Goal: Task Accomplishment & Management: Manage account settings

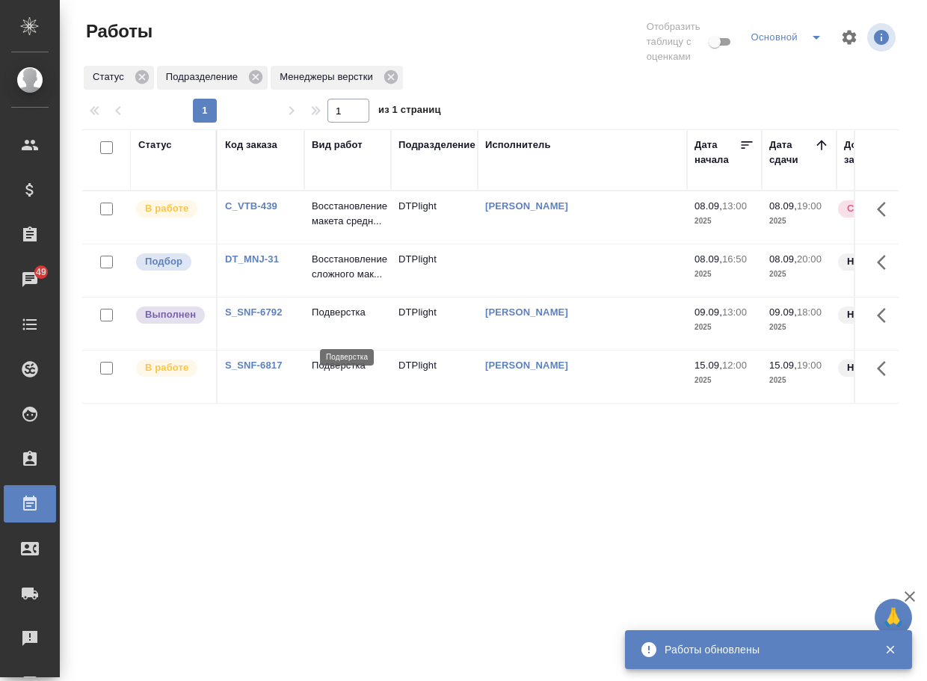
click at [340, 320] on p "Подверстка" at bounding box center [348, 312] width 72 height 15
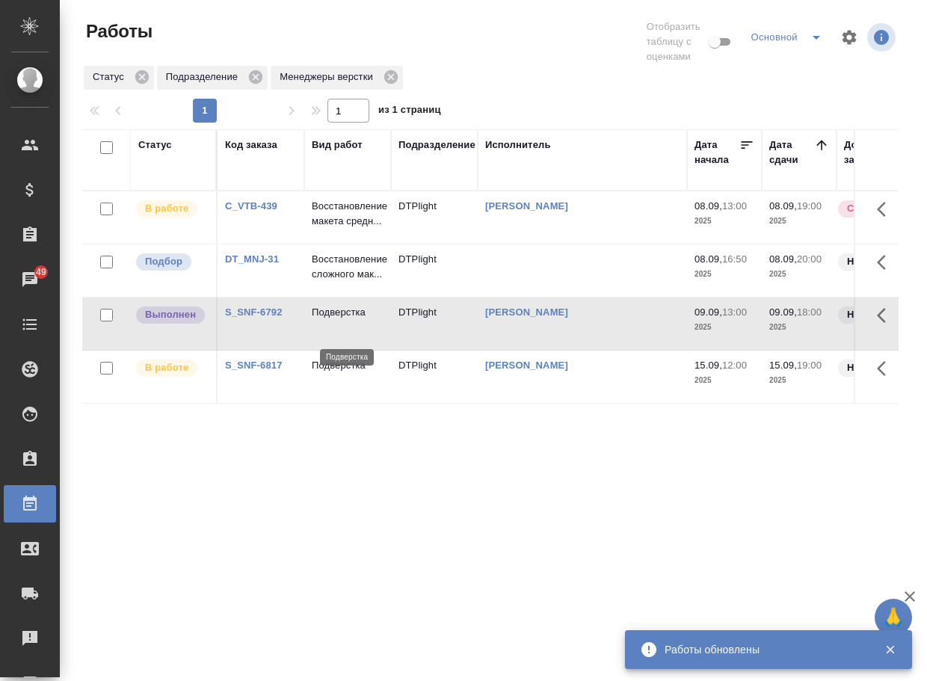
click at [341, 320] on p "Подверстка" at bounding box center [348, 312] width 72 height 15
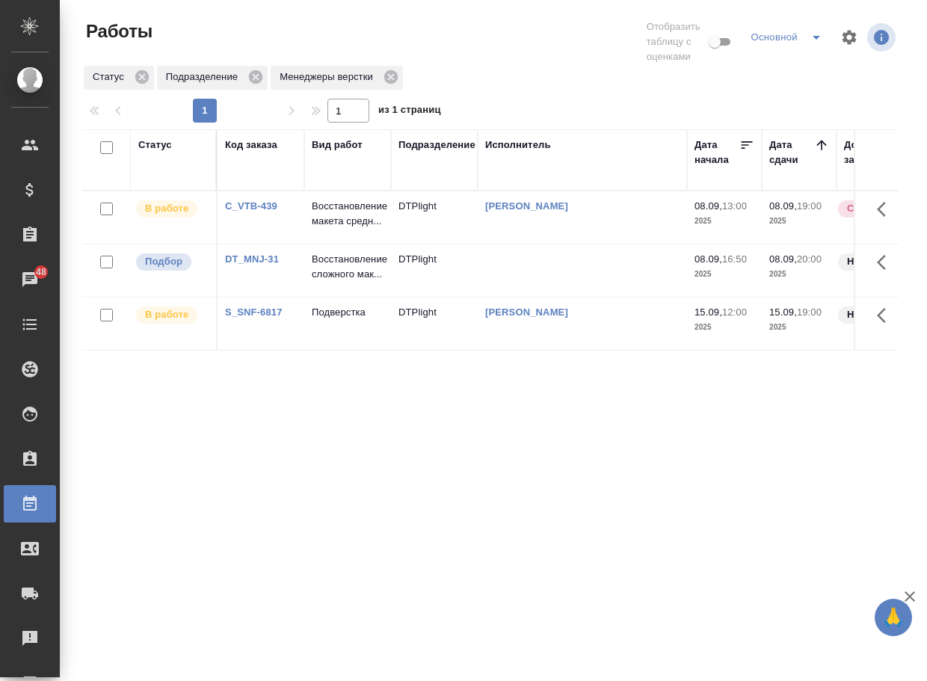
click at [371, 551] on div "Статус Код заказа Вид работ Подразделение Исполнитель Дата начала Дата сдачи До…" at bounding box center [490, 398] width 816 height 538
click at [338, 282] on p "Восстановление сложного мак..." at bounding box center [348, 267] width 72 height 30
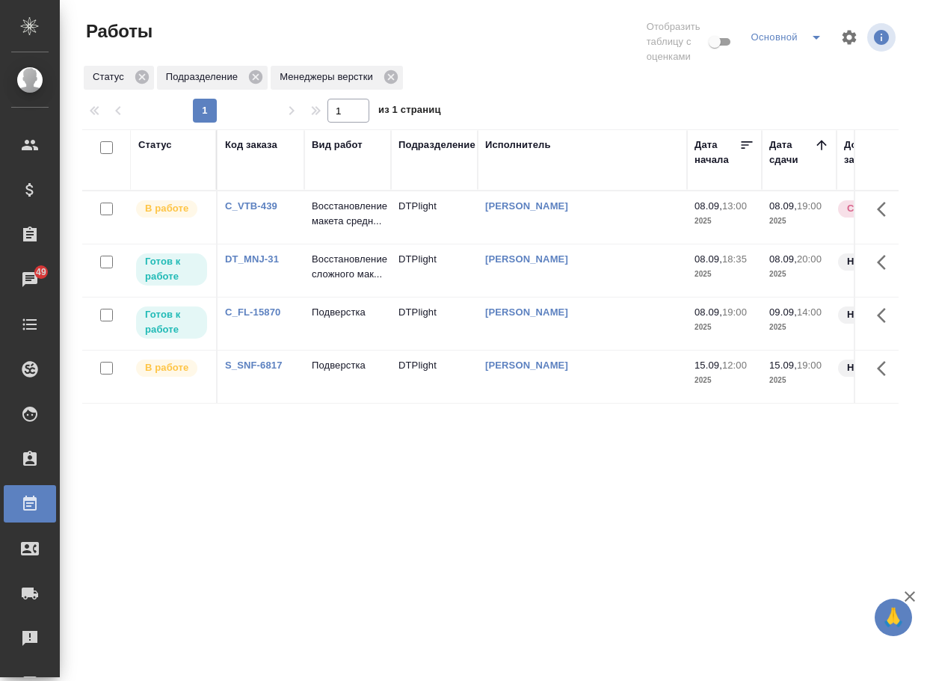
click at [333, 479] on div "Статус Код заказа Вид работ Подразделение Исполнитель Дата начала Дата сдачи До…" at bounding box center [490, 398] width 816 height 538
click at [654, 575] on div "Статус Код заказа Вид работ Подразделение Исполнитель Дата начала Дата сдачи До…" at bounding box center [490, 398] width 816 height 538
click at [345, 218] on p "Восстановление макета средн..." at bounding box center [348, 214] width 72 height 30
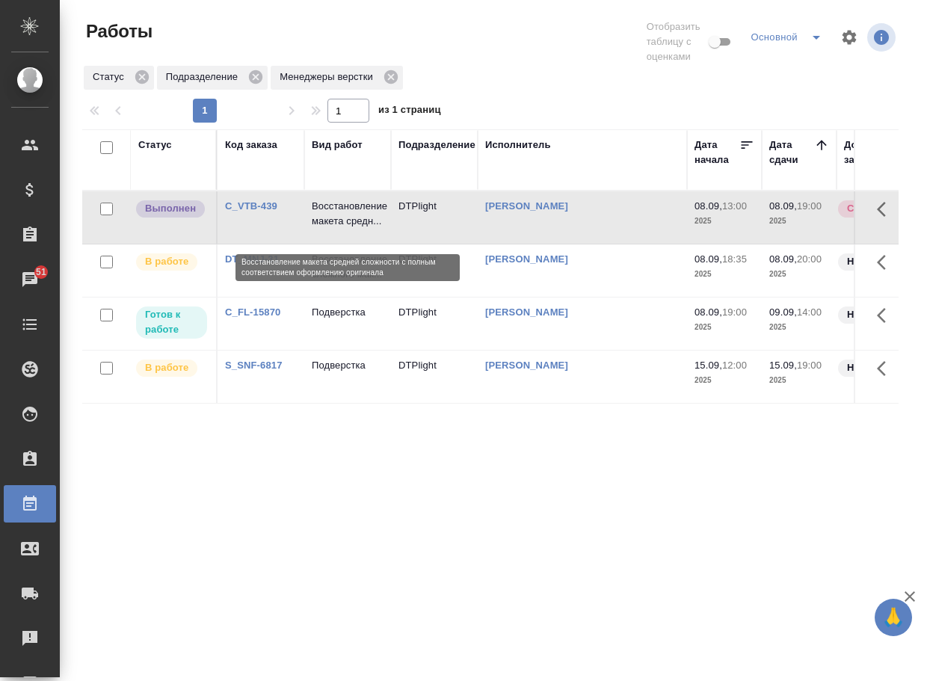
click at [345, 218] on p "Восстановление макета средн..." at bounding box center [348, 214] width 72 height 30
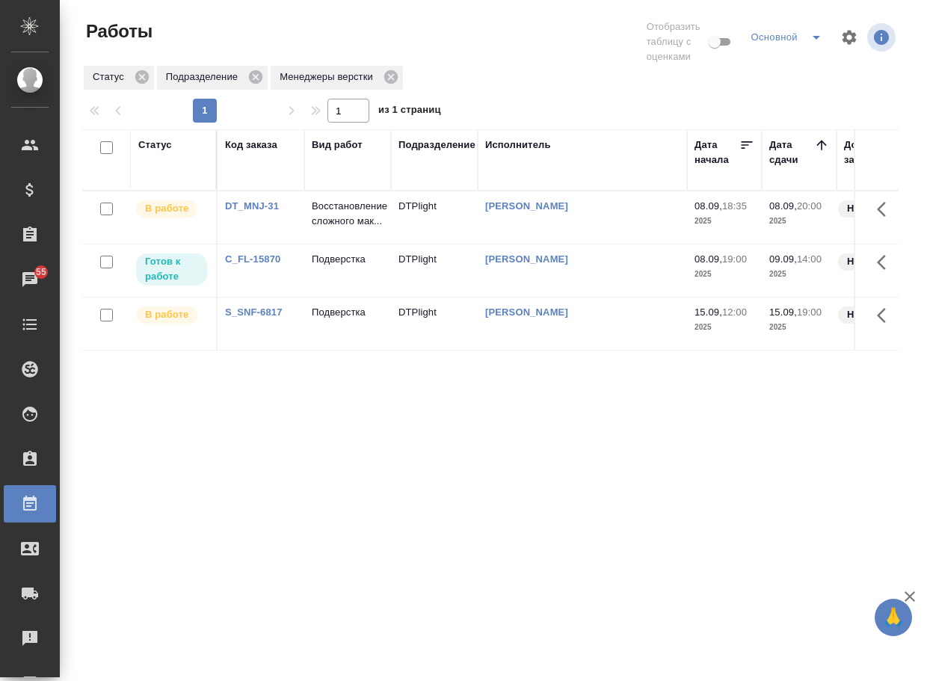
click at [303, 548] on div "Статус Код заказа Вид работ Подразделение Исполнитель Дата начала Дата сдачи До…" at bounding box center [490, 398] width 816 height 538
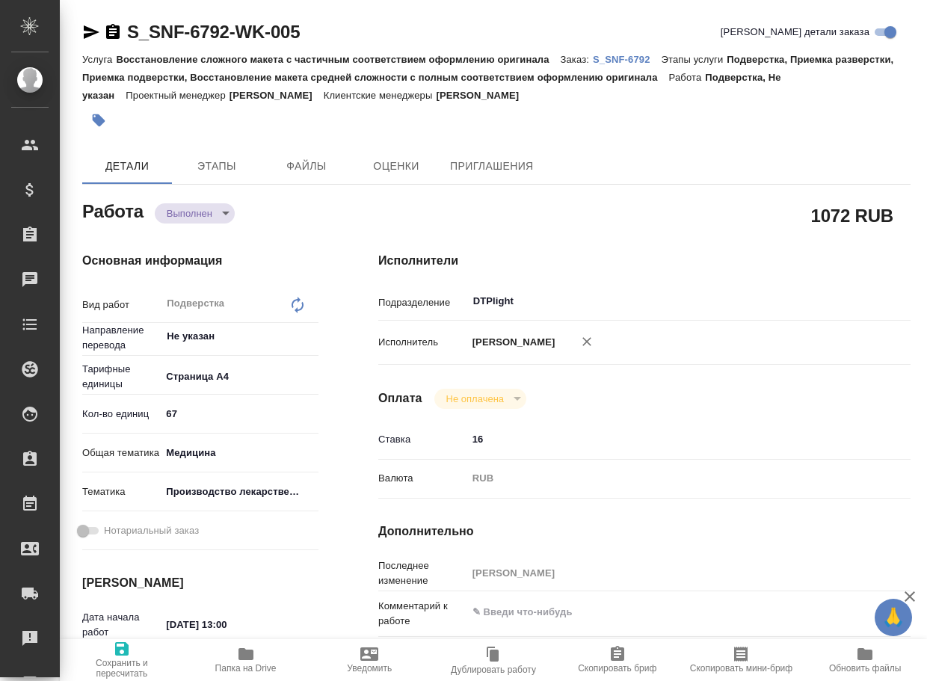
type textarea "x"
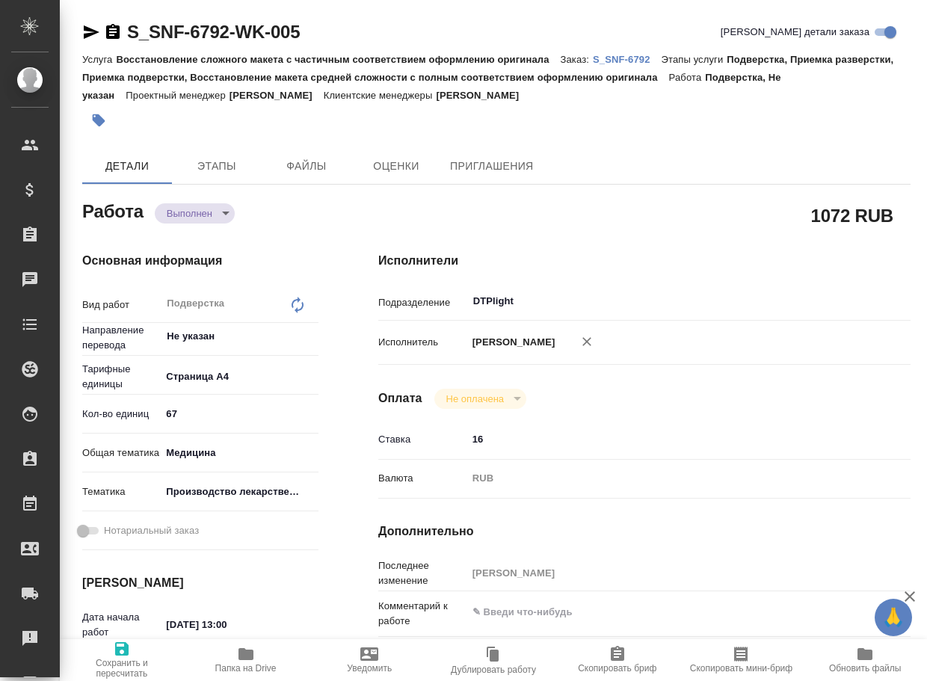
type textarea "x"
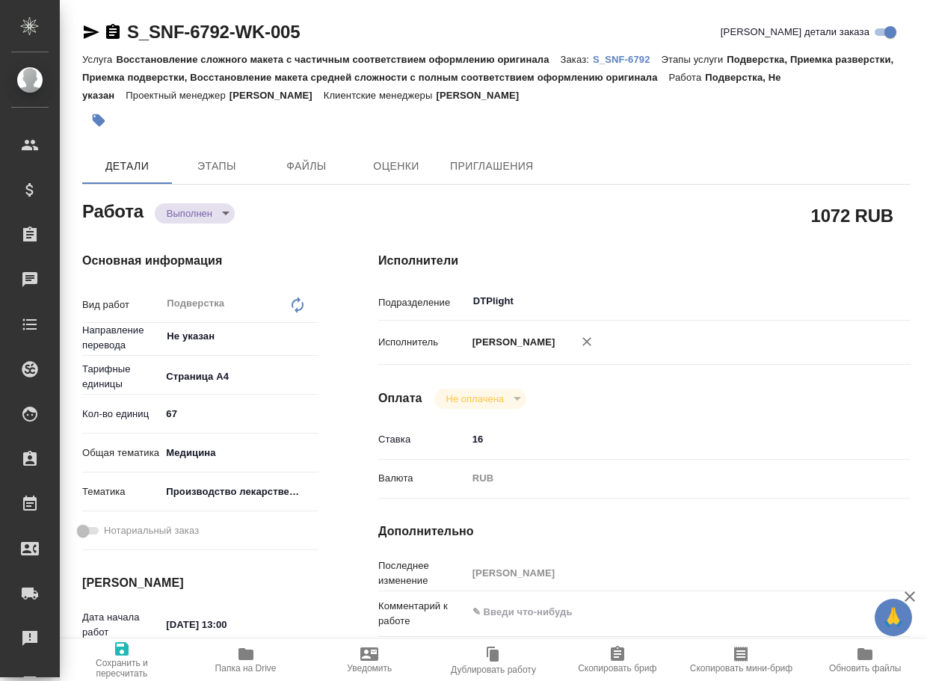
type textarea "x"
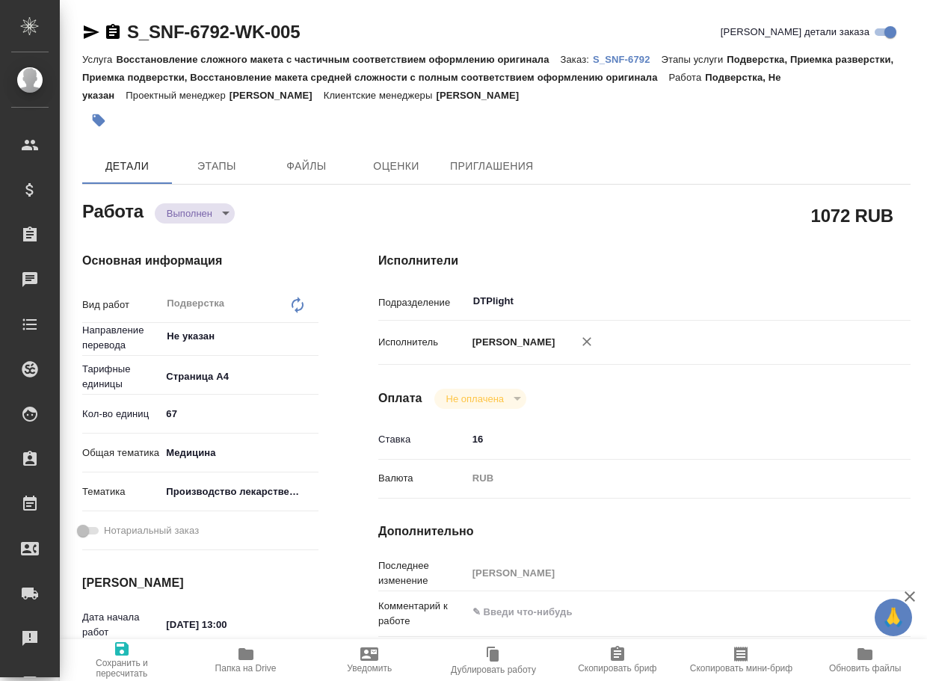
type textarea "x"
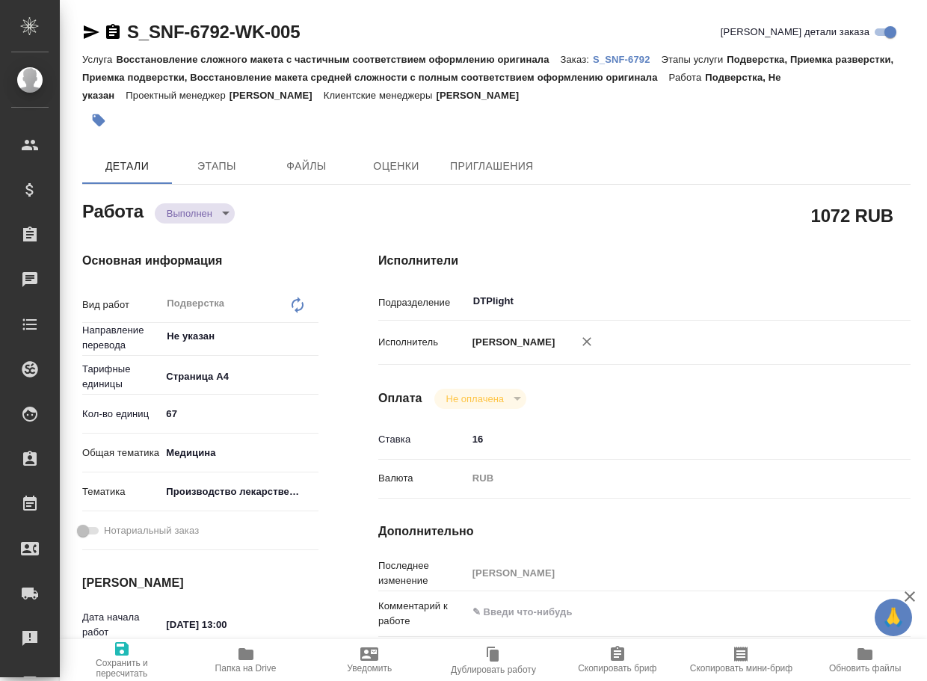
type textarea "x"
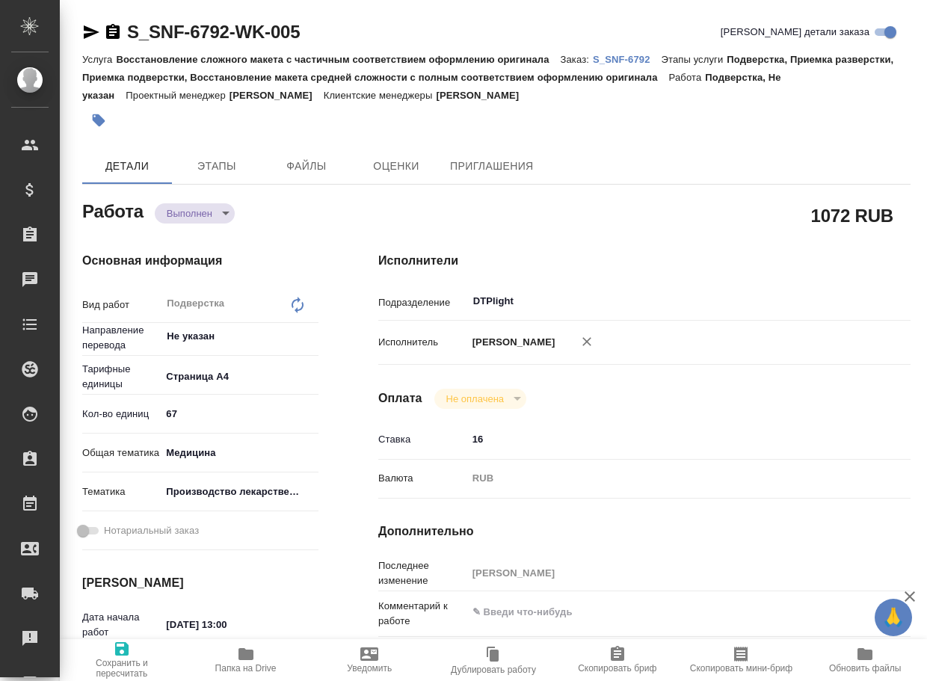
click at [252, 658] on icon "button" at bounding box center [245, 654] width 15 height 12
type textarea "x"
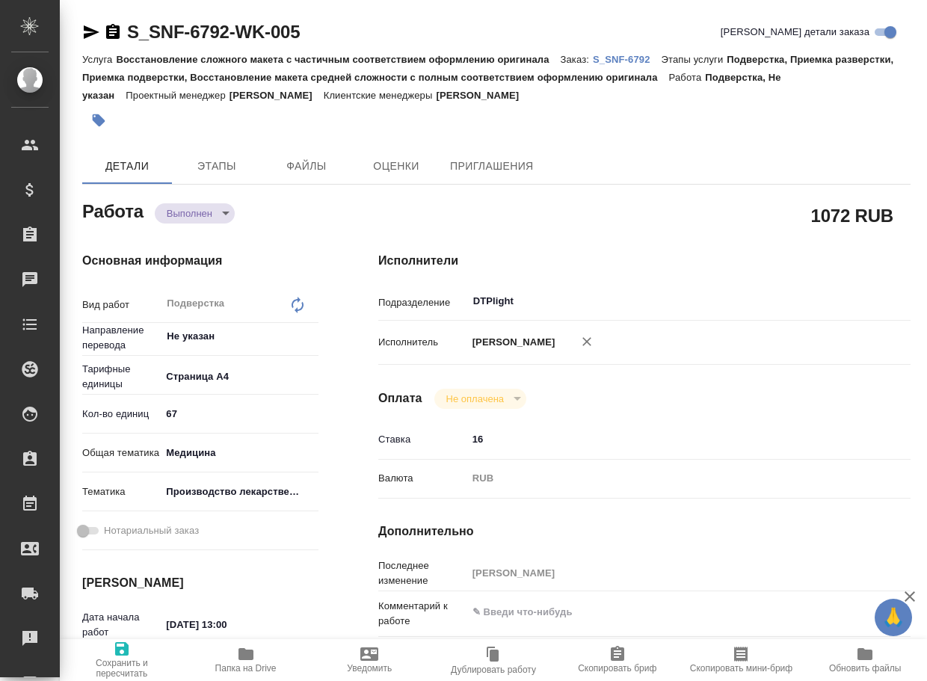
type textarea "x"
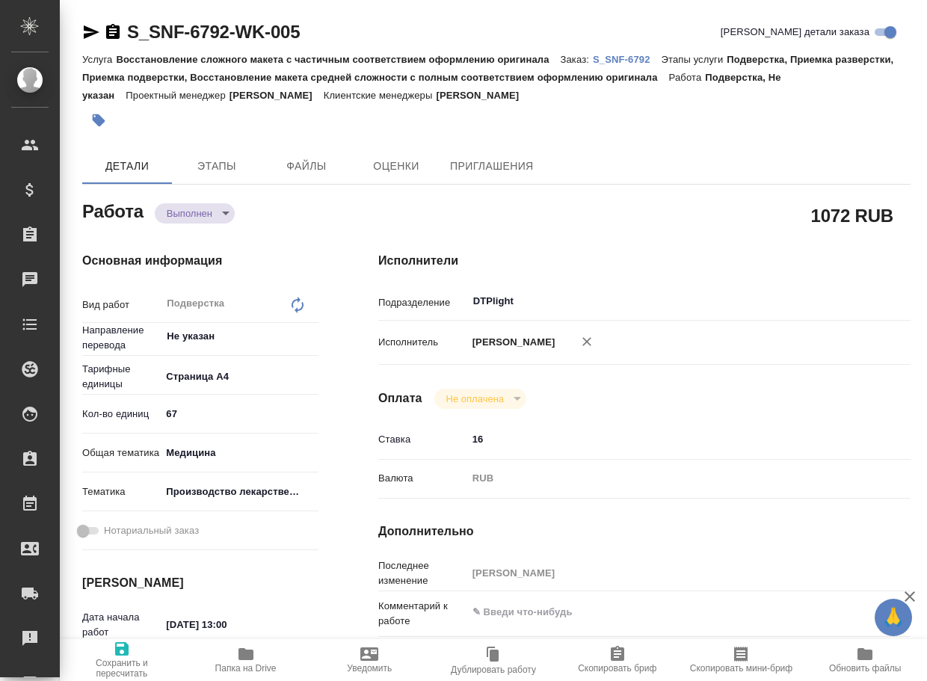
type textarea "x"
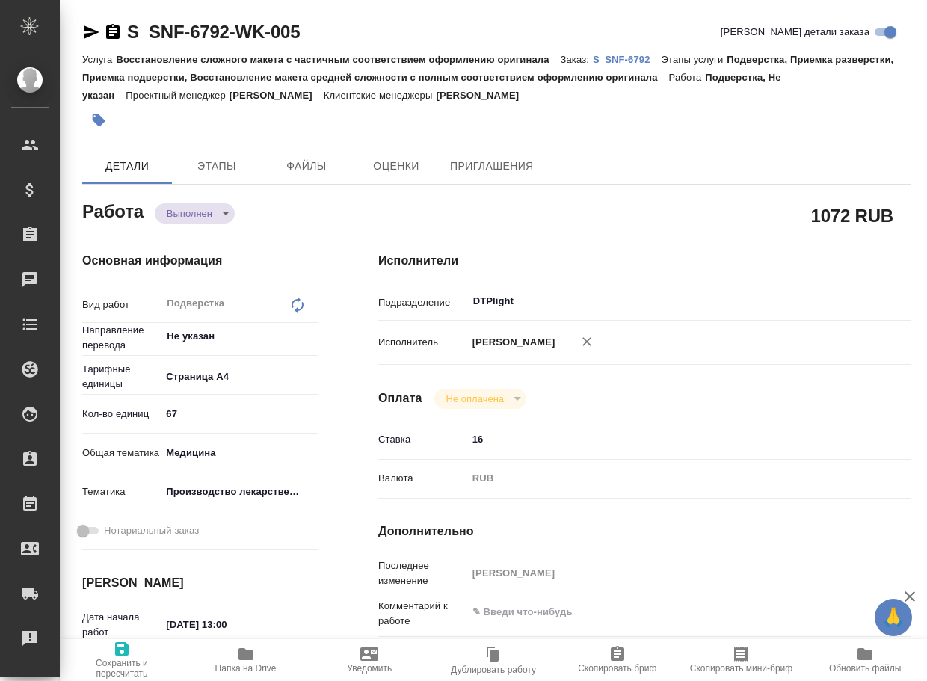
type textarea "x"
click at [188, 217] on body "🙏 .cls-1 fill:#fff; AWATERA Arsenyeva Vera Клиенты Спецификации Заказы 49 Чаты …" at bounding box center [463, 340] width 927 height 681
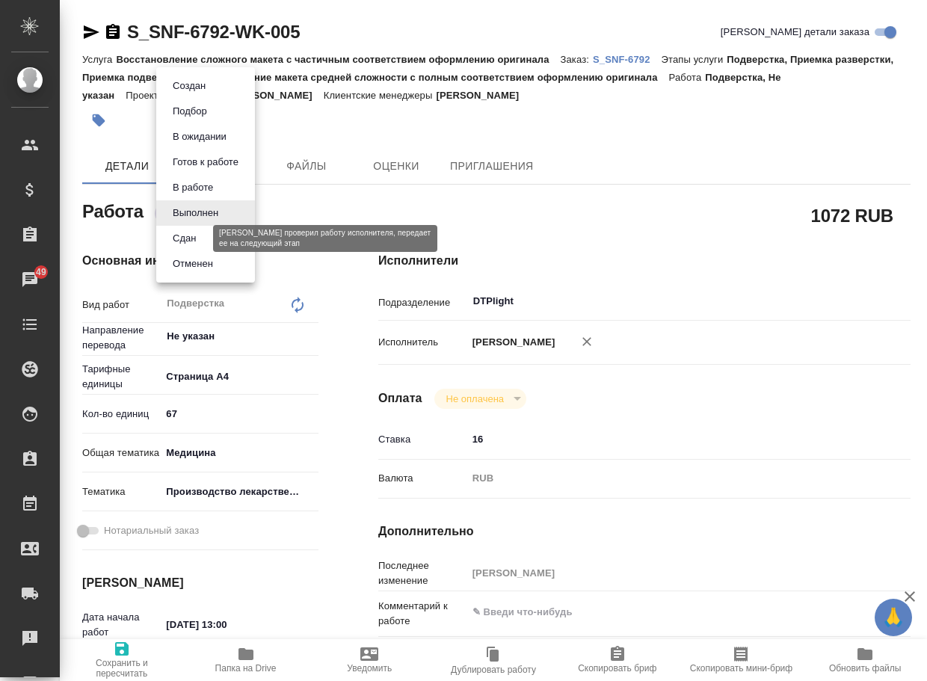
click at [191, 239] on button "Сдан" at bounding box center [184, 238] width 32 height 16
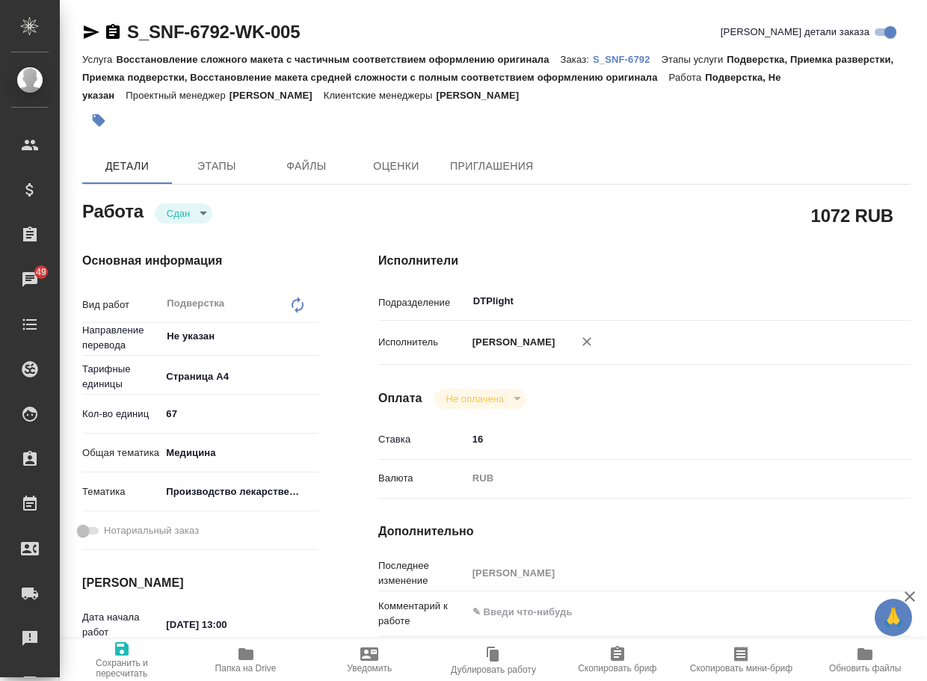
type textarea "x"
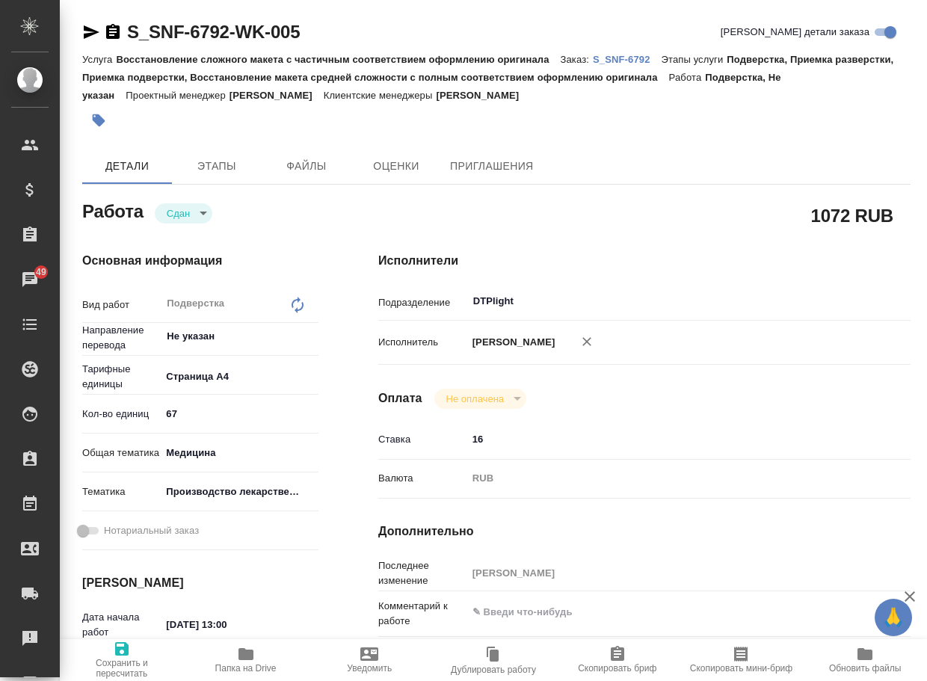
type textarea "x"
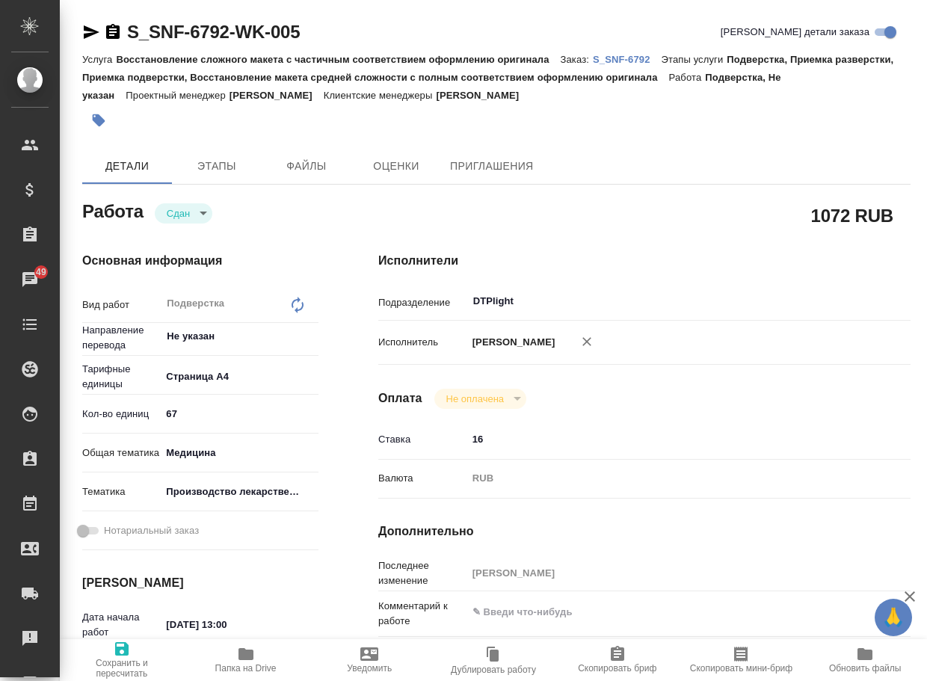
click at [634, 55] on p "S_SNF-6792" at bounding box center [627, 59] width 69 height 11
type textarea "x"
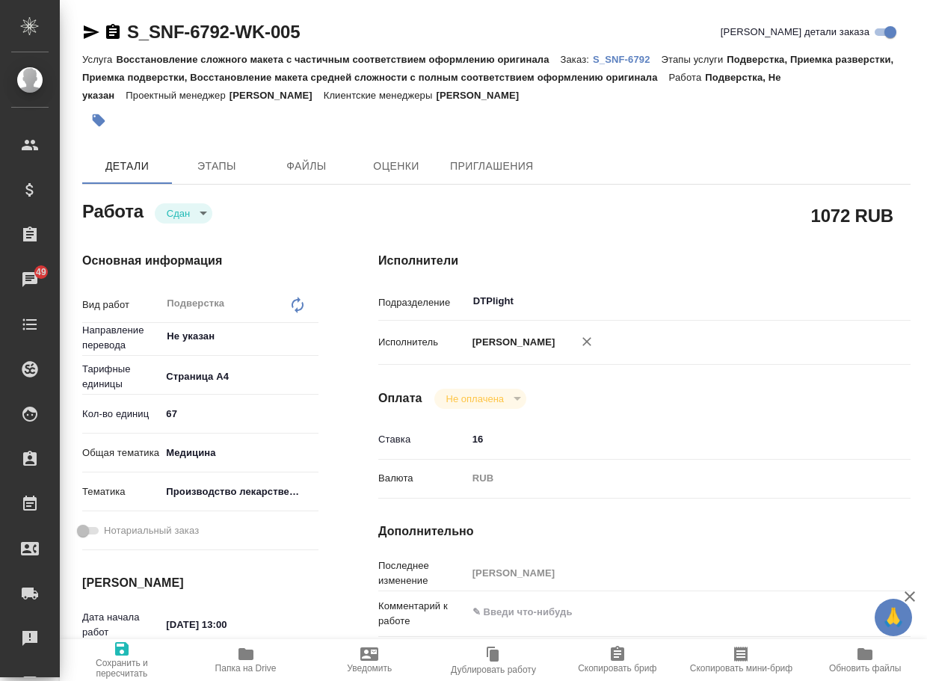
type textarea "x"
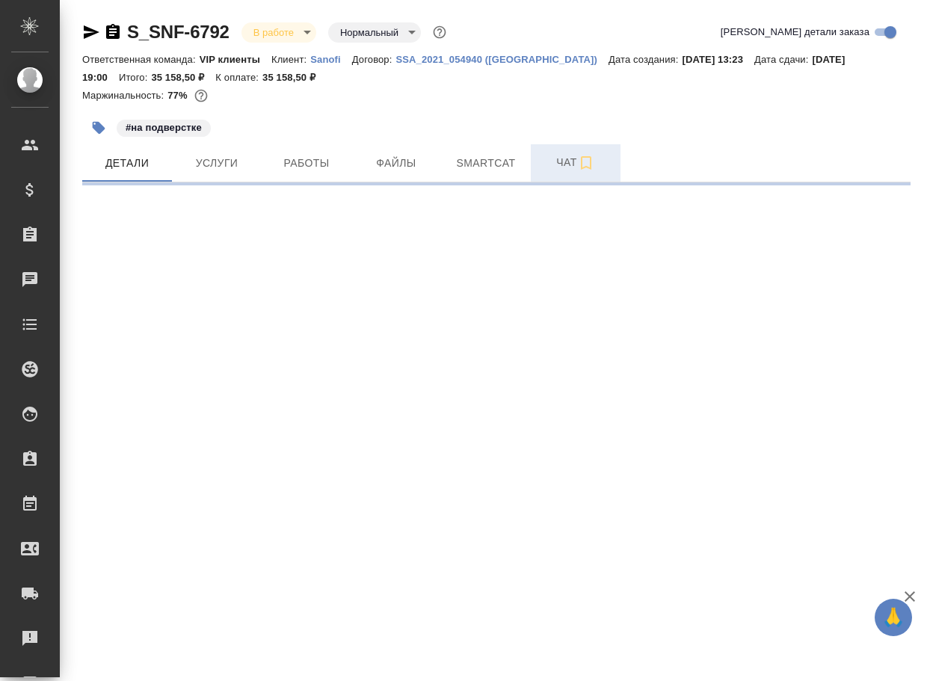
select select "RU"
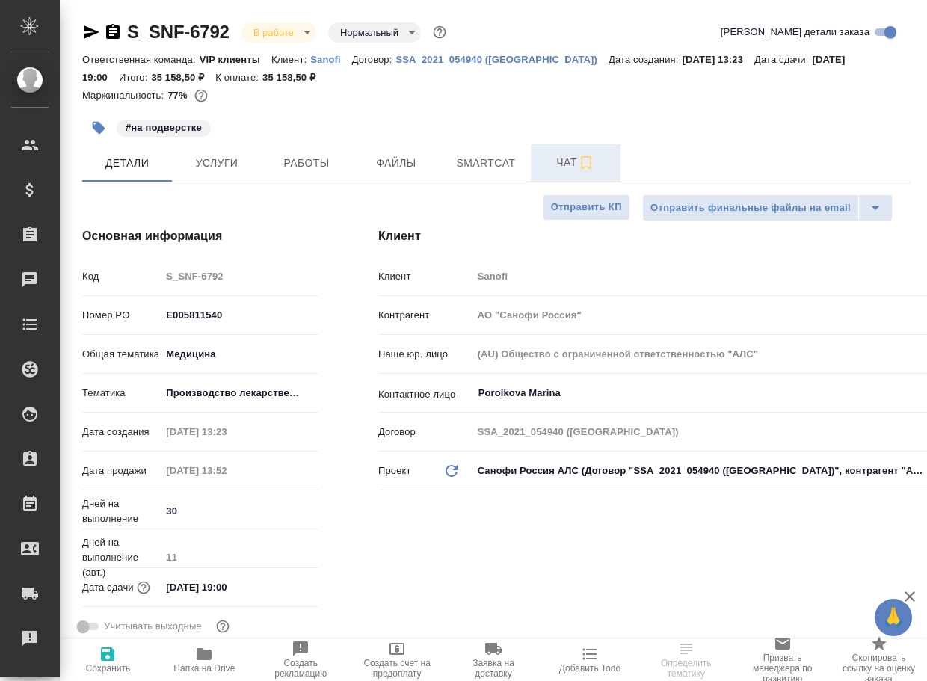
click at [563, 163] on span "Чат" at bounding box center [576, 162] width 72 height 19
type textarea "x"
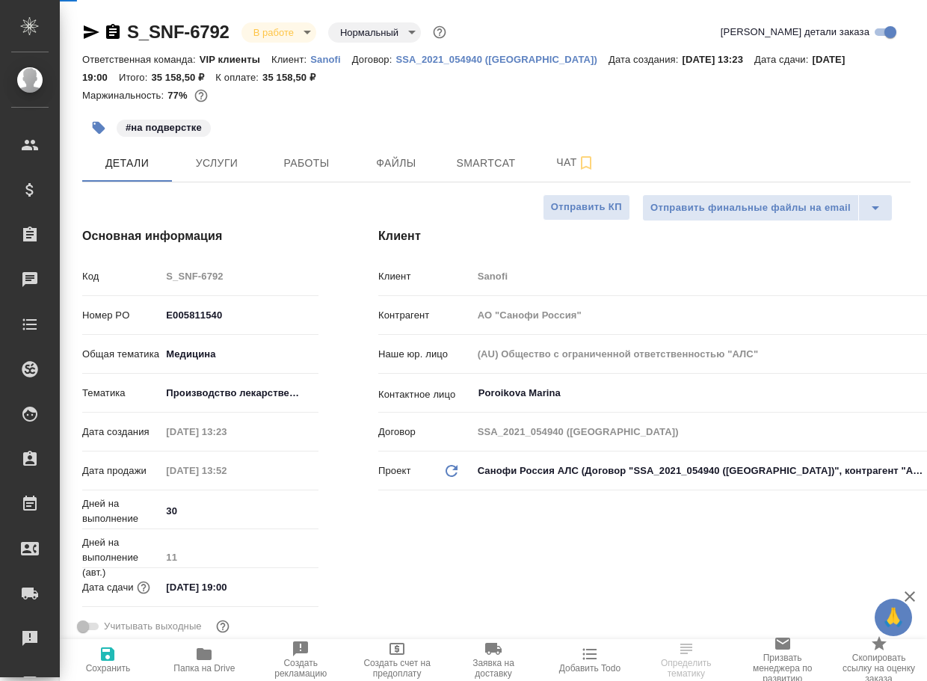
type textarea "x"
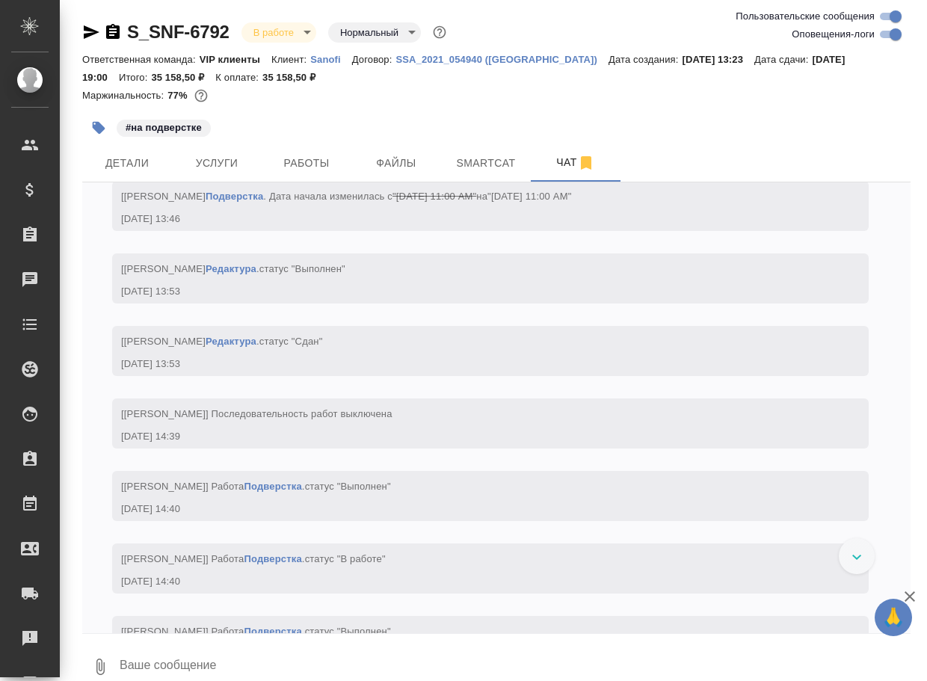
click at [238, 660] on textarea at bounding box center [514, 666] width 792 height 51
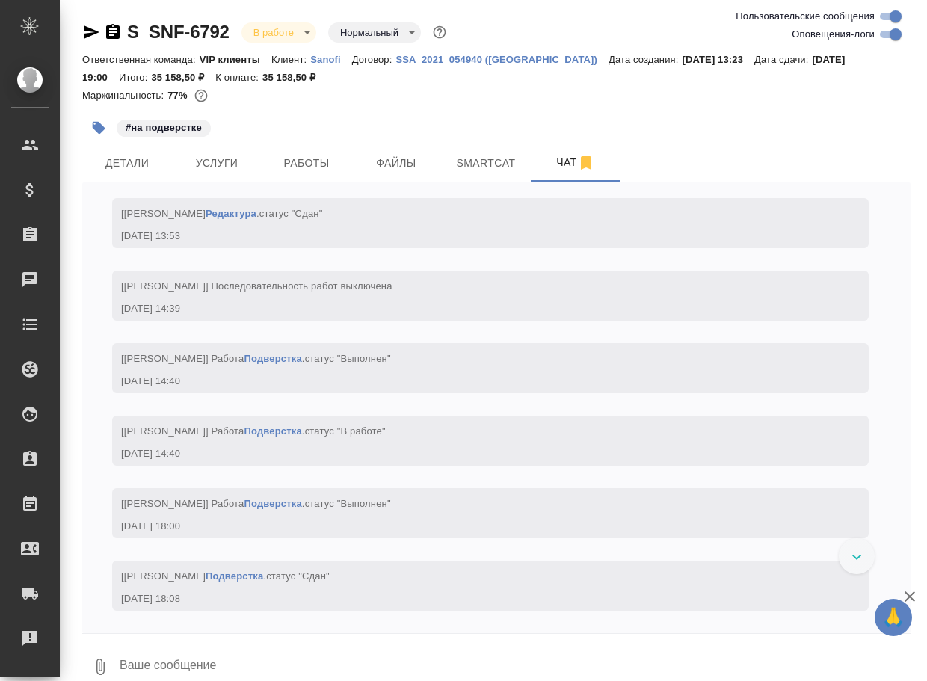
scroll to position [6856, 0]
paste textarea "https://drive.awatera.com/apps/files/files/10069721?dir=/Shares/Sanofi/Orders/S…"
type textarea "https://drive.awatera.com/apps/files/files/10069721?dir=/Shares/Sanofi/Orders/S…"
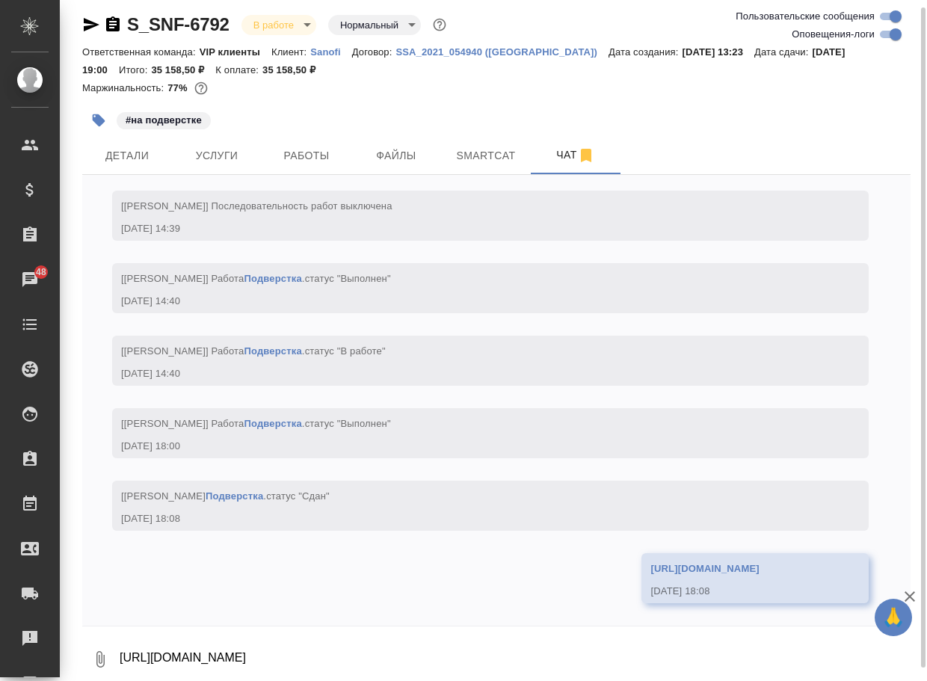
scroll to position [7015, 0]
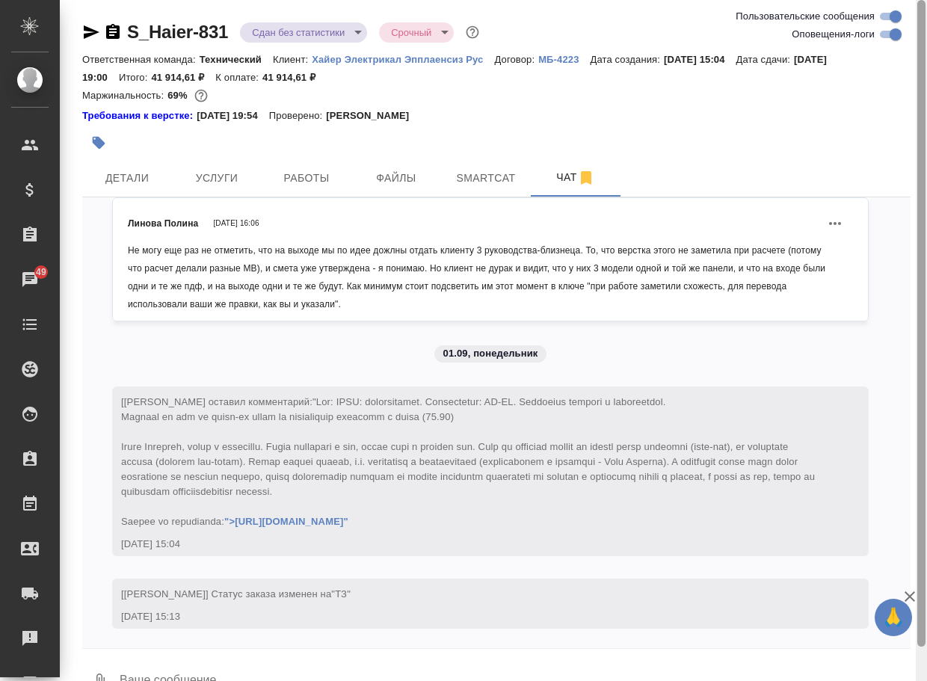
scroll to position [17936, 0]
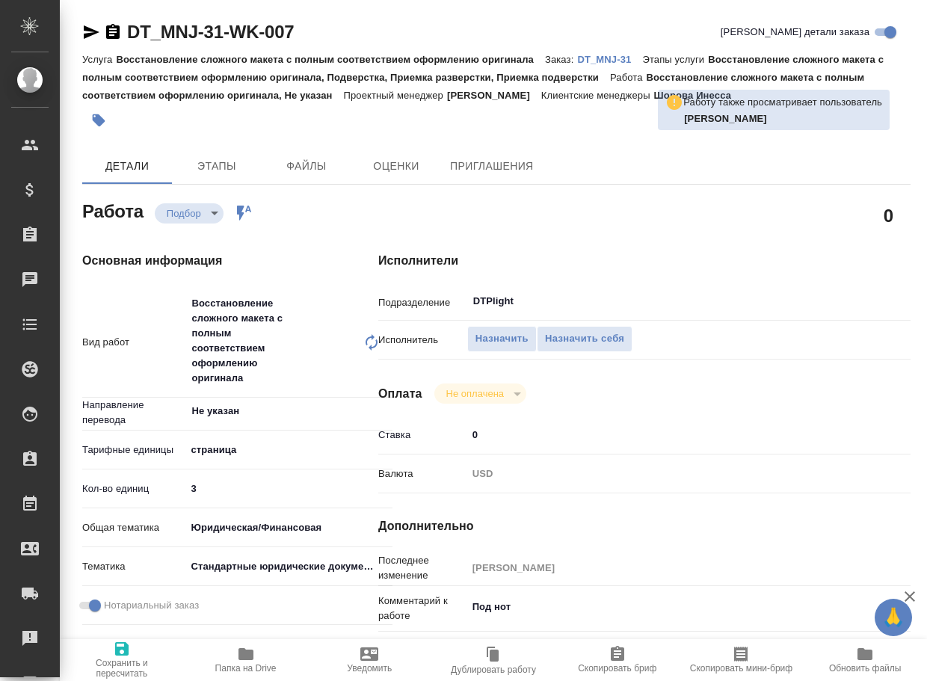
type textarea "x"
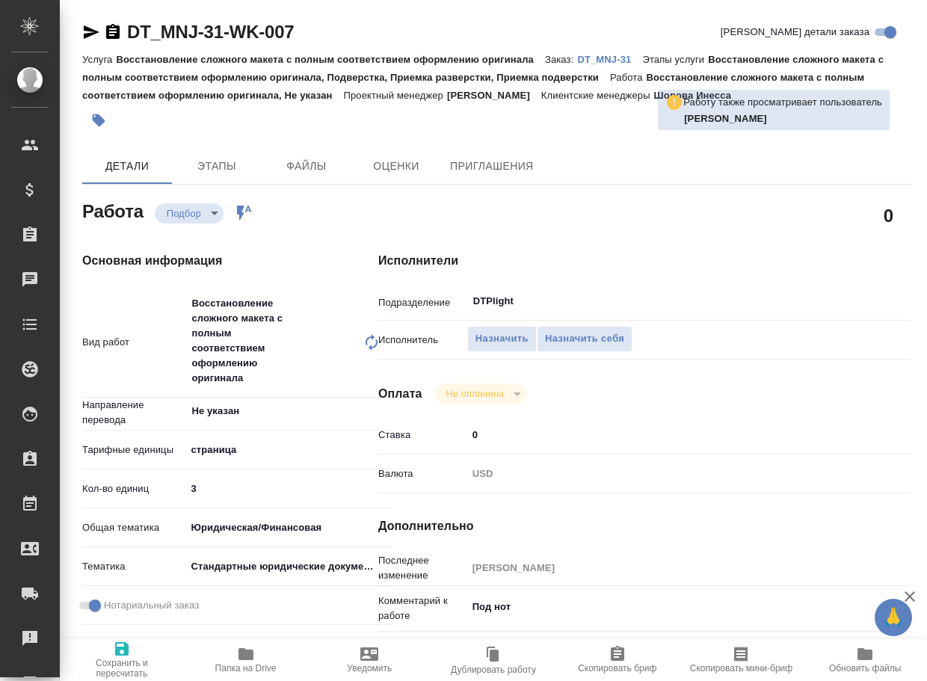
type textarea "x"
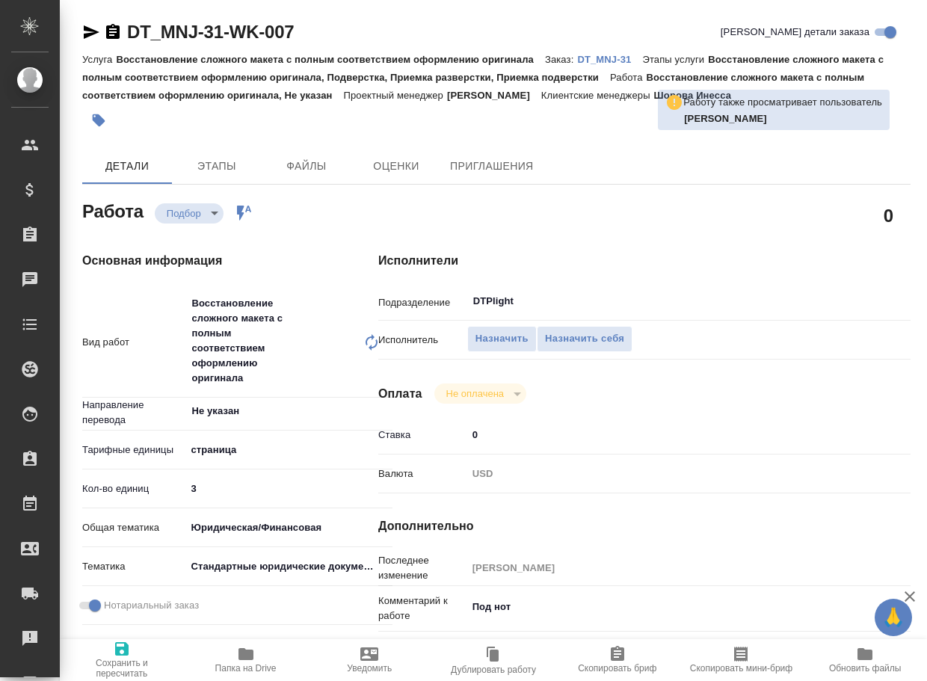
type textarea "x"
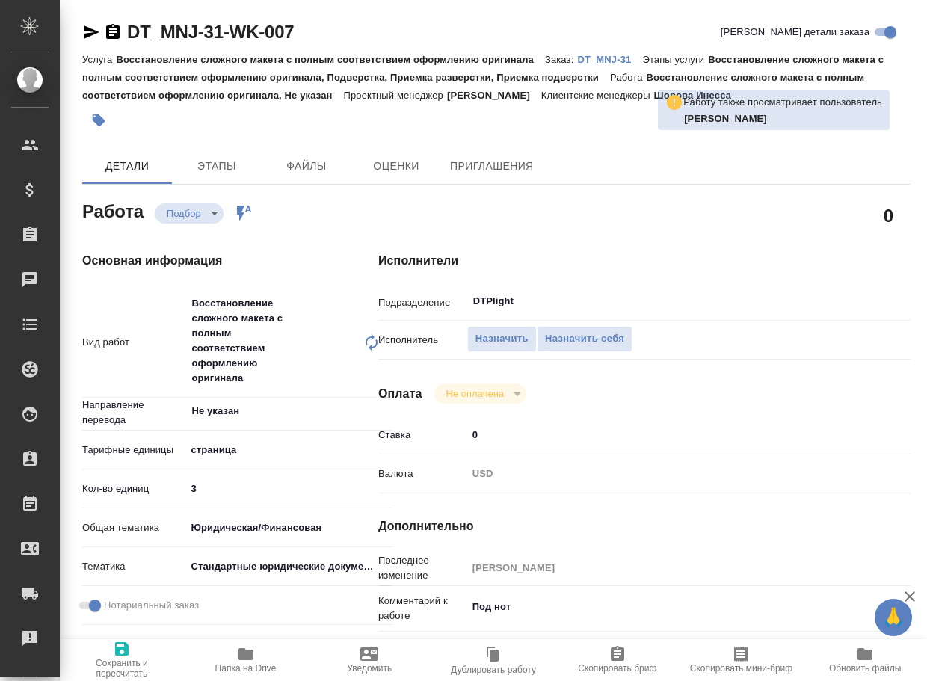
type textarea "x"
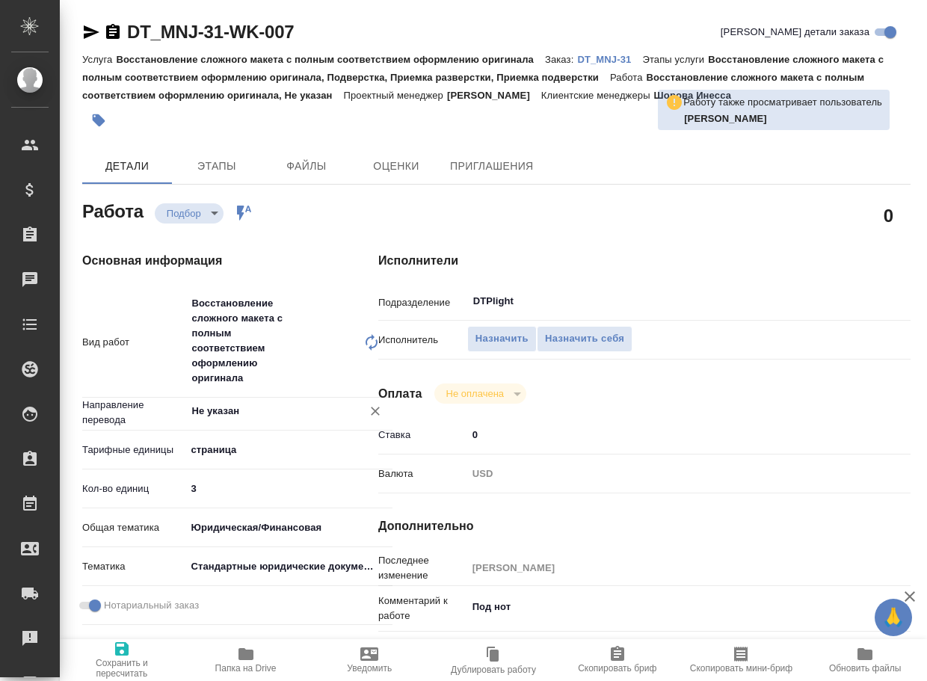
type textarea "x"
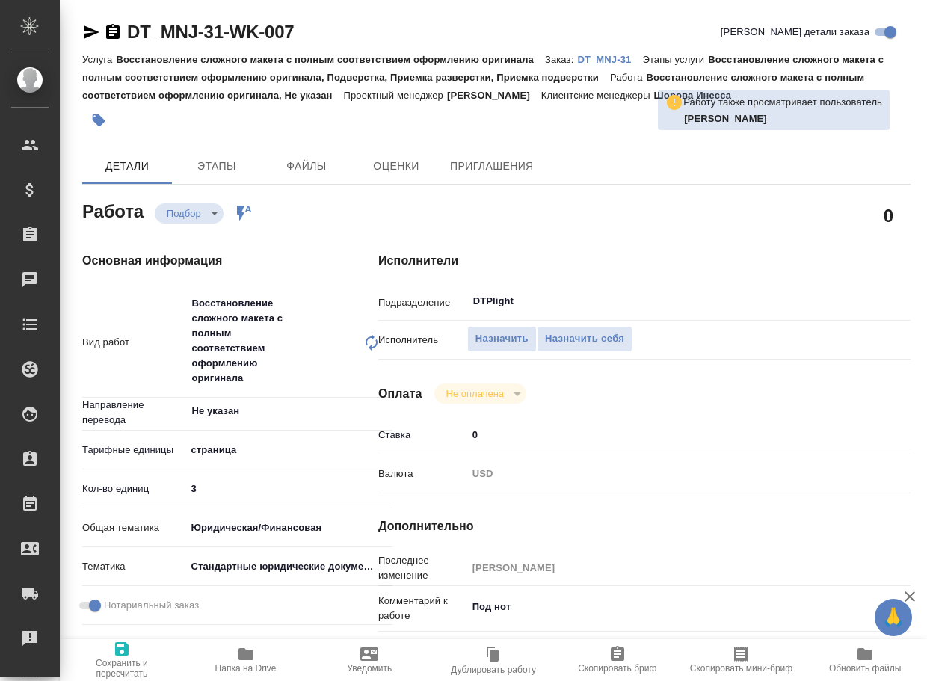
type textarea "x"
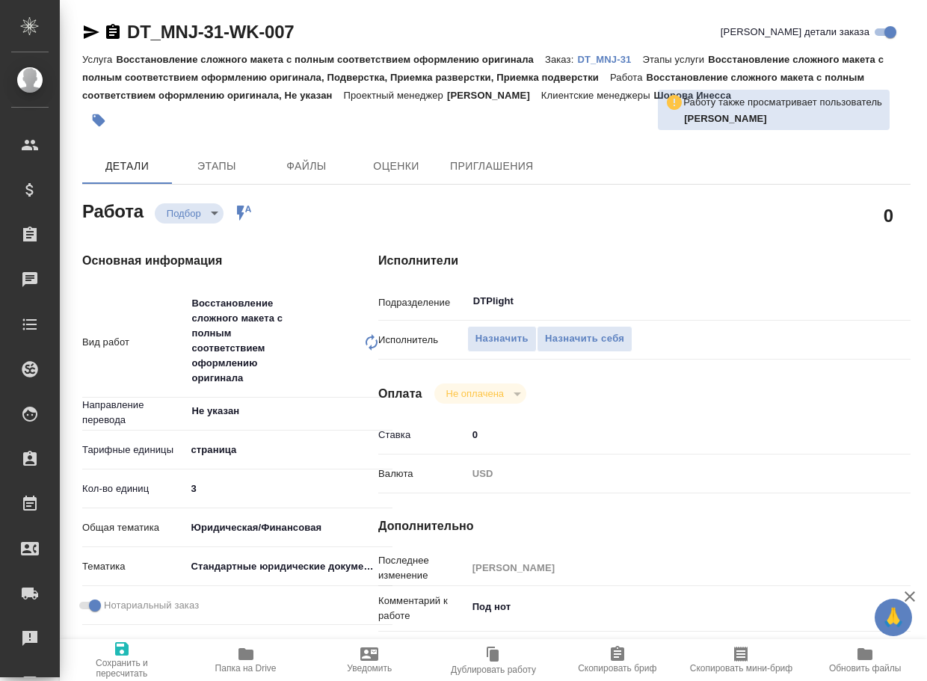
click at [373, 339] on div "Исполнители Подразделение DTPlight ​ Исполнитель Назначить Назначить себя Оплат…" at bounding box center [644, 586] width 592 height 728
type textarea "x"
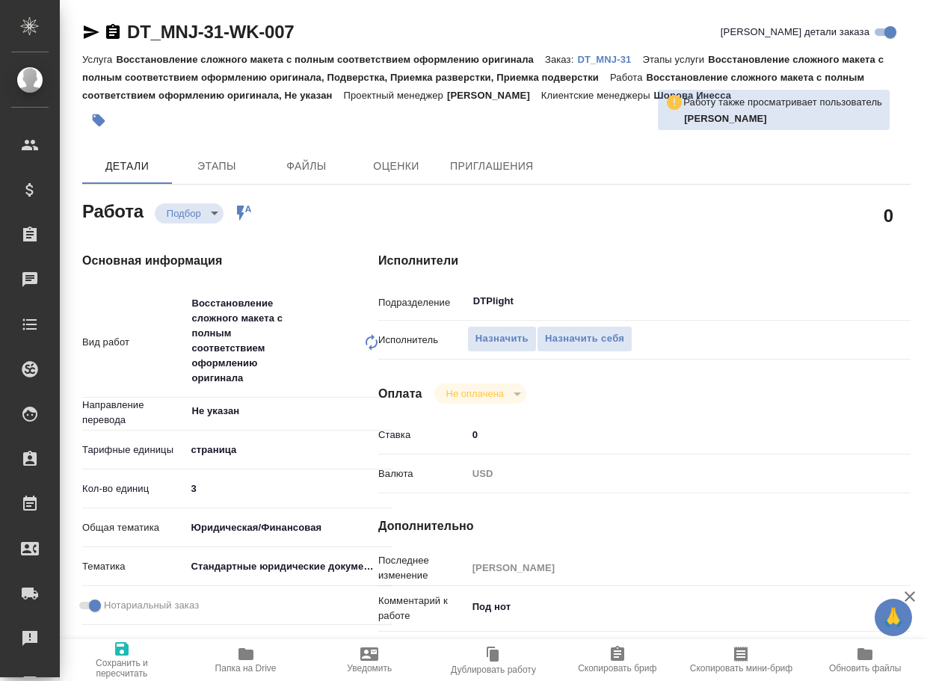
type textarea "x"
click at [614, 58] on p "DT_MNJ-31" at bounding box center [609, 59] width 65 height 11
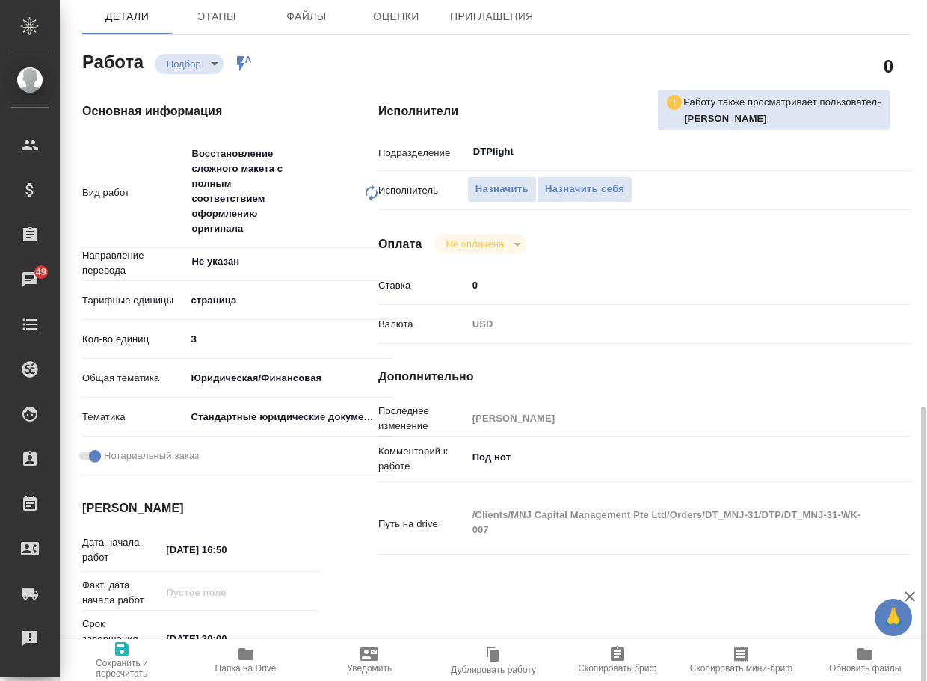
scroll to position [374, 0]
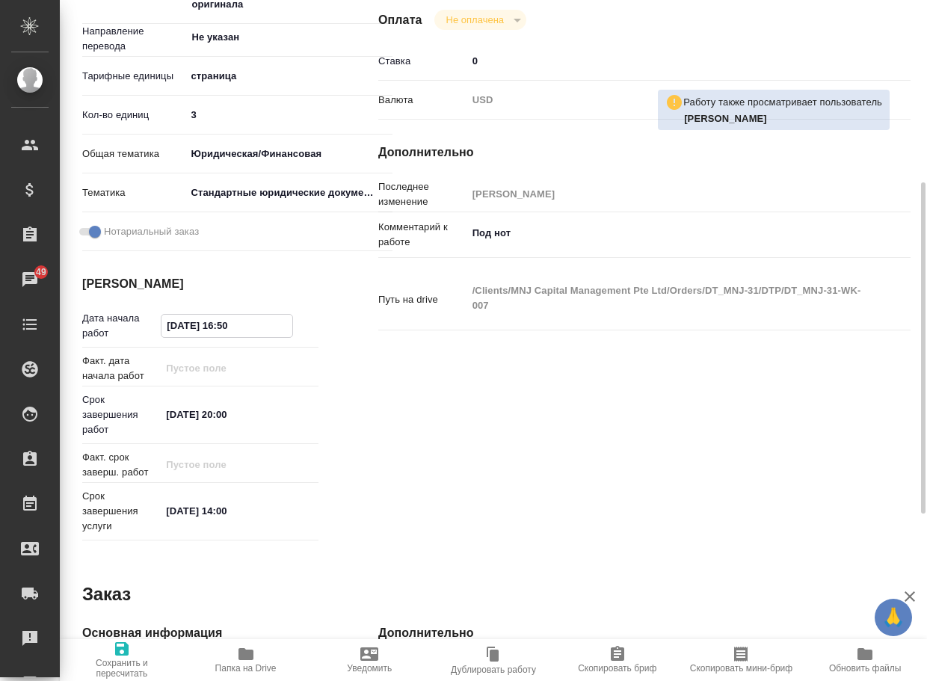
drag, startPoint x: 259, startPoint y: 322, endPoint x: 118, endPoint y: 315, distance: 140.6
click at [118, 315] on div "Дата начала работ 08.09.2025 16:50" at bounding box center [200, 326] width 236 height 30
drag, startPoint x: 231, startPoint y: 417, endPoint x: 122, endPoint y: 417, distance: 109.1
click at [122, 417] on div "Срок завершения работ 08.09.2025 20:00" at bounding box center [200, 414] width 236 height 45
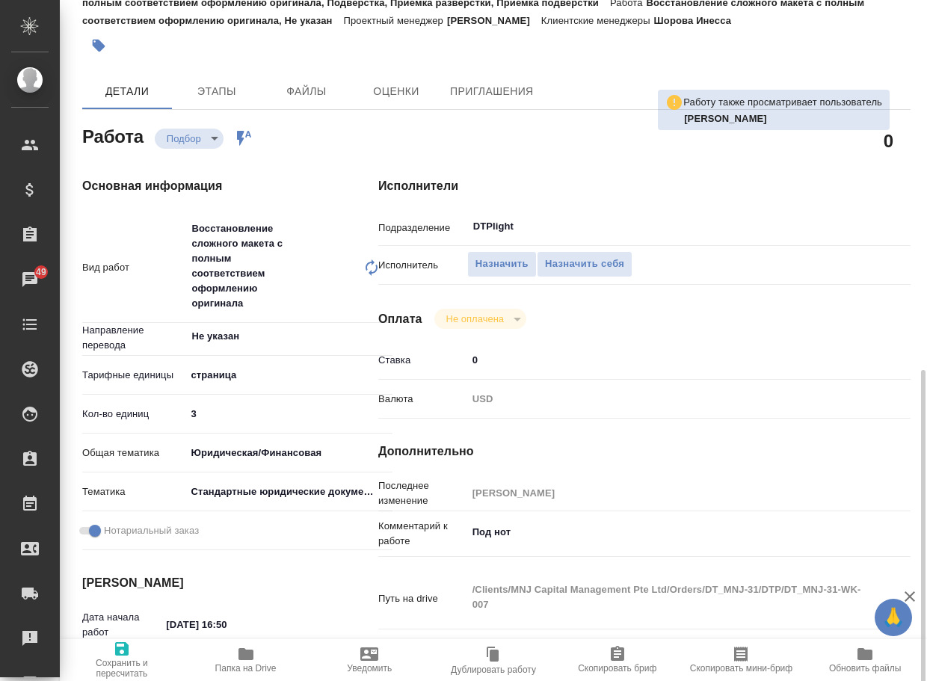
scroll to position [0, 0]
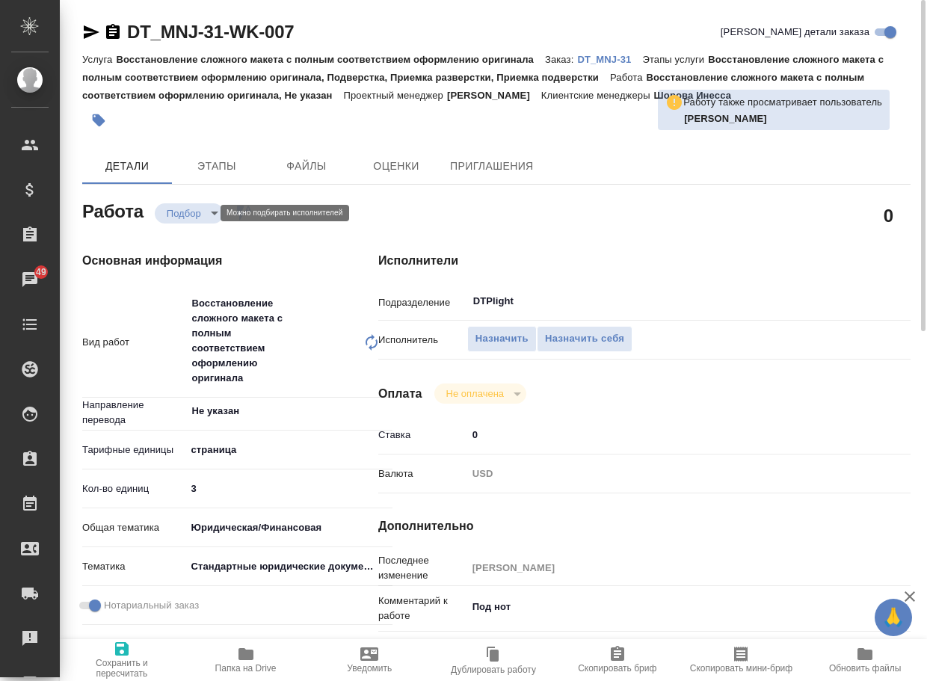
click at [186, 215] on body "🙏 .cls-1 fill:#fff; AWATERA Arsenyeva Vera Клиенты Спецификации Заказы 49 Чаты …" at bounding box center [463, 340] width 927 height 681
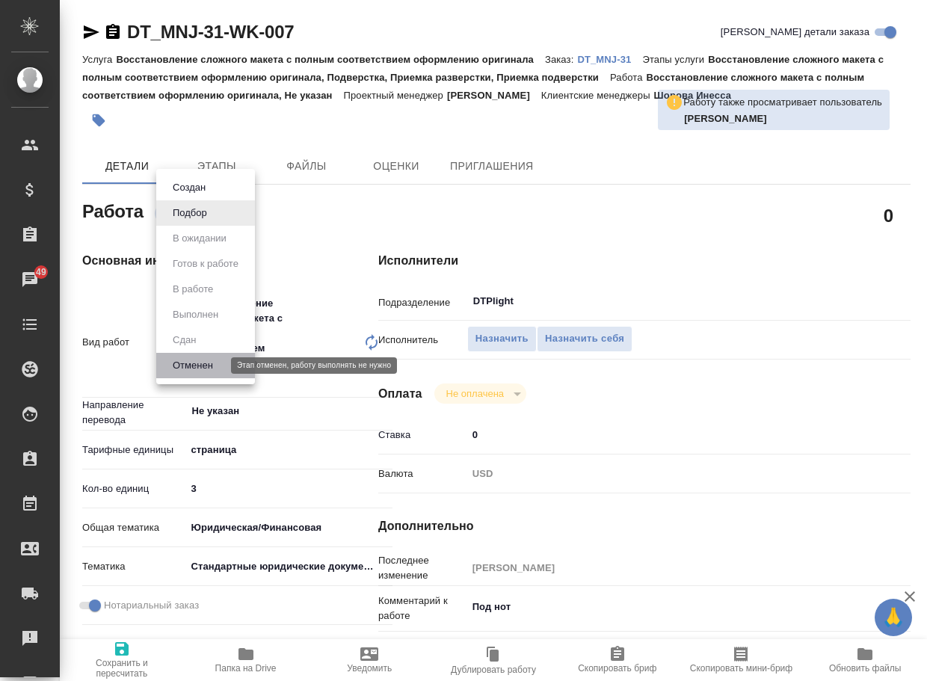
click at [187, 369] on button "Отменен" at bounding box center [192, 365] width 49 height 16
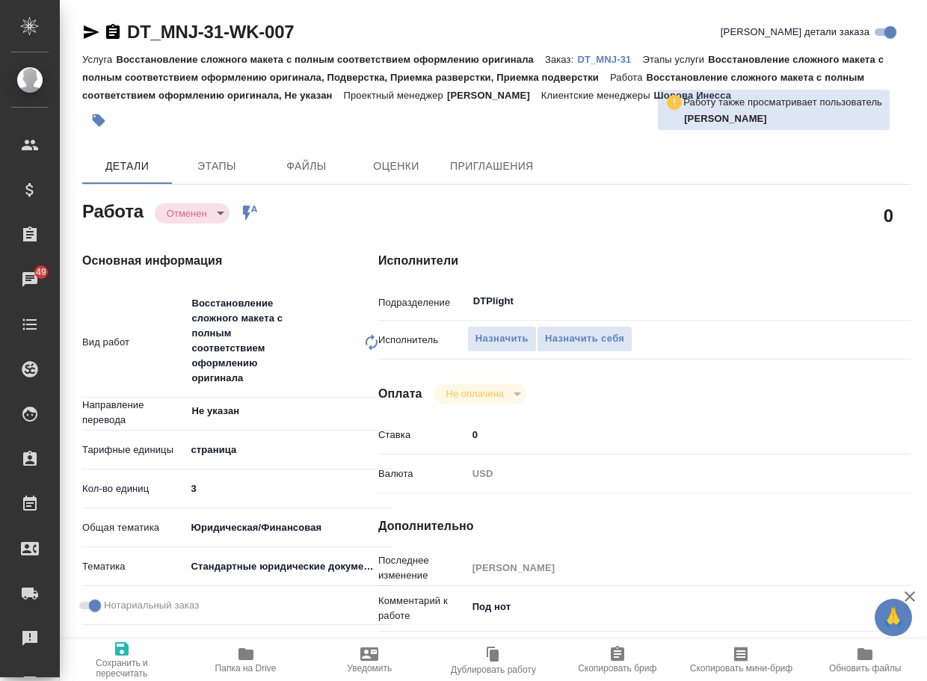
type textarea "x"
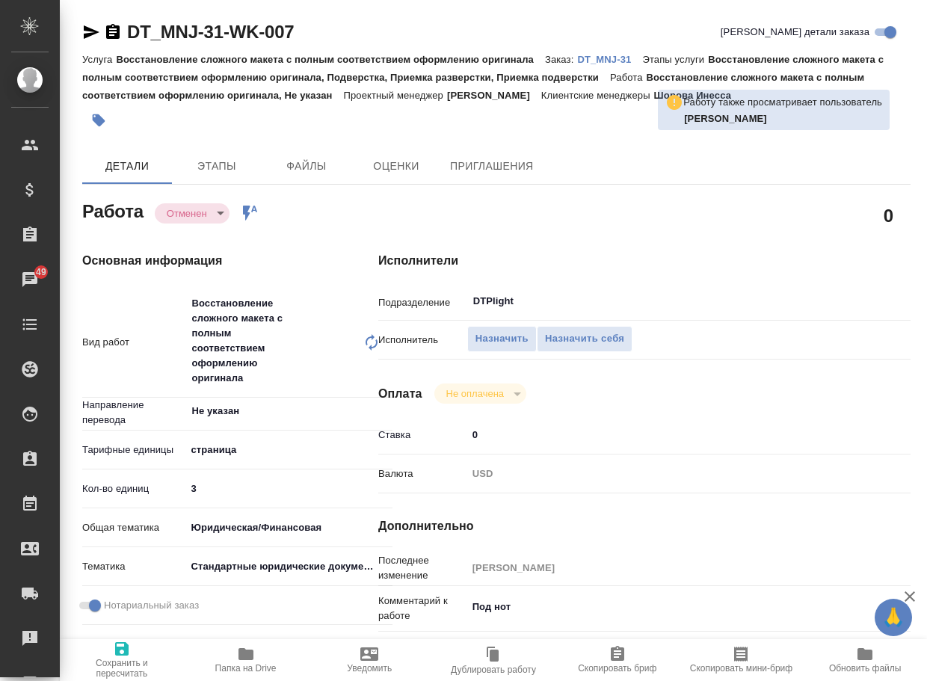
type textarea "x"
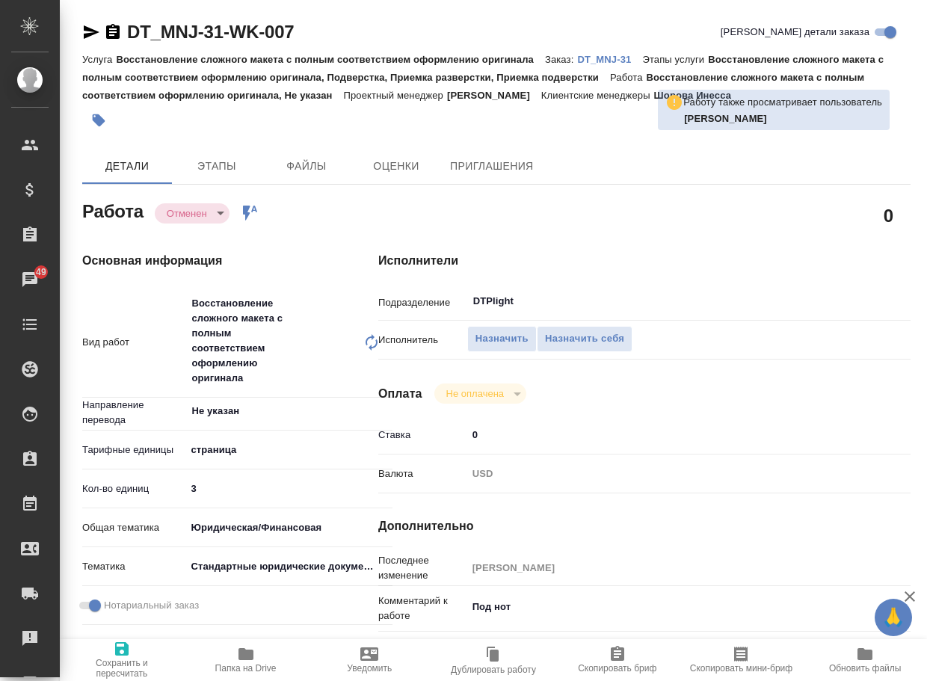
type textarea "x"
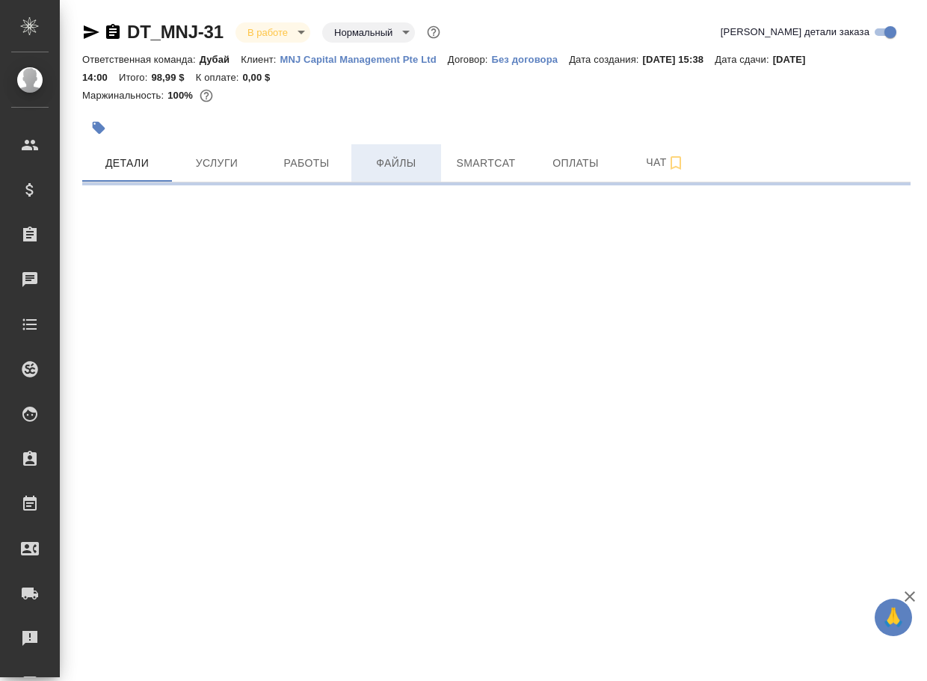
select select "RU"
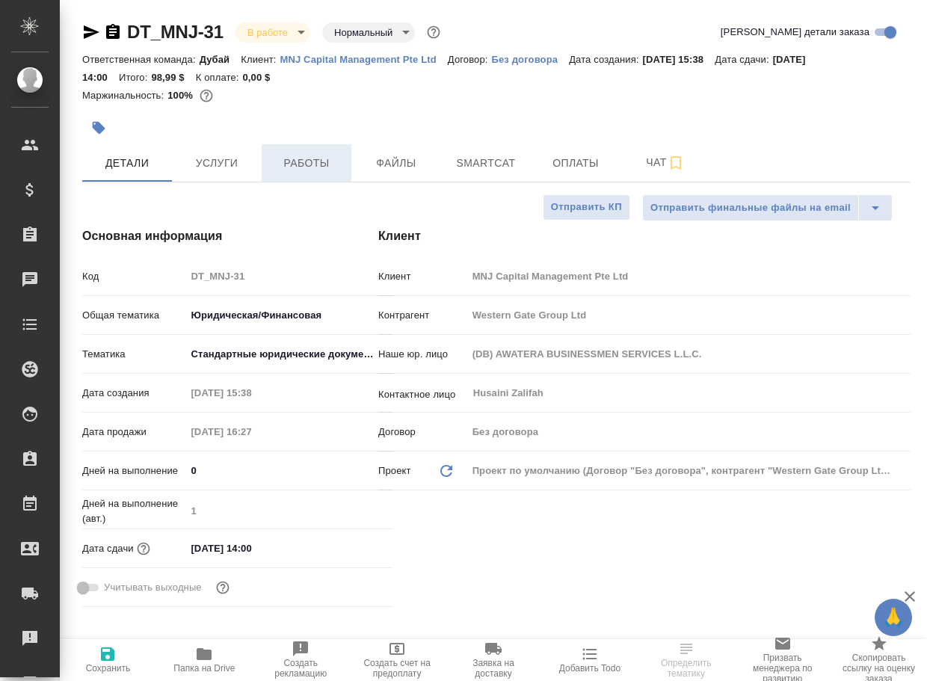
click at [330, 169] on span "Работы" at bounding box center [307, 163] width 72 height 19
type textarea "x"
type input "[PERSON_NAME]"
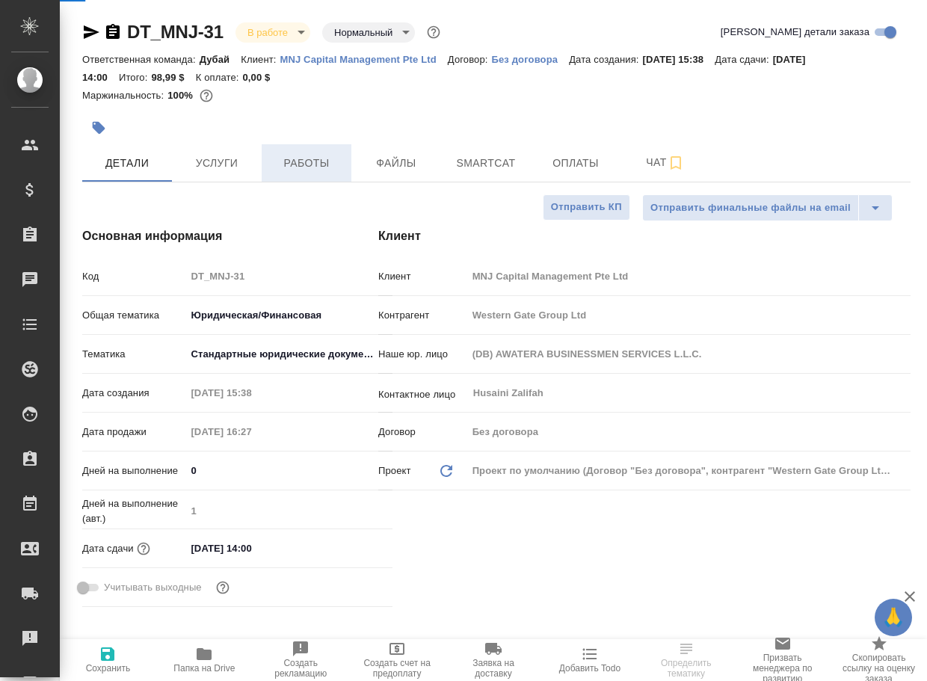
type textarea "x"
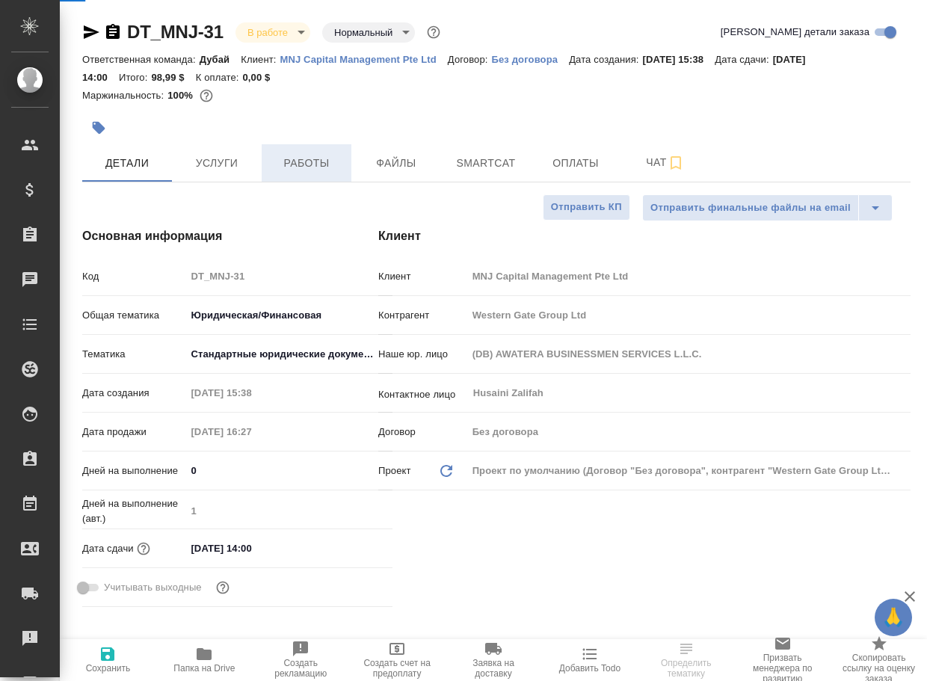
type textarea "x"
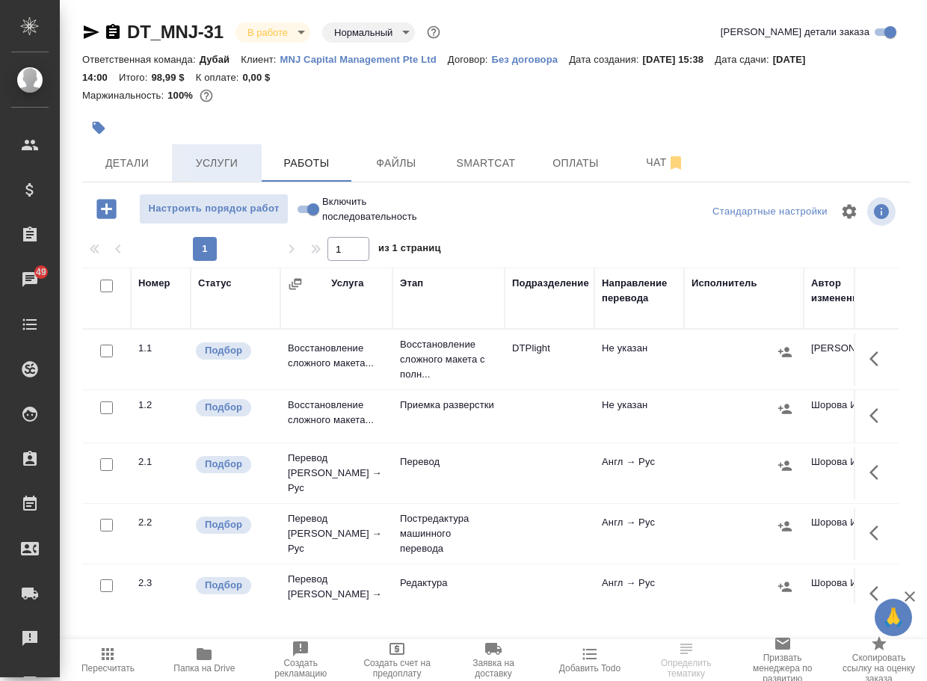
click at [204, 157] on span "Услуги" at bounding box center [217, 163] width 72 height 19
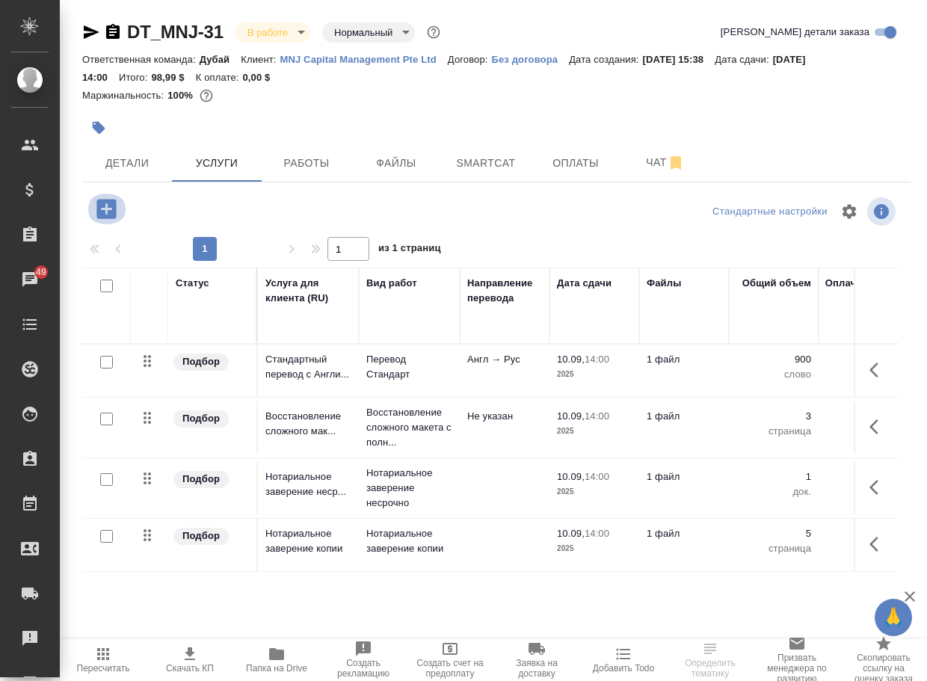
click at [113, 211] on icon "button" at bounding box center [105, 208] width 19 height 19
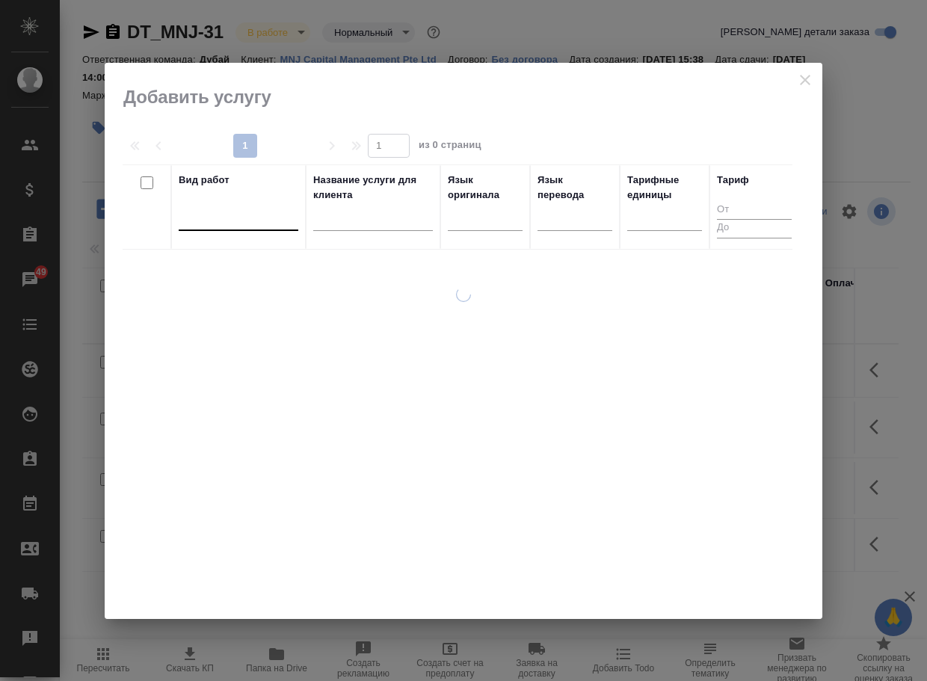
click at [252, 216] on div at bounding box center [239, 216] width 120 height 22
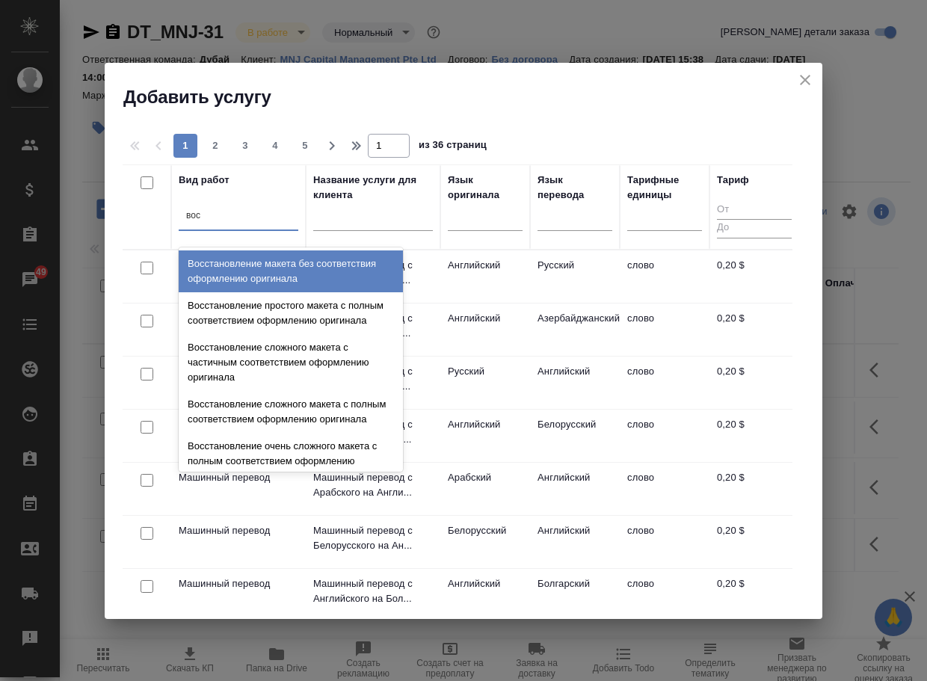
type input "восс"
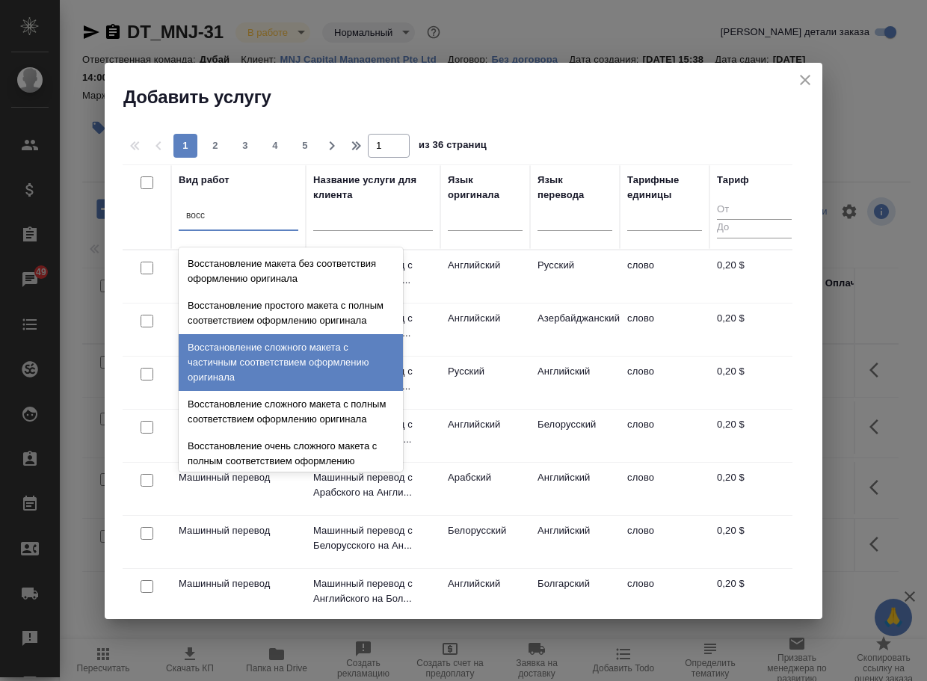
click at [279, 382] on div "Восстановление сложного макета с частичным соответствием оформлению оригинала" at bounding box center [291, 362] width 224 height 57
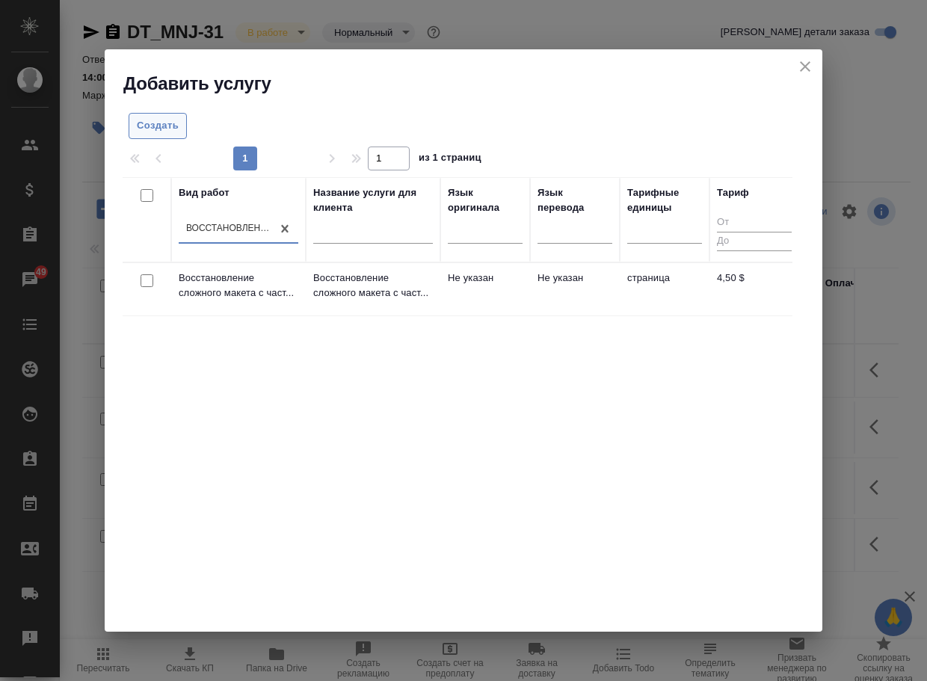
click at [139, 128] on span "Создать" at bounding box center [158, 125] width 42 height 17
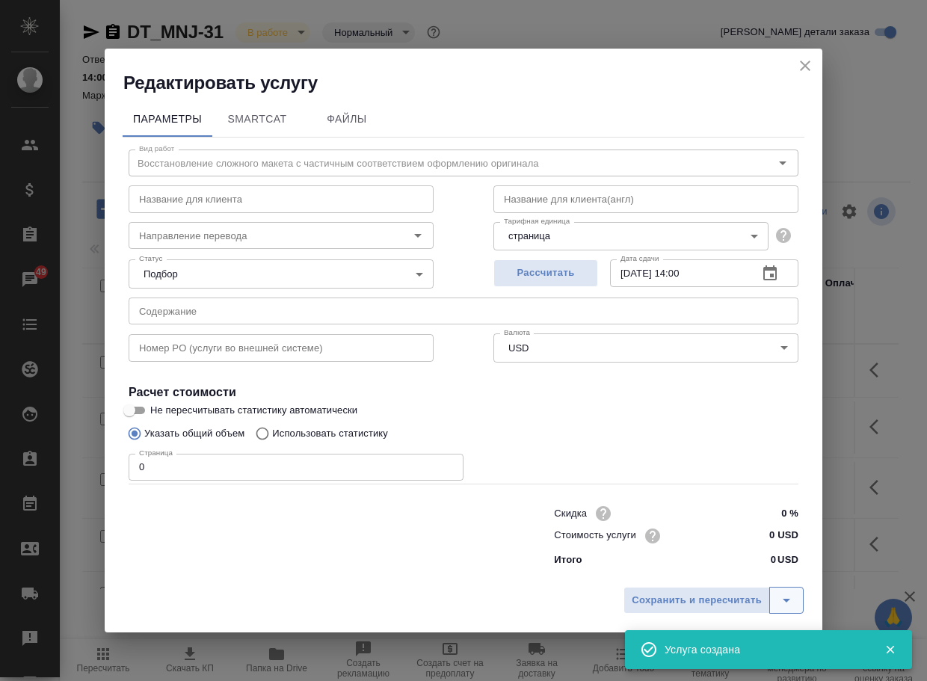
click at [788, 599] on icon "split button" at bounding box center [785, 601] width 7 height 4
click at [671, 570] on li "Сохранить" at bounding box center [715, 569] width 182 height 24
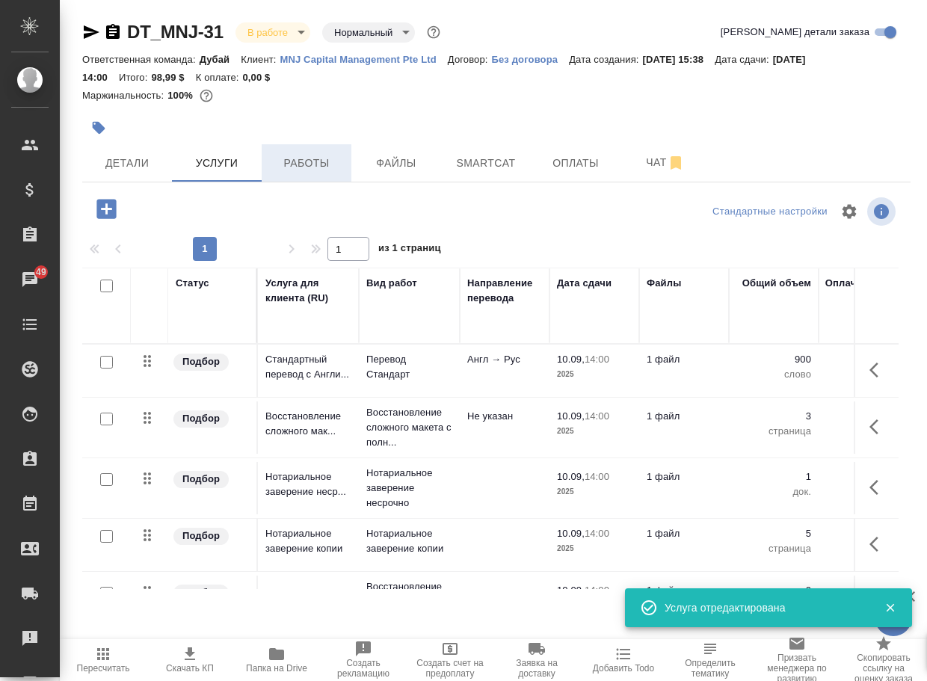
click at [327, 158] on span "Работы" at bounding box center [307, 163] width 72 height 19
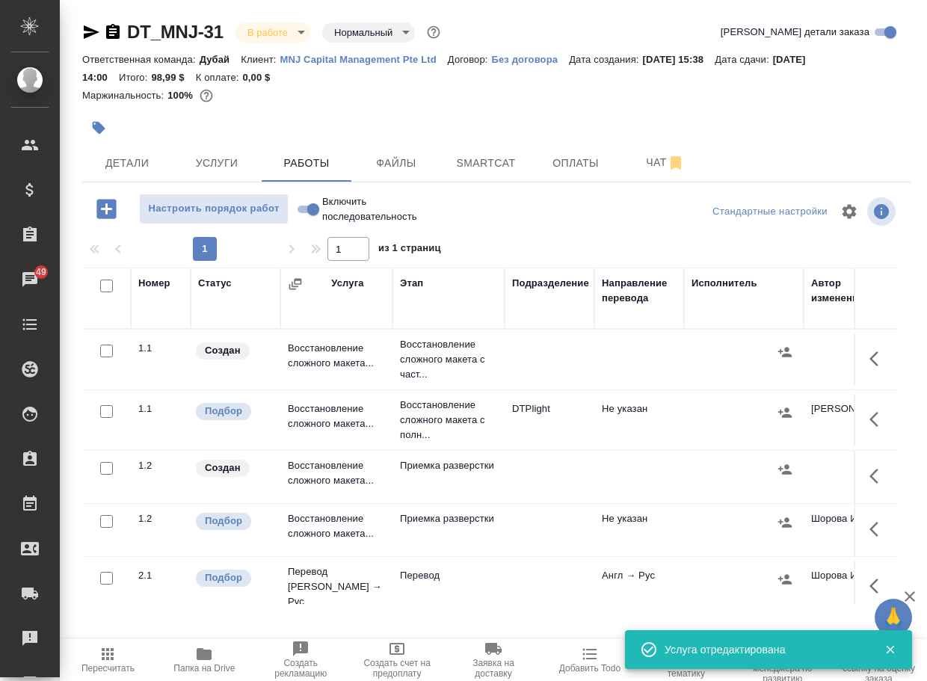
click at [105, 475] on input "checkbox" at bounding box center [106, 468] width 13 height 13
checkbox input "true"
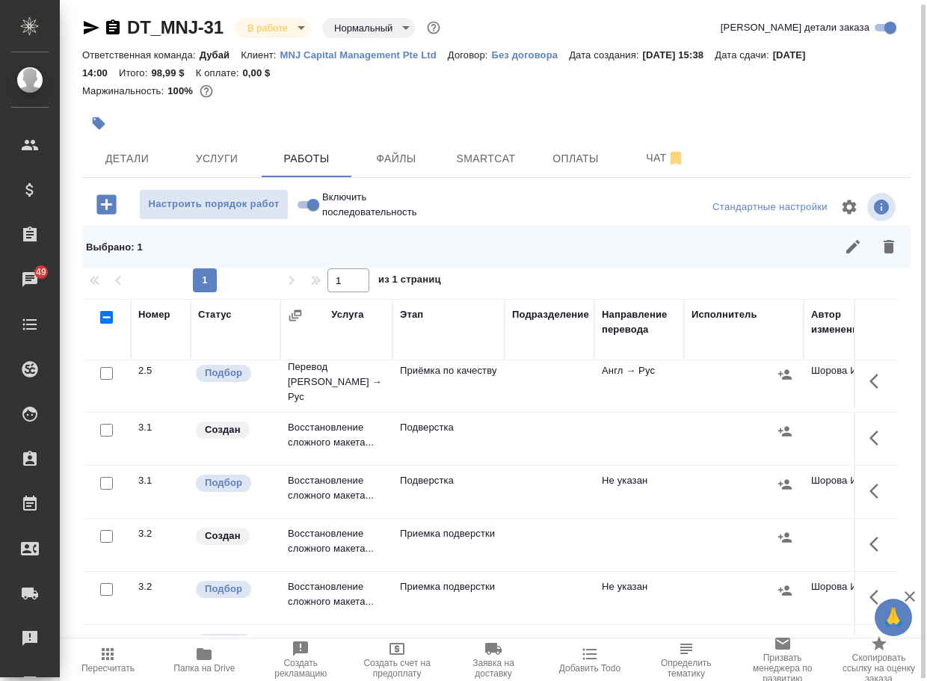
scroll to position [523, 0]
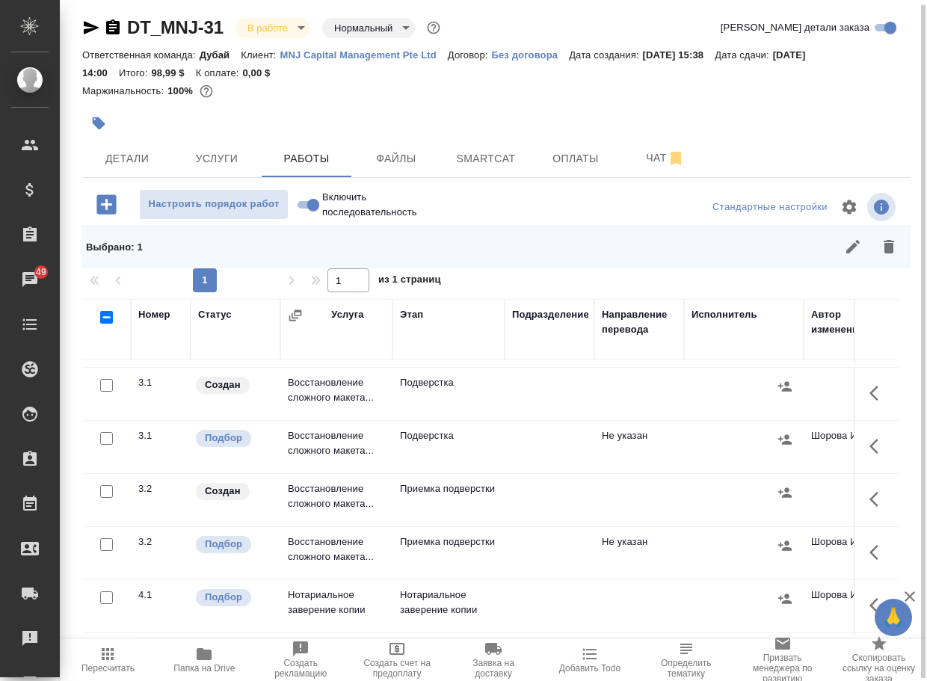
drag, startPoint x: 107, startPoint y: 413, endPoint x: 111, endPoint y: 422, distance: 9.7
click at [108, 392] on input "checkbox" at bounding box center [106, 385] width 13 height 13
checkbox input "true"
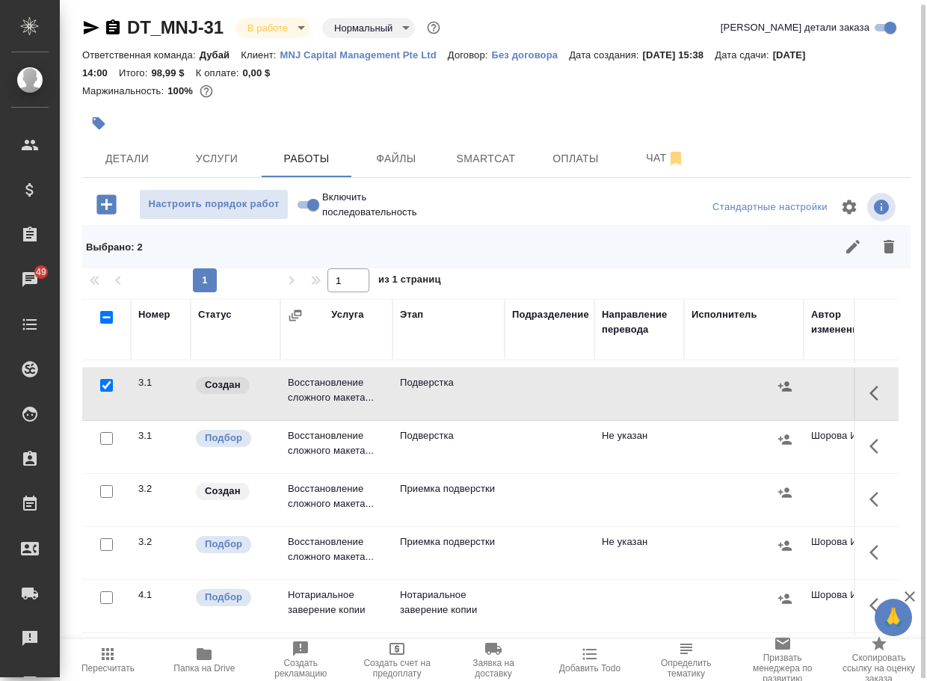
click at [105, 498] on input "checkbox" at bounding box center [106, 491] width 13 height 13
checkbox input "true"
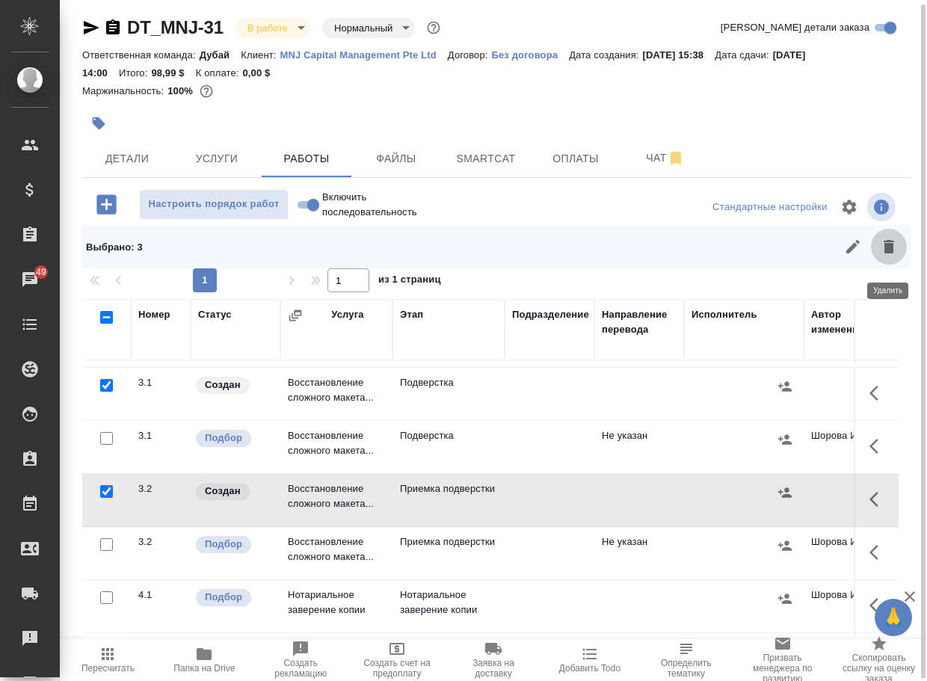
click at [889, 253] on icon "button" at bounding box center [888, 246] width 10 height 13
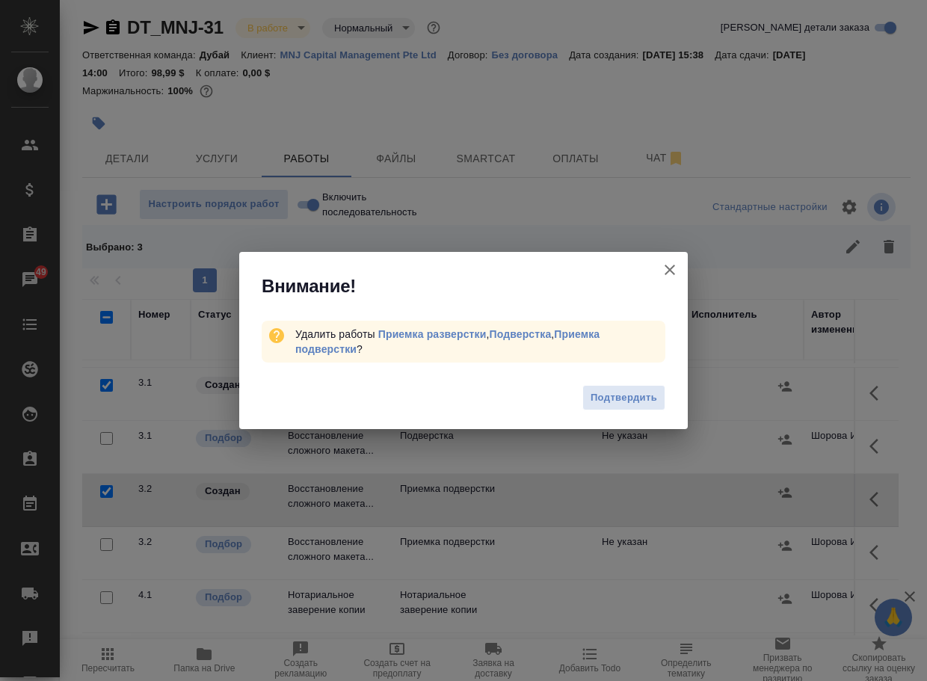
click at [611, 403] on span "Подтвердить" at bounding box center [623, 397] width 67 height 17
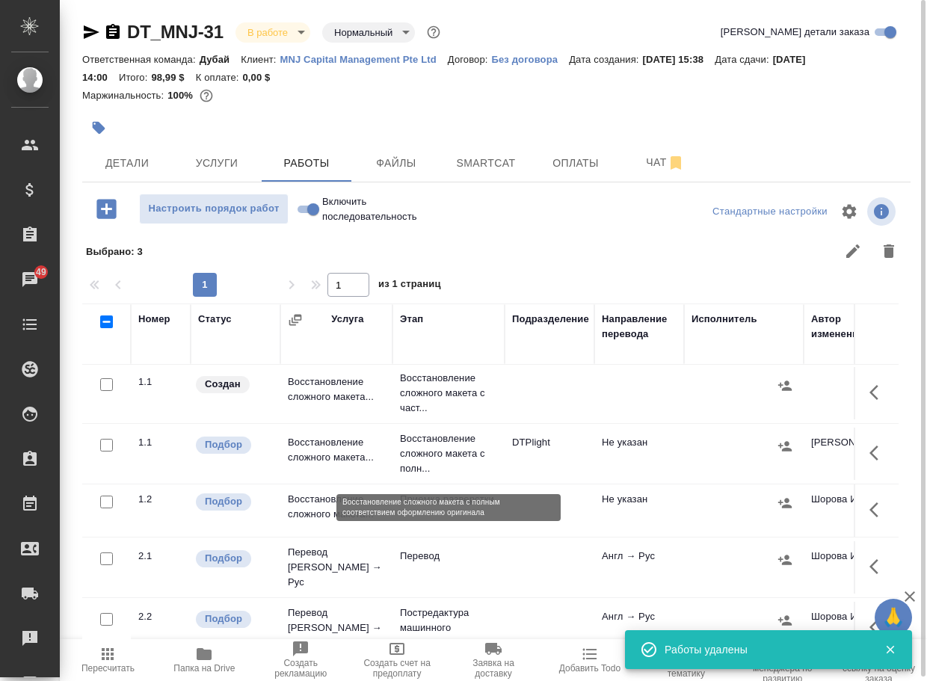
scroll to position [0, 0]
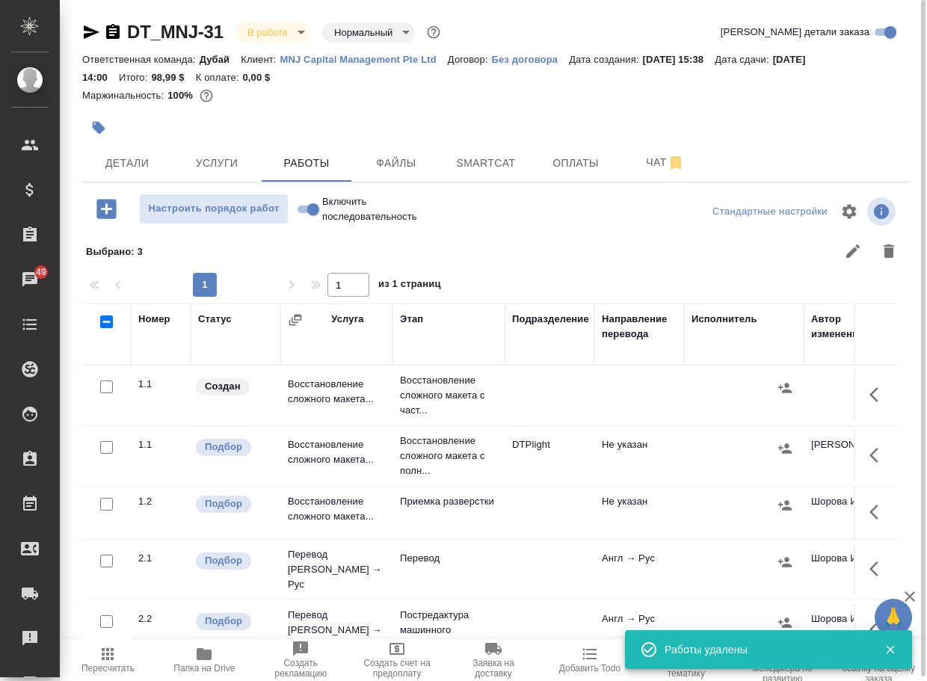
click at [365, 410] on td "Восстановление сложного макета..." at bounding box center [336, 395] width 112 height 52
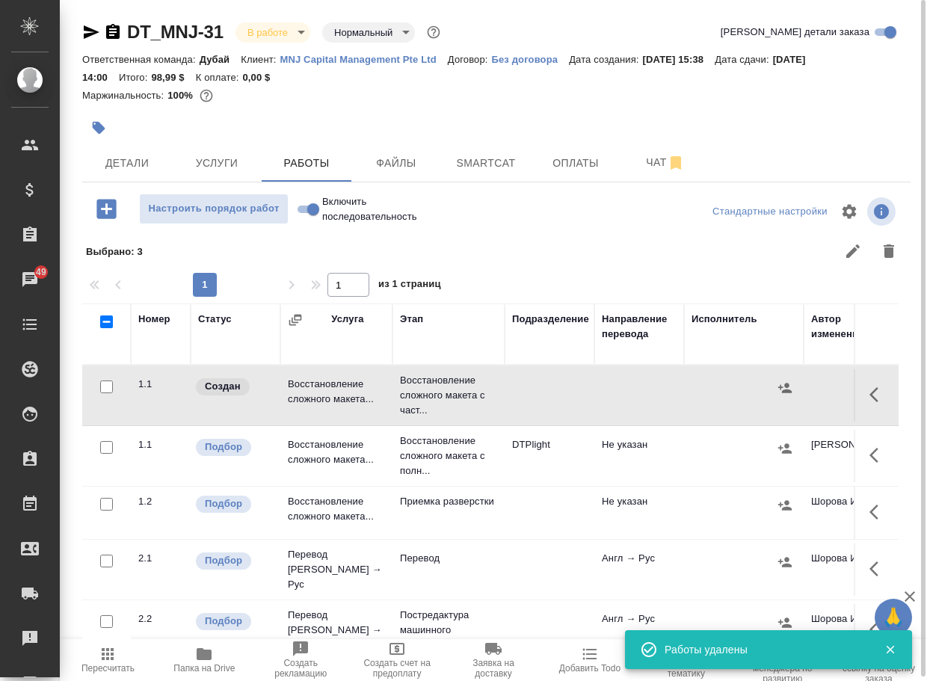
click at [365, 410] on td "Восстановление сложного макета..." at bounding box center [336, 395] width 112 height 52
drag, startPoint x: 301, startPoint y: 218, endPoint x: 331, endPoint y: 1, distance: 219.5
click at [302, 218] on input "Включить последовательность" at bounding box center [313, 209] width 54 height 18
checkbox input "true"
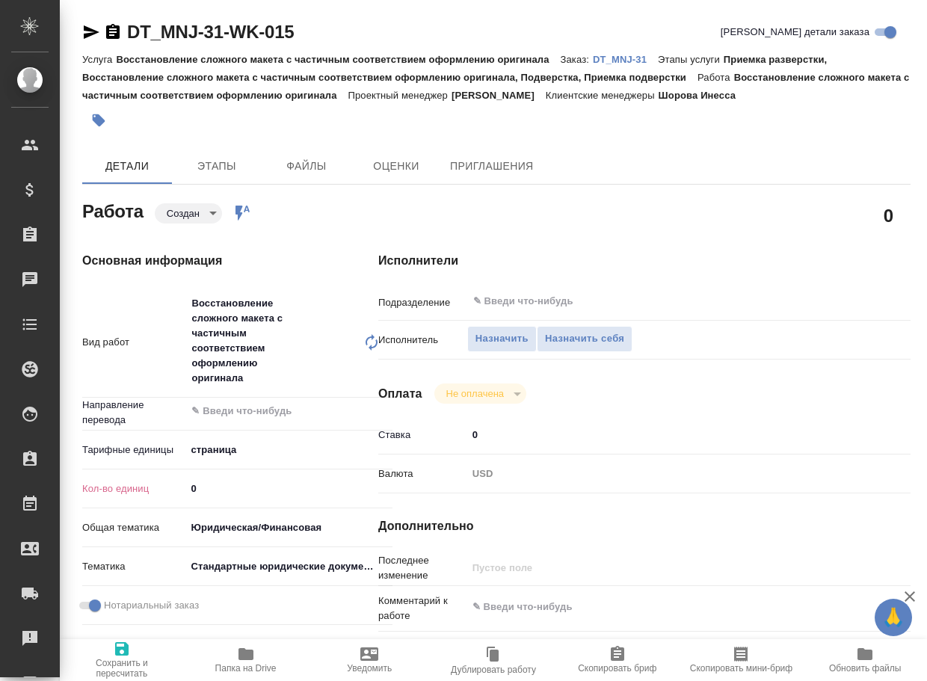
type textarea "x"
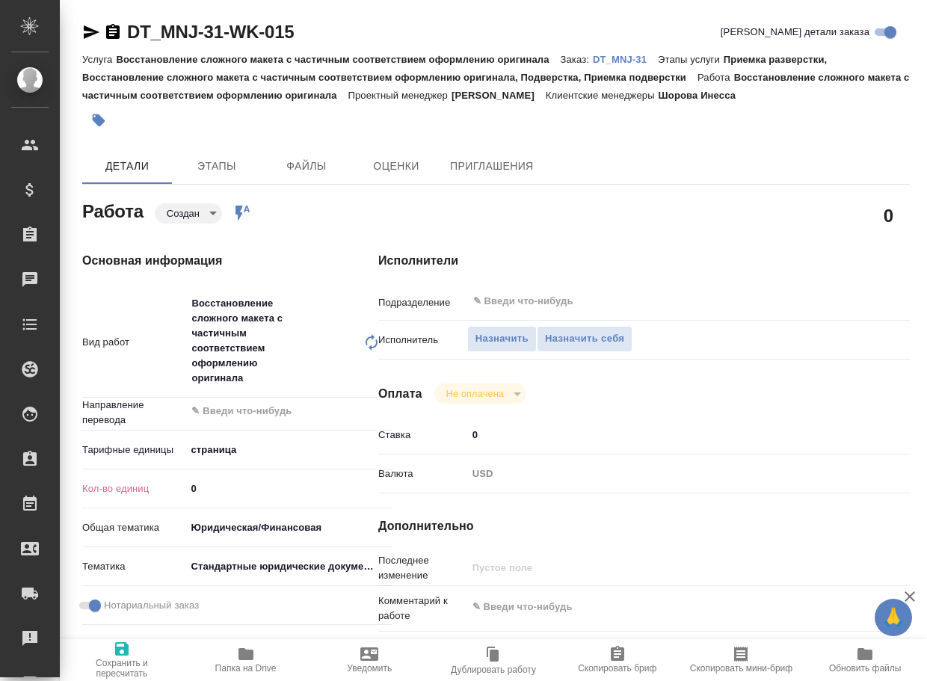
type textarea "x"
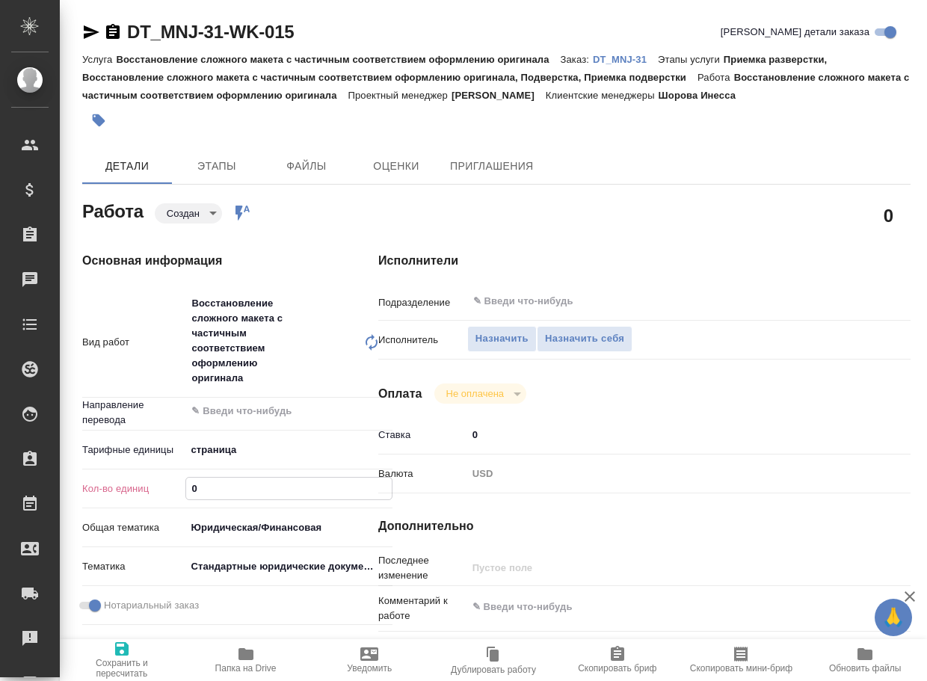
type textarea "x"
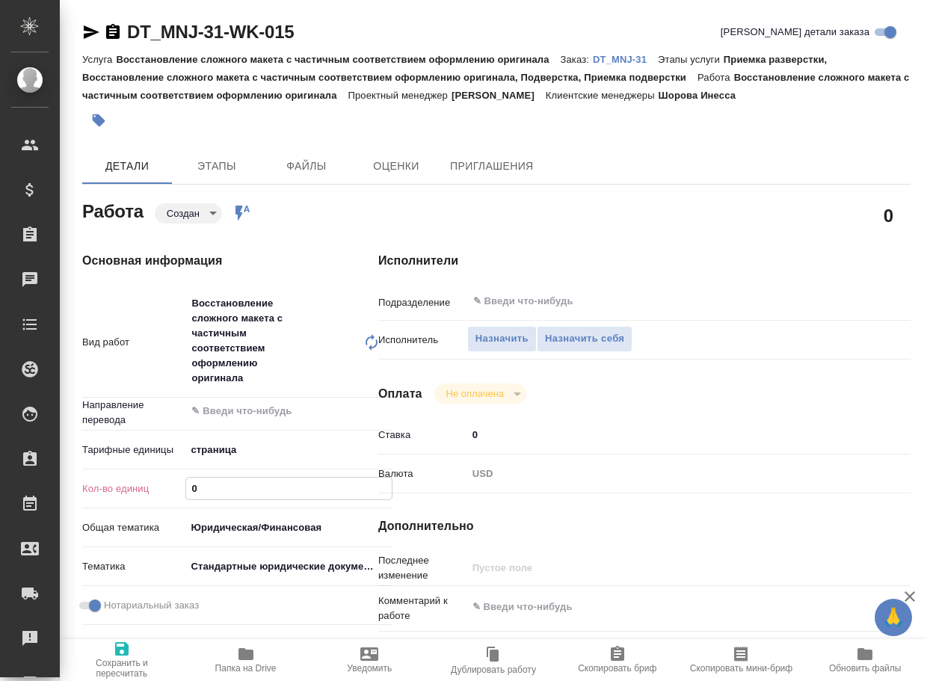
drag, startPoint x: 194, startPoint y: 490, endPoint x: 214, endPoint y: 484, distance: 21.0
click at [214, 484] on input "0" at bounding box center [289, 489] width 206 height 22
type textarea "x"
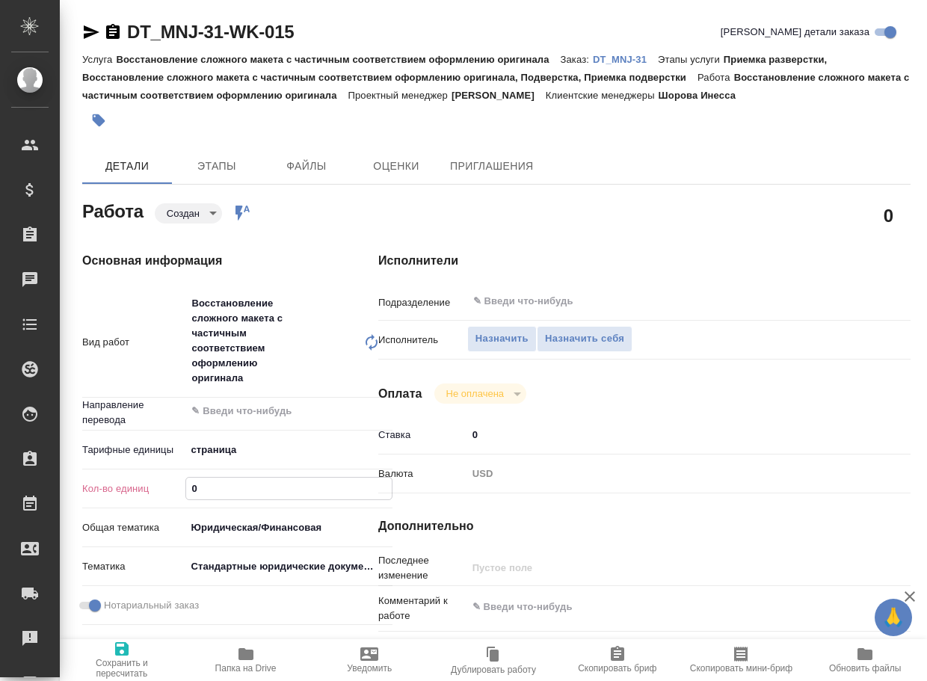
type textarea "x"
type input "3"
type textarea "x"
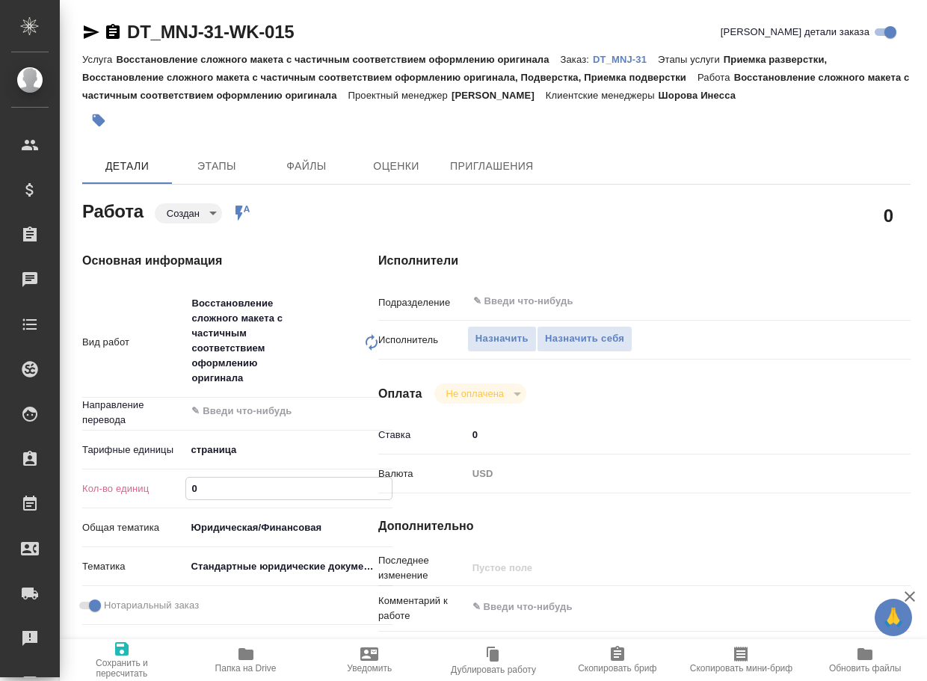
type textarea "x"
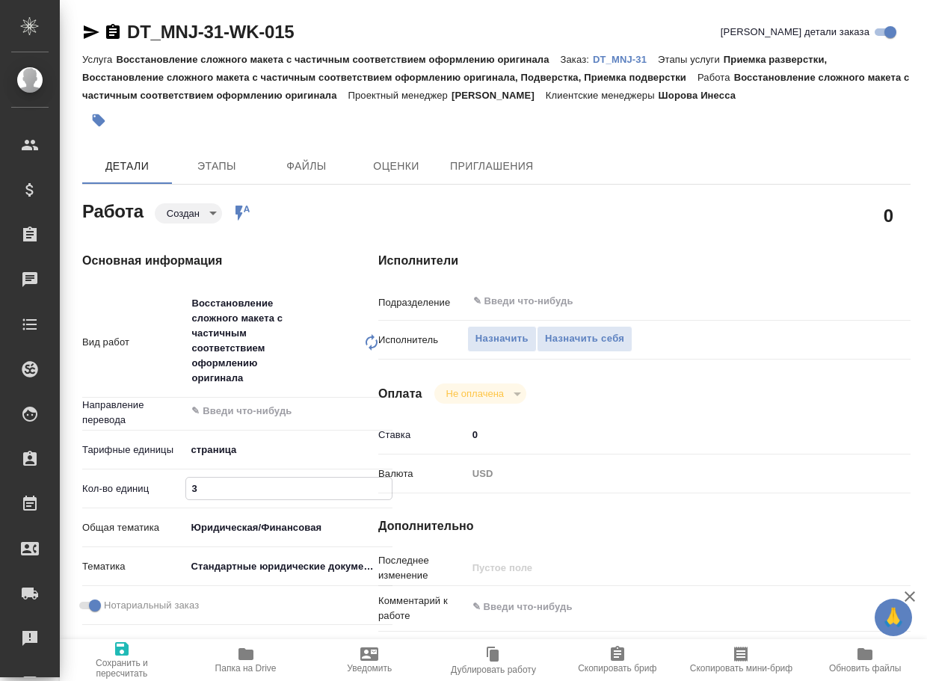
type textarea "x"
type input "3"
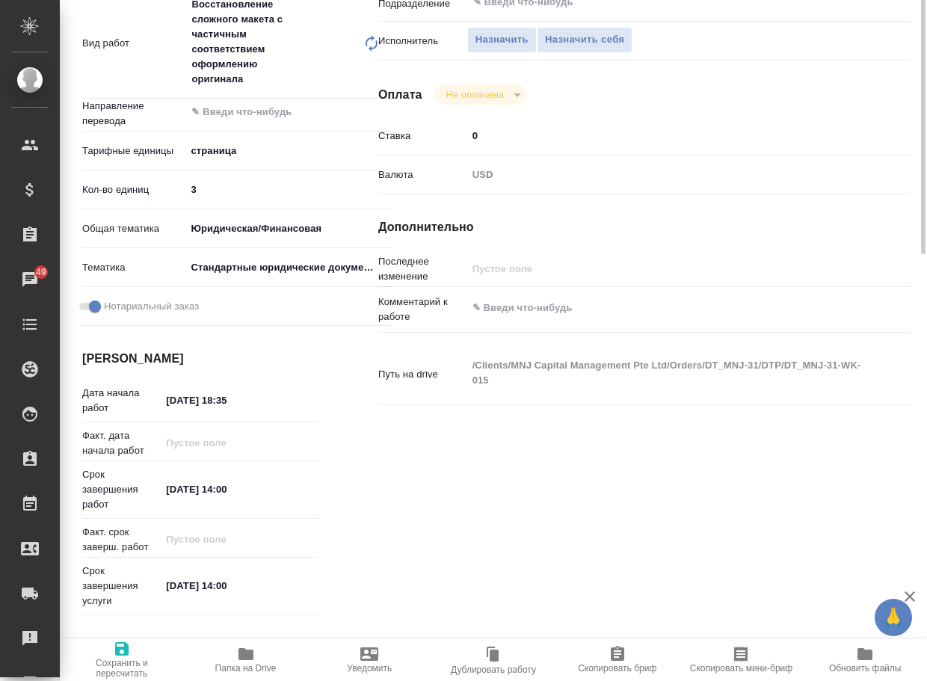
scroll to position [374, 0]
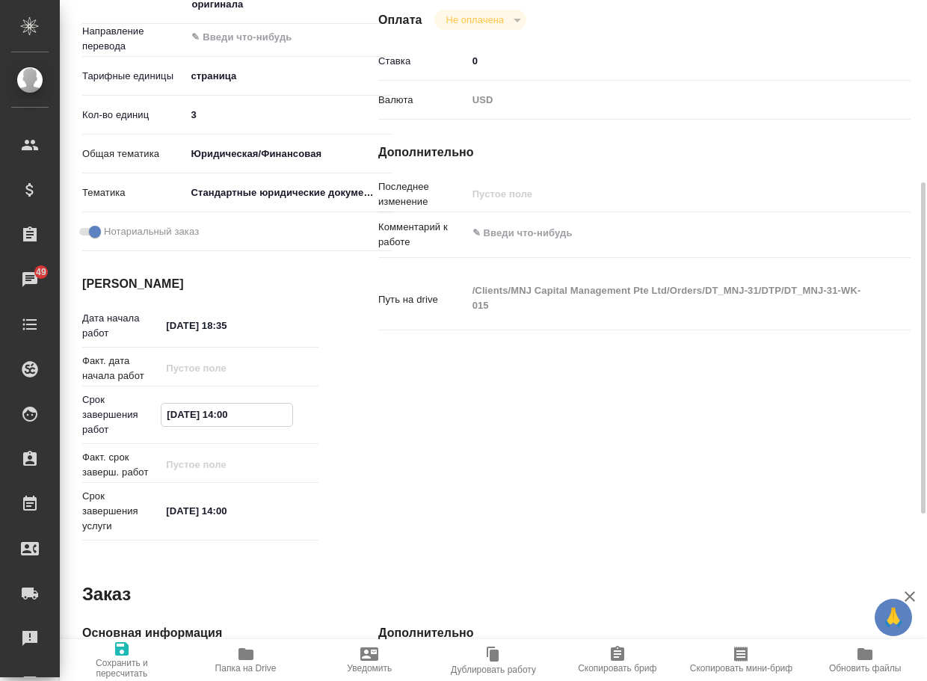
drag, startPoint x: 262, startPoint y: 407, endPoint x: 90, endPoint y: 407, distance: 171.9
click at [90, 407] on div "Срок завершения работ [DATE] 14:00" at bounding box center [200, 414] width 236 height 45
paste input "[DATE] 20"
type input "[DATE] 20:00"
type textarea "x"
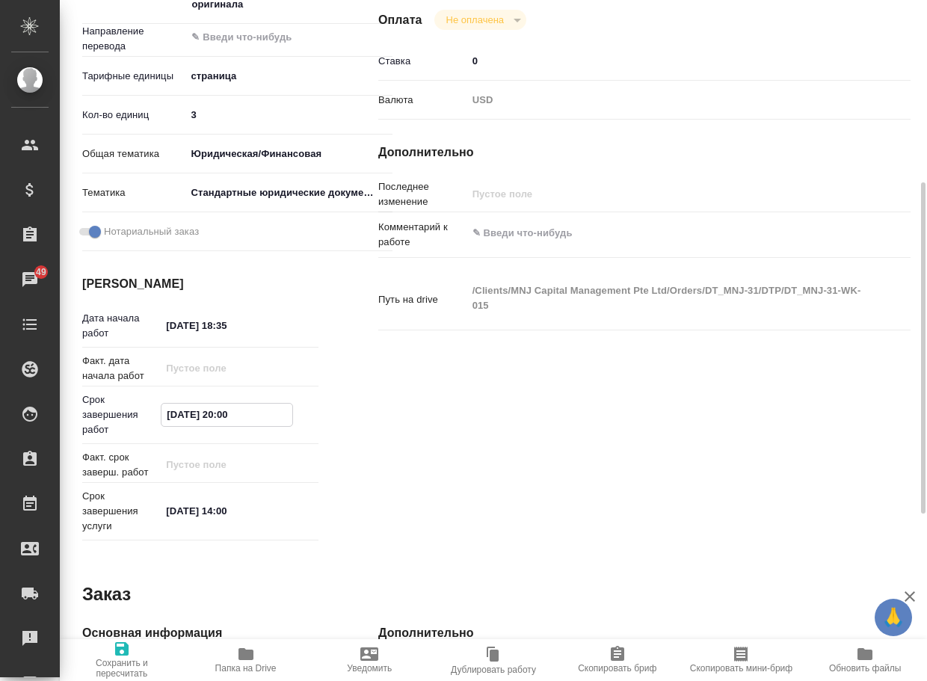
type textarea "x"
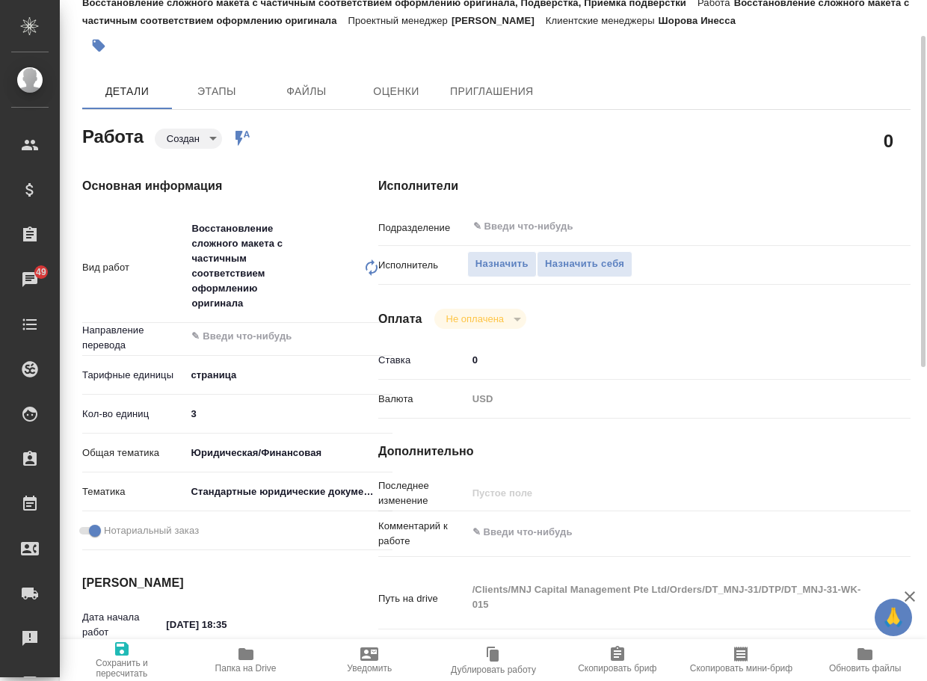
type input "[DATE] 20:00"
click at [121, 661] on span "Сохранить и пересчитать" at bounding box center [122, 668] width 106 height 21
type textarea "x"
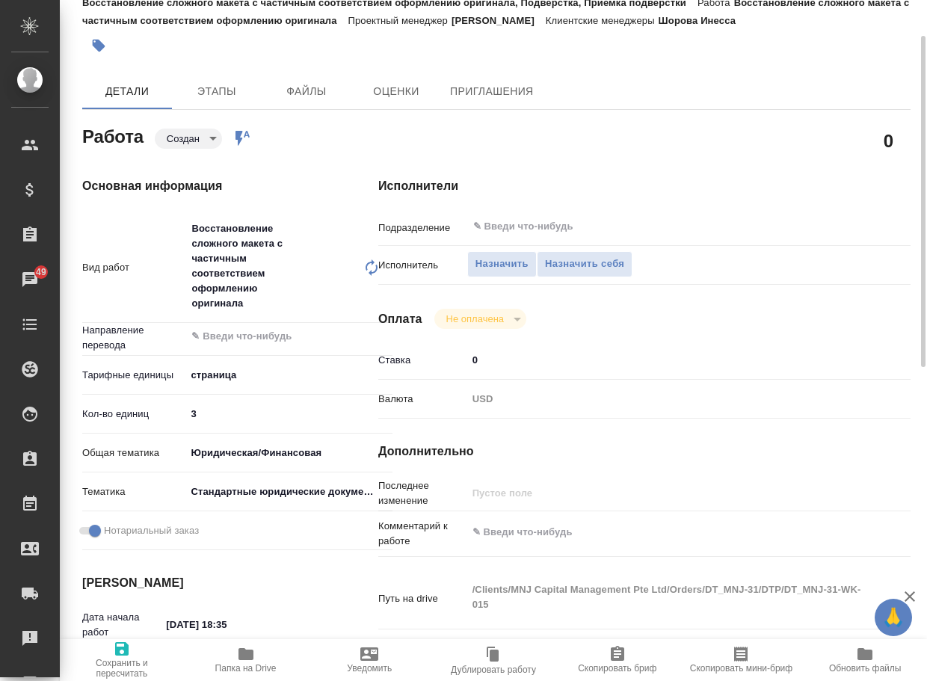
type textarea "x"
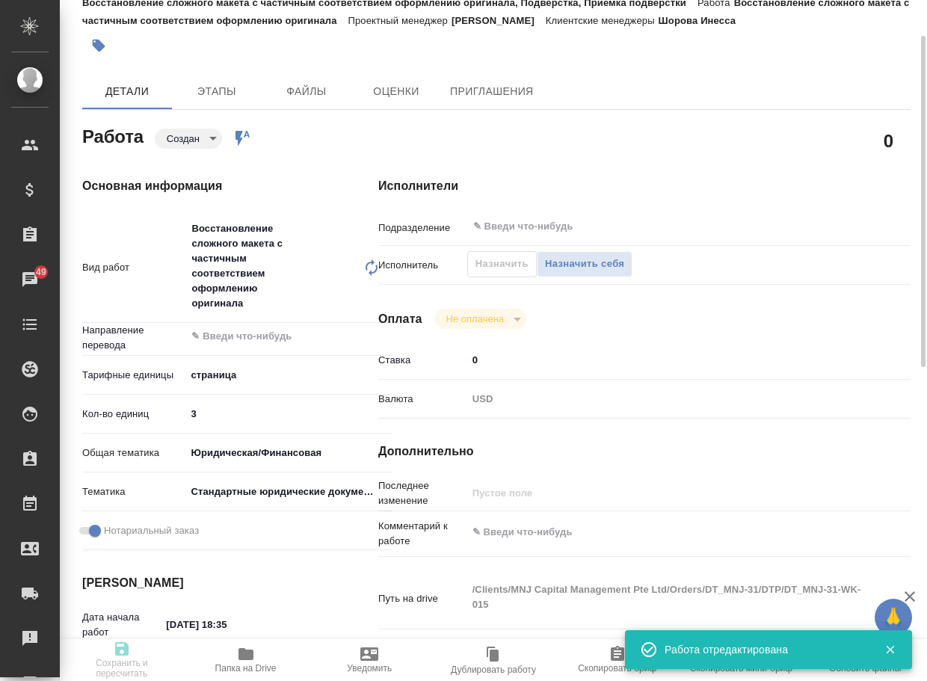
type textarea "x"
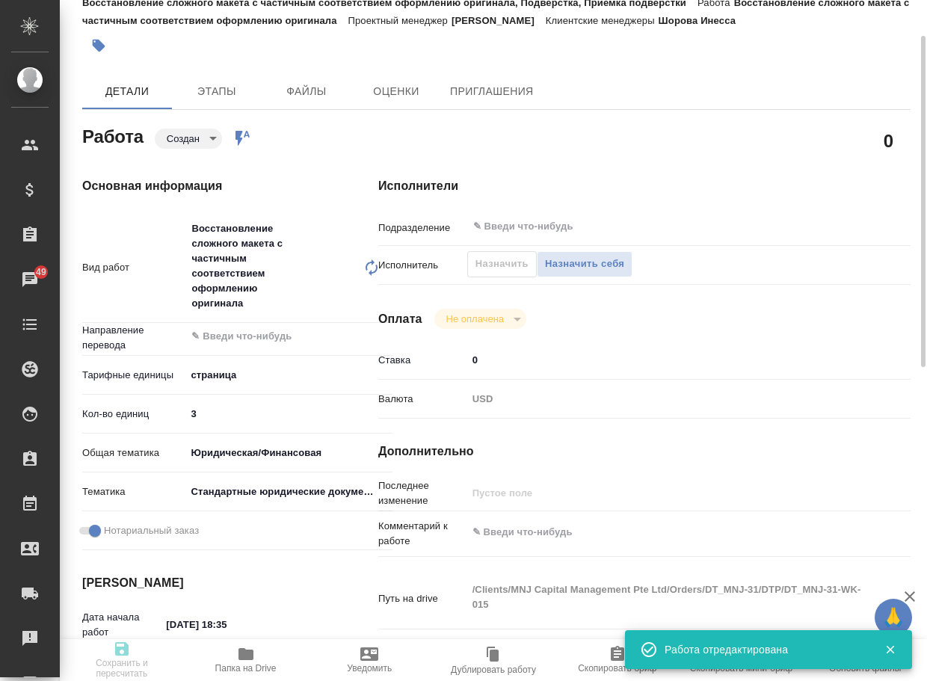
type textarea "x"
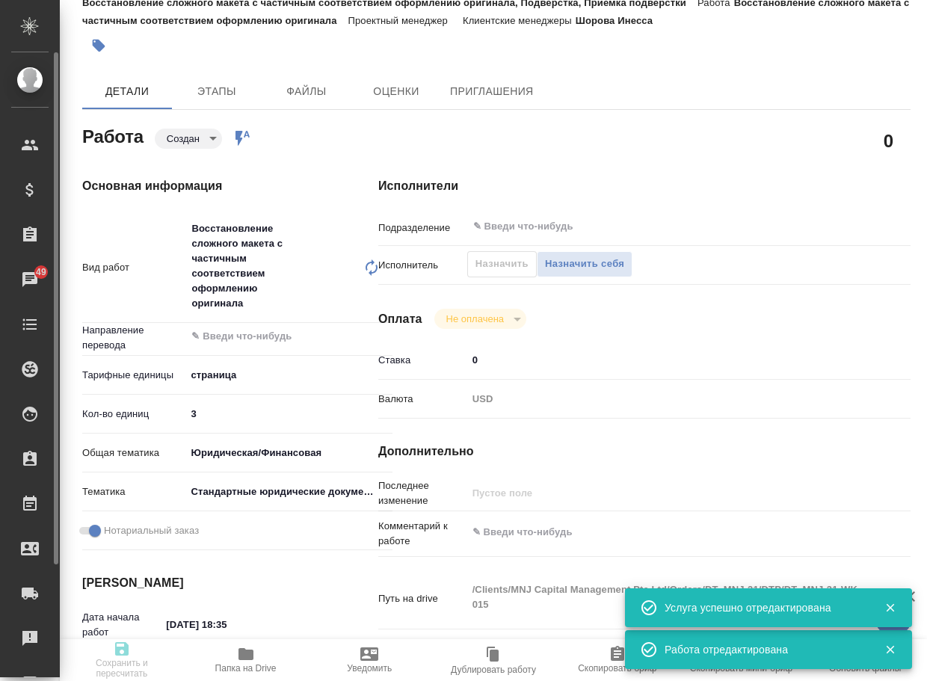
type input "created"
type textarea "Восстановление сложного макета с частичным соответствием оформлению оригинала"
type textarea "x"
type input "5a8b1489cc6b4906c91bfdb2"
type input "3"
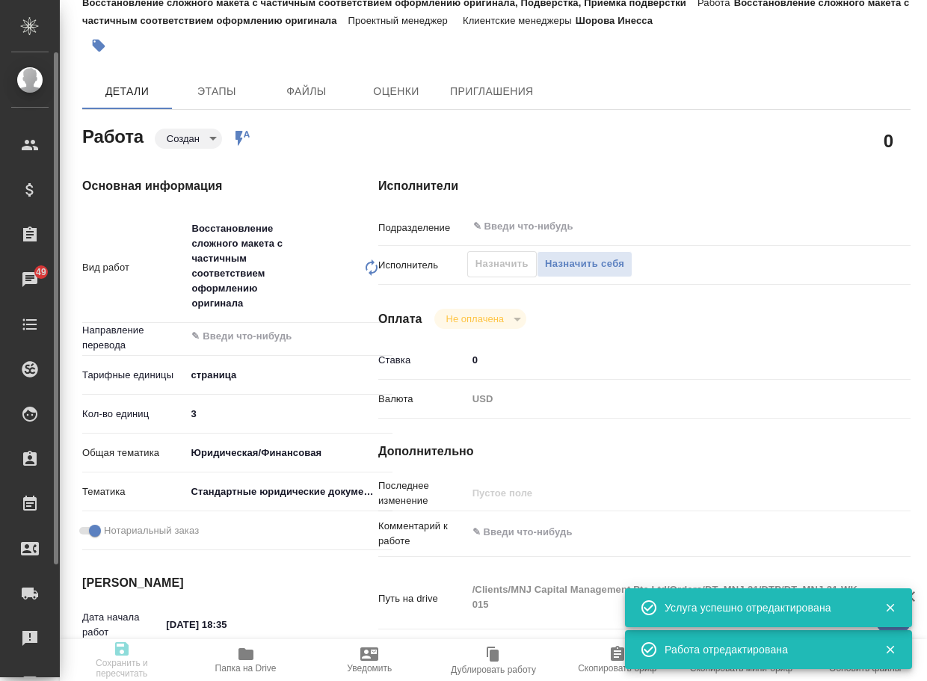
type input "yr-fn"
type input "5f647205b73bc97568ca66bf"
checkbox input "true"
type input "[DATE] 18:35"
type input "[DATE] 20:00"
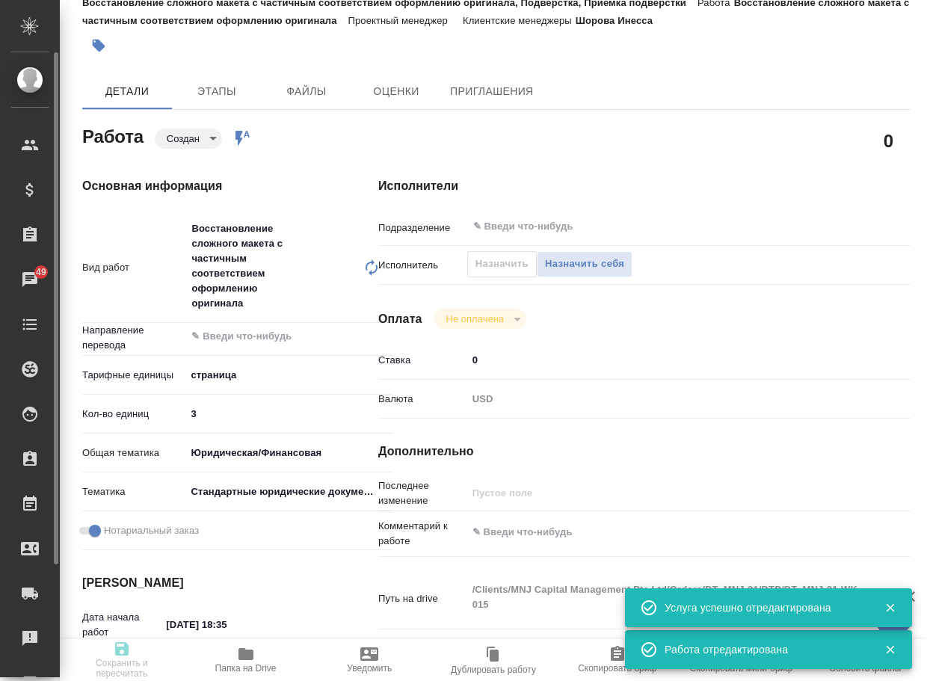
type input "[DATE] 14:00"
type input "notPayed"
type input "0"
type input "USD"
type input "[PERSON_NAME]"
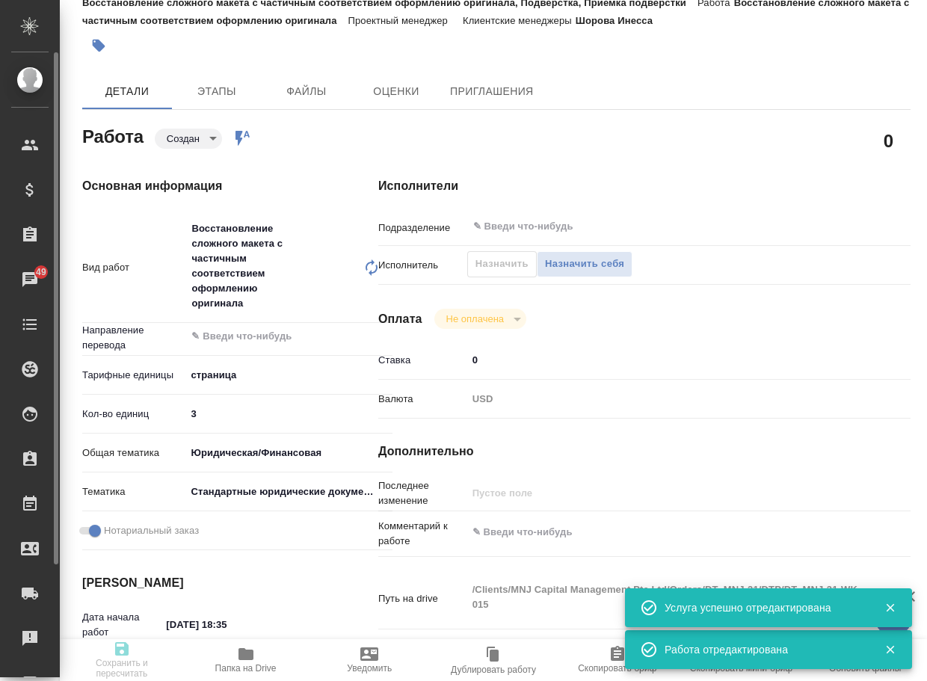
type textarea "x"
type textarea "/Clients/MNJ Capital Management Pte Ltd/Orders/DT_MNJ-31/DTP/DT_MNJ-31-WK-015"
type textarea "x"
type input "DT_MNJ-31"
type input "Восстановление сложного макета с частичным соответствием оформлению оригинала"
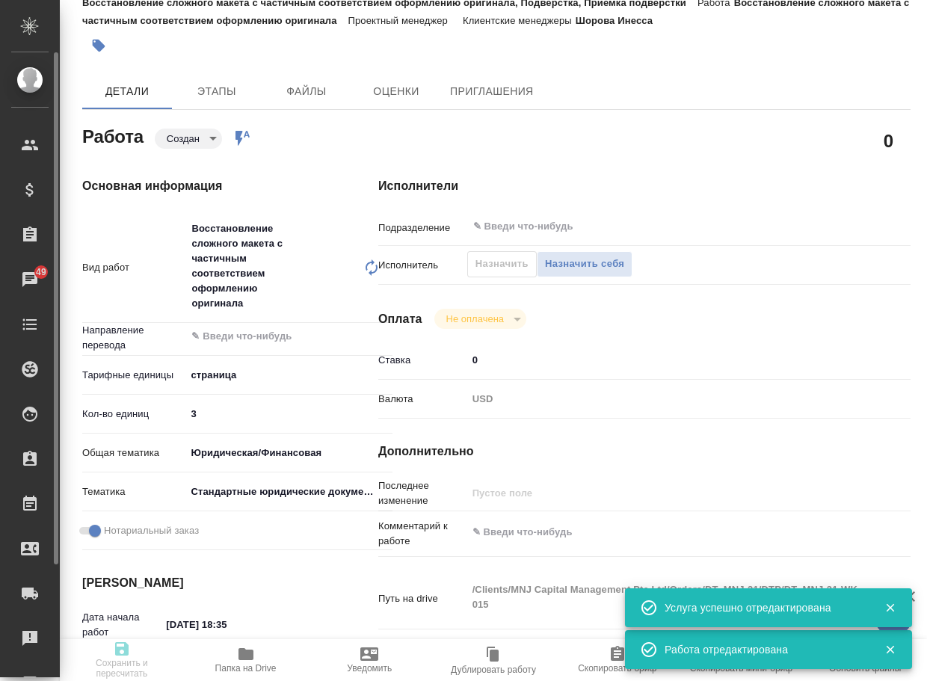
type input "Приемка разверстки, Восстановление сложного макета с частичным соответствием оф…"
type input "Шорова Инесса"
type input "[PERSON_NAME]"
type input "/Clients/MNJ Capital Management Pte Ltd/Orders/DT_MNJ-31"
type textarea "x"
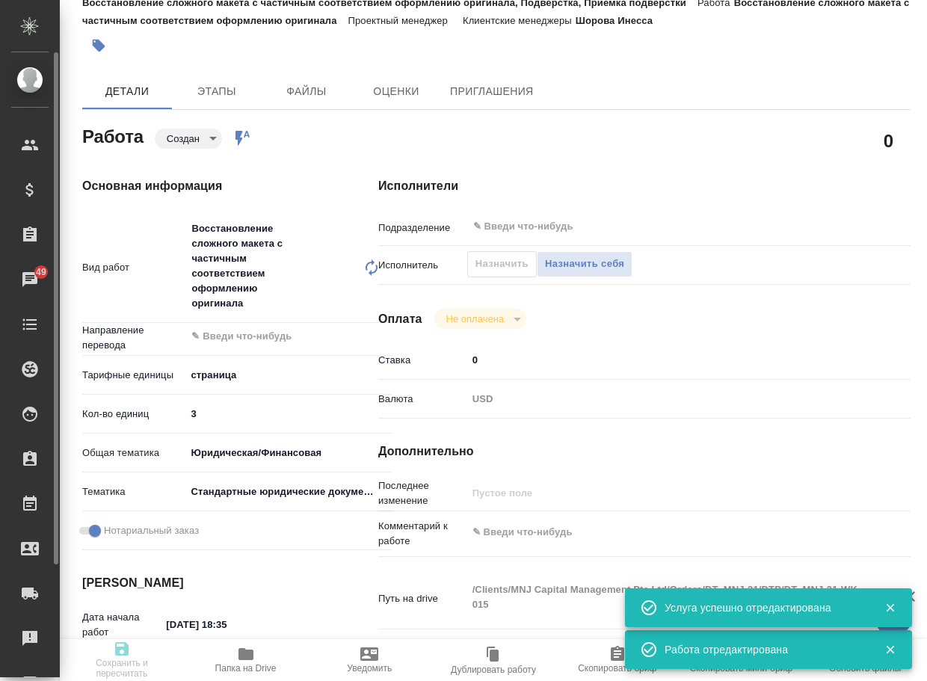
type textarea "От клиента: Attached is 1 more doc to translate, notarize and make 1 copy от ме…"
type textarea "x"
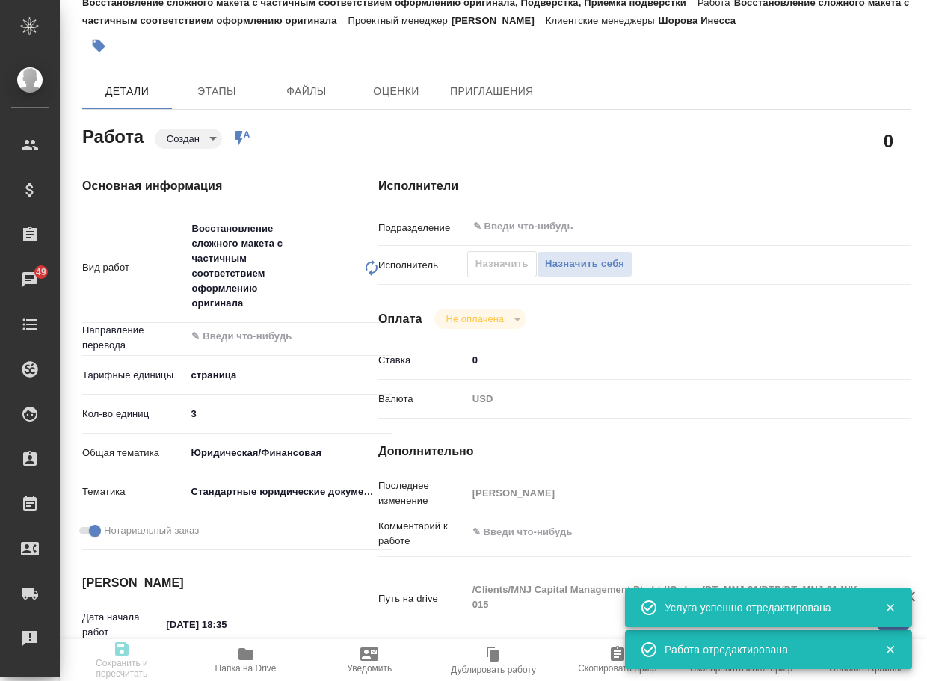
type textarea "x"
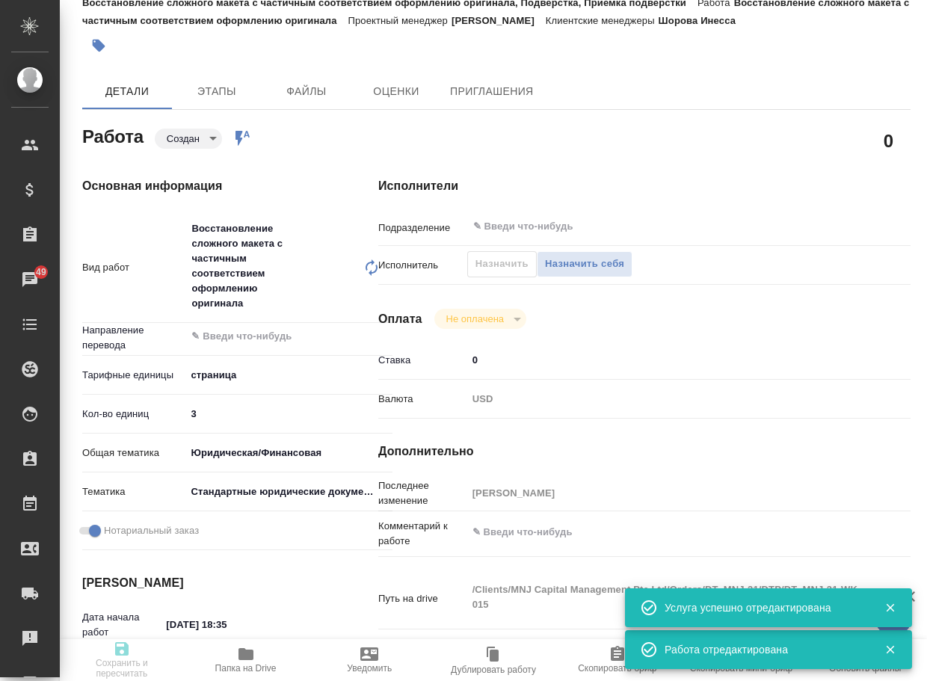
type textarea "x"
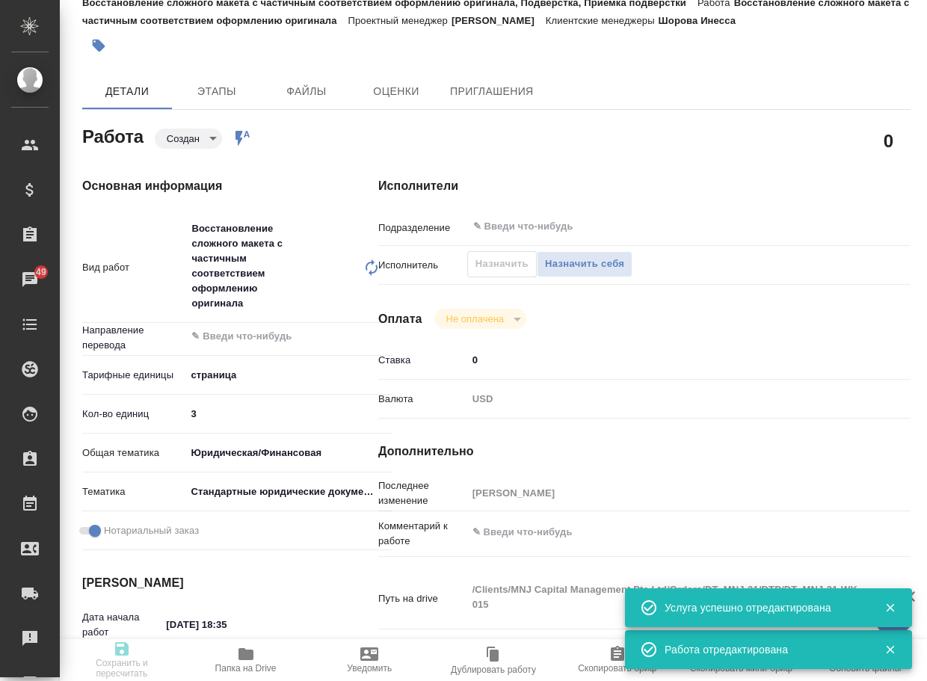
type textarea "x"
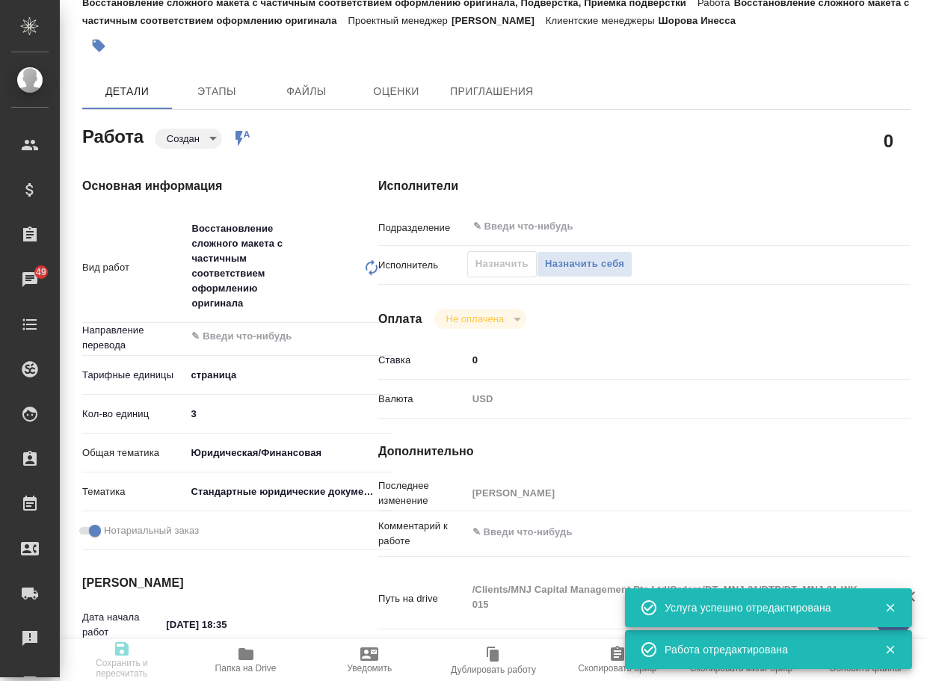
type textarea "x"
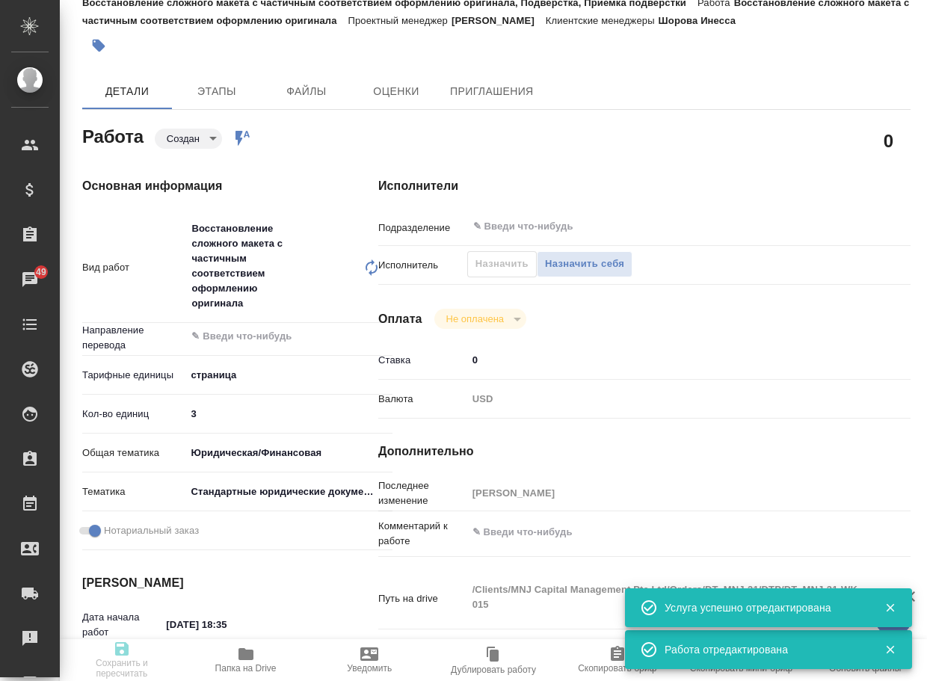
type textarea "x"
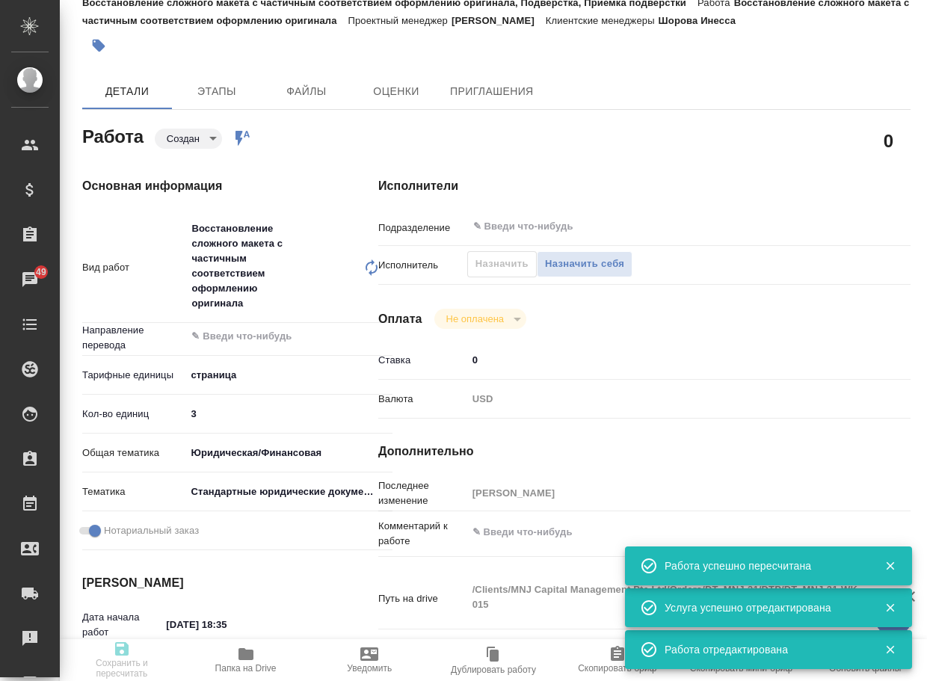
type input "created"
type textarea "Восстановление сложного макета с частичным соответствием оформлению оригинала"
type textarea "x"
type input "5a8b1489cc6b4906c91bfdb2"
type input "3"
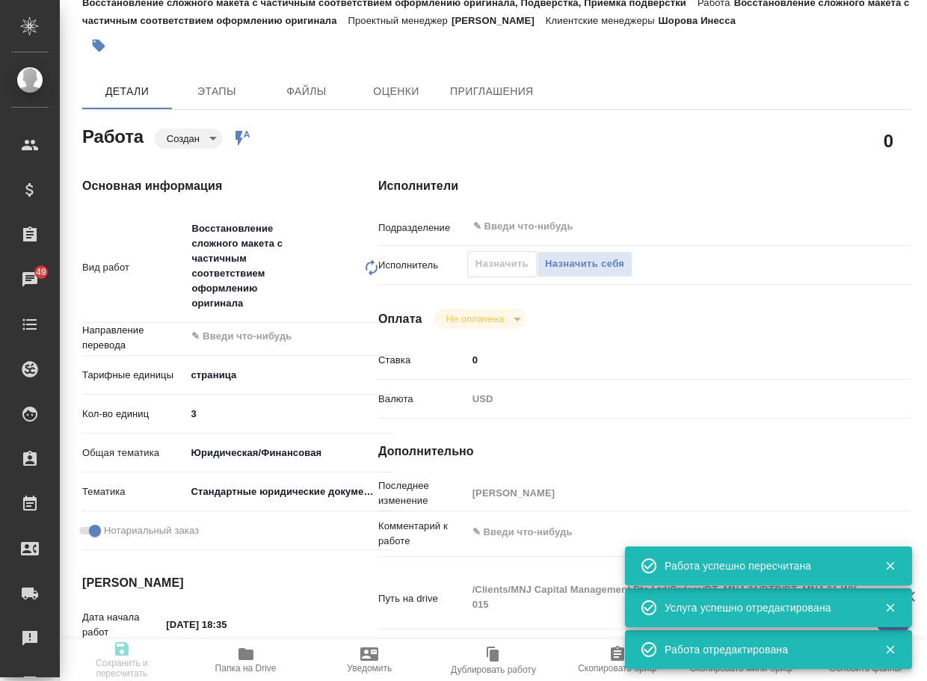
type input "yr-fn"
type input "5f647205b73bc97568ca66bf"
checkbox input "true"
type input "08.09.2025 18:35"
type input "08.09.2025 20:00"
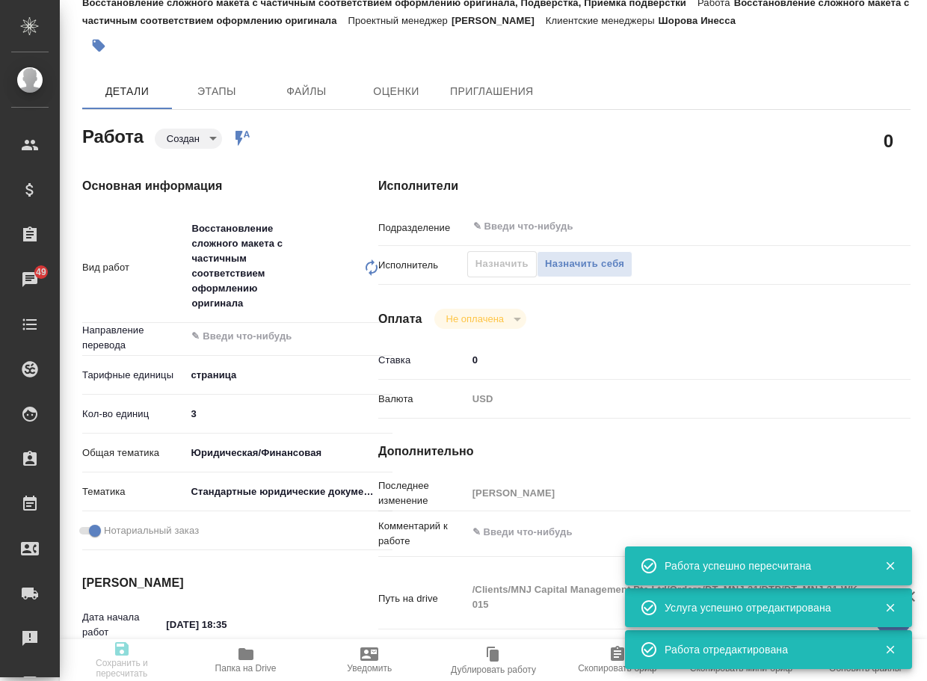
type input "10.09.2025 14:00"
type input "notPayed"
type input "0"
type input "USD"
type input "[PERSON_NAME]"
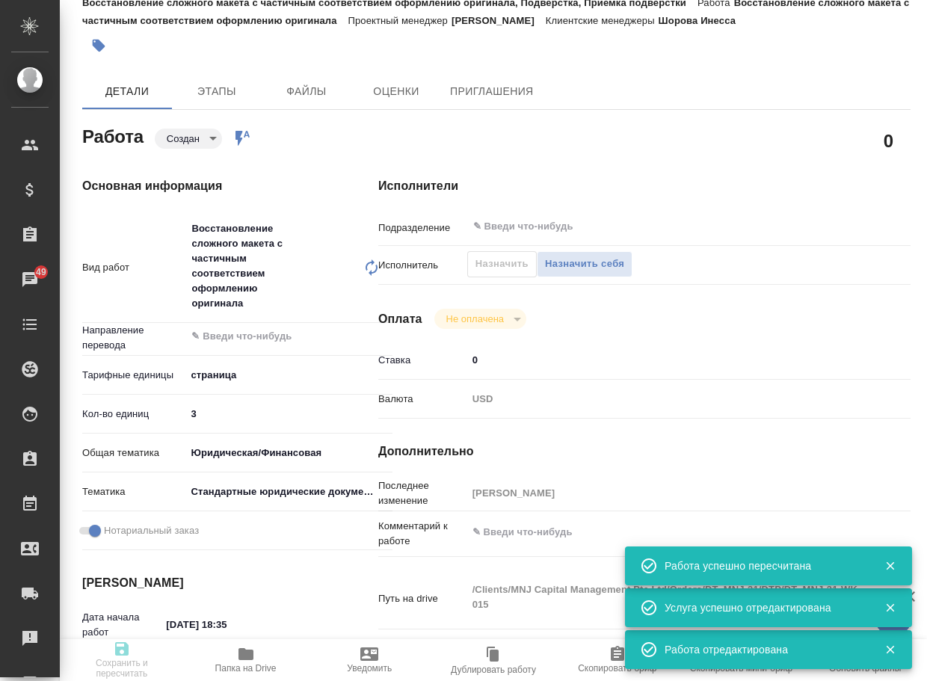
type textarea "x"
type textarea "/Clients/MNJ Capital Management Pte Ltd/Orders/DT_MNJ-31/DTP/DT_MNJ-31-WK-015"
type textarea "x"
type input "DT_MNJ-31"
type input "Восстановление сложного макета с частичным соответствием оформлению оригинала"
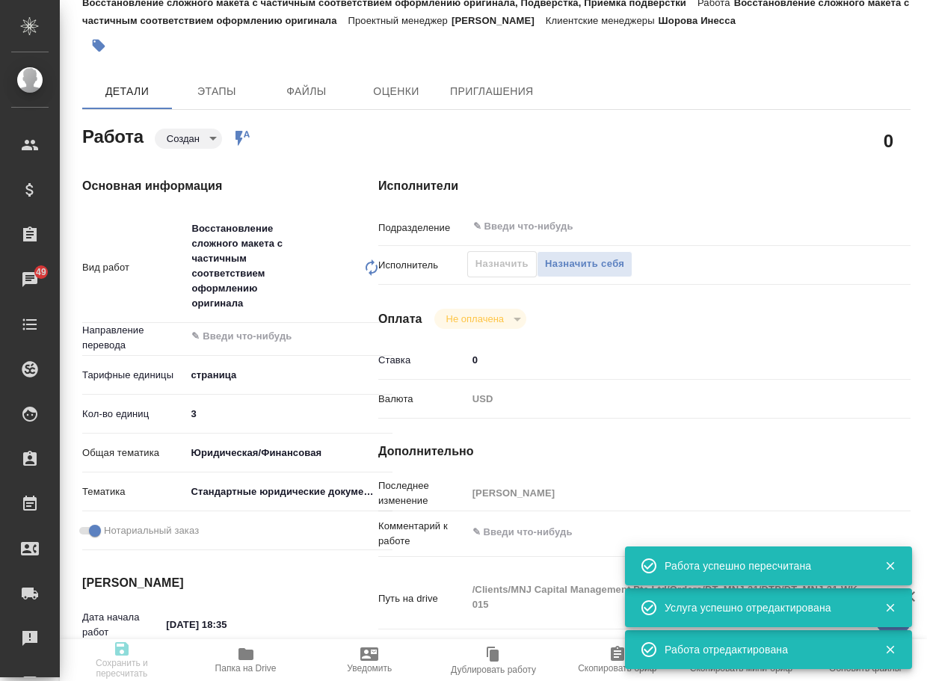
type input "Приемка разверстки, Восстановление сложного макета с частичным соответствием оф…"
type input "Шорова Инесса"
type input "[PERSON_NAME]"
type input "/Clients/MNJ Capital Management Pte Ltd/Orders/DT_MNJ-31"
type textarea "x"
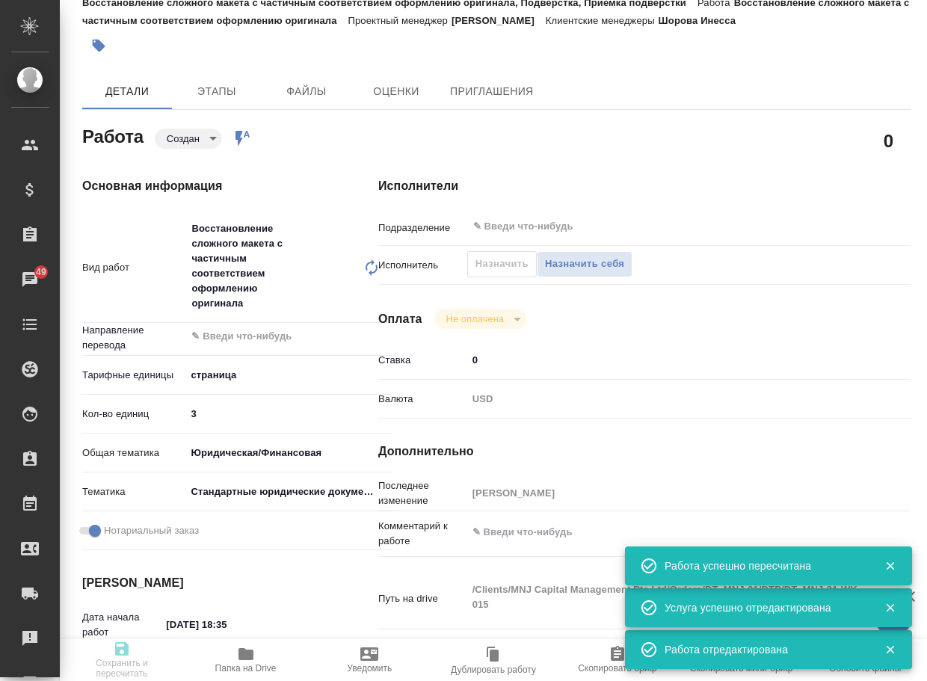
type textarea "От клиента: Attached is 1 more doc to translate, notarize and make 1 copy от ме…"
type textarea "x"
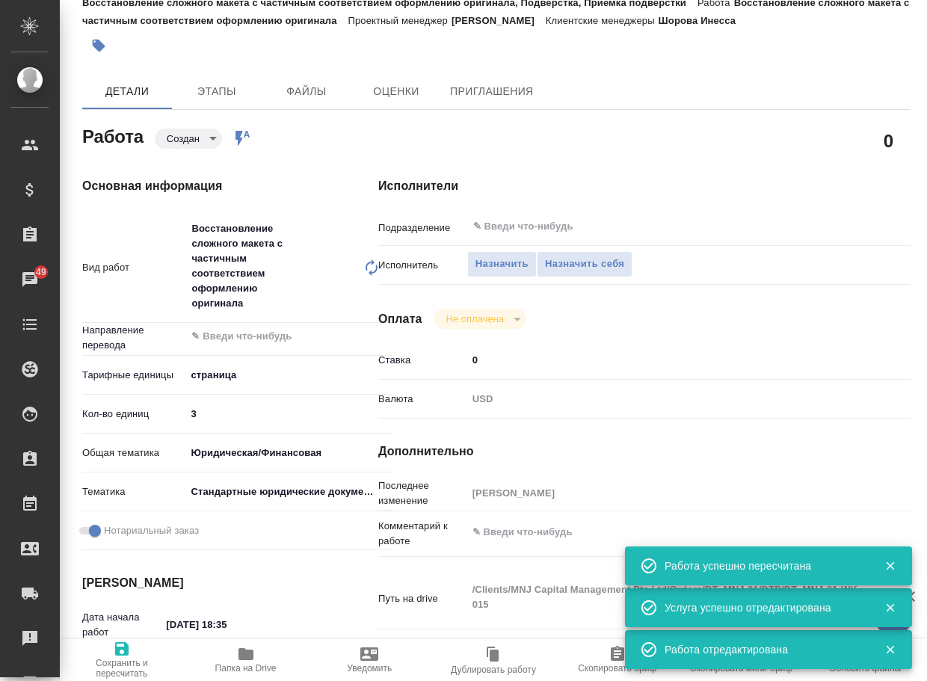
type textarea "x"
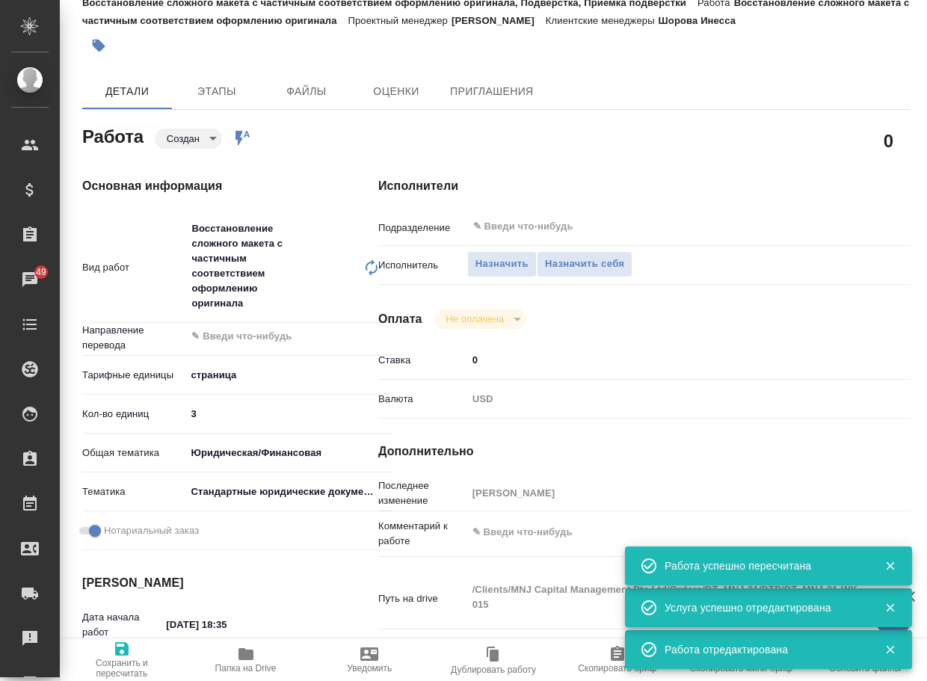
type textarea "x"
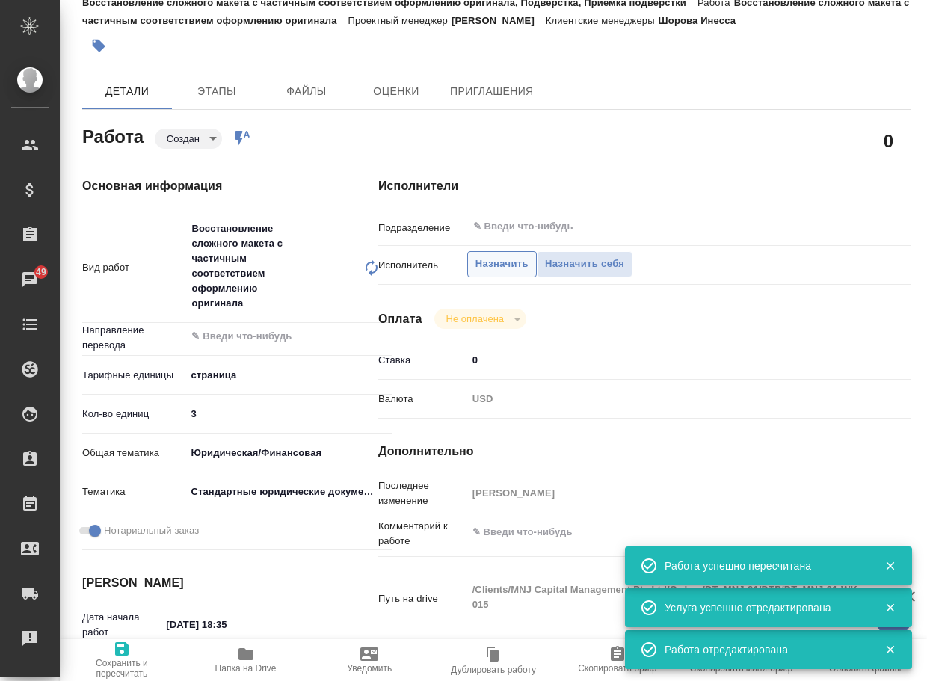
type textarea "x"
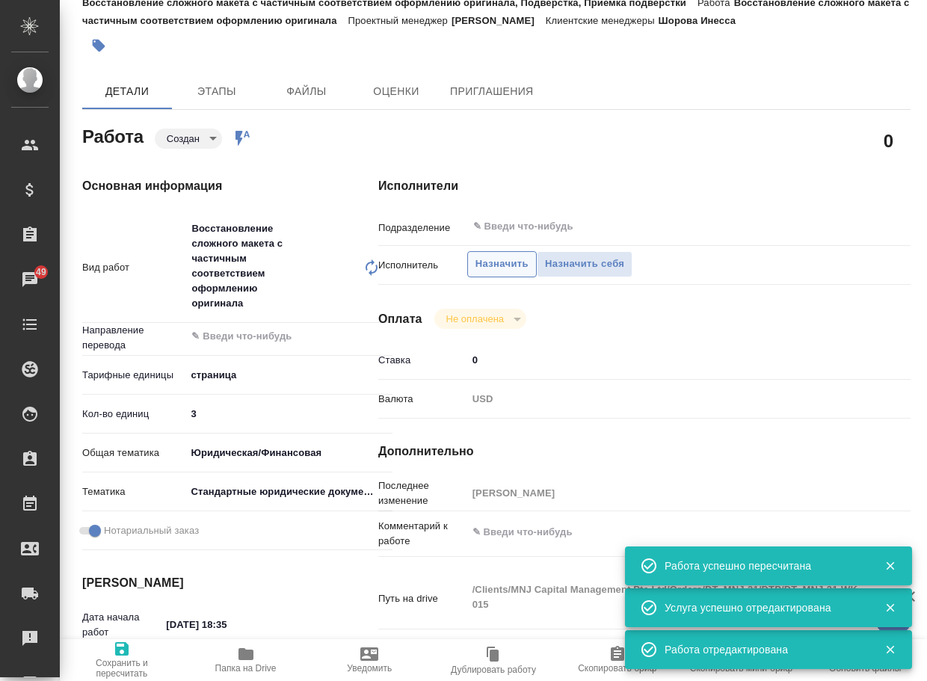
type textarea "x"
click at [504, 266] on span "Назначить" at bounding box center [501, 264] width 53 height 17
type textarea "x"
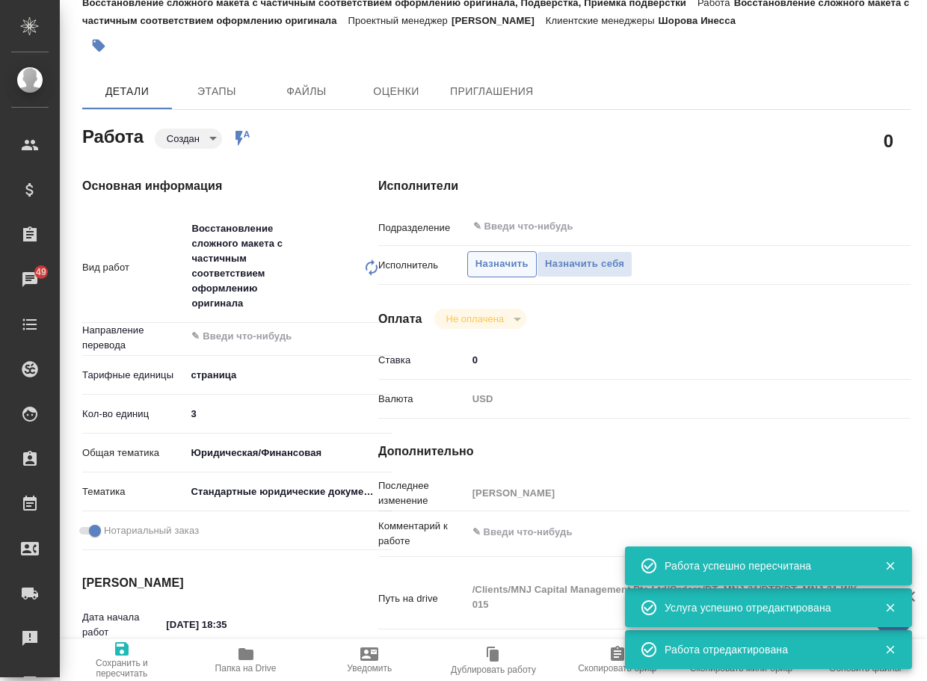
type textarea "x"
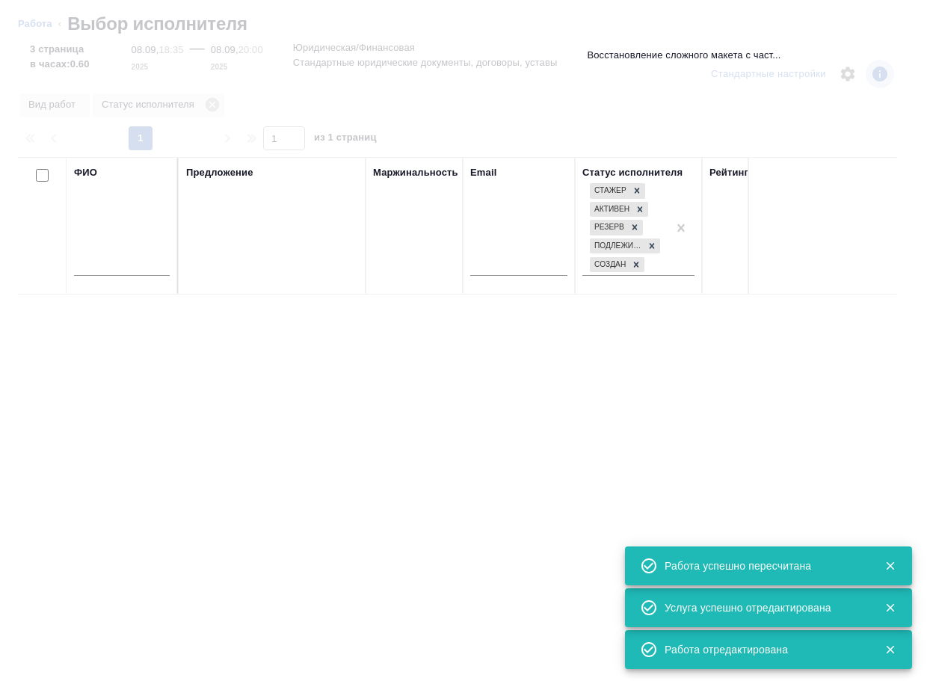
type textarea "x"
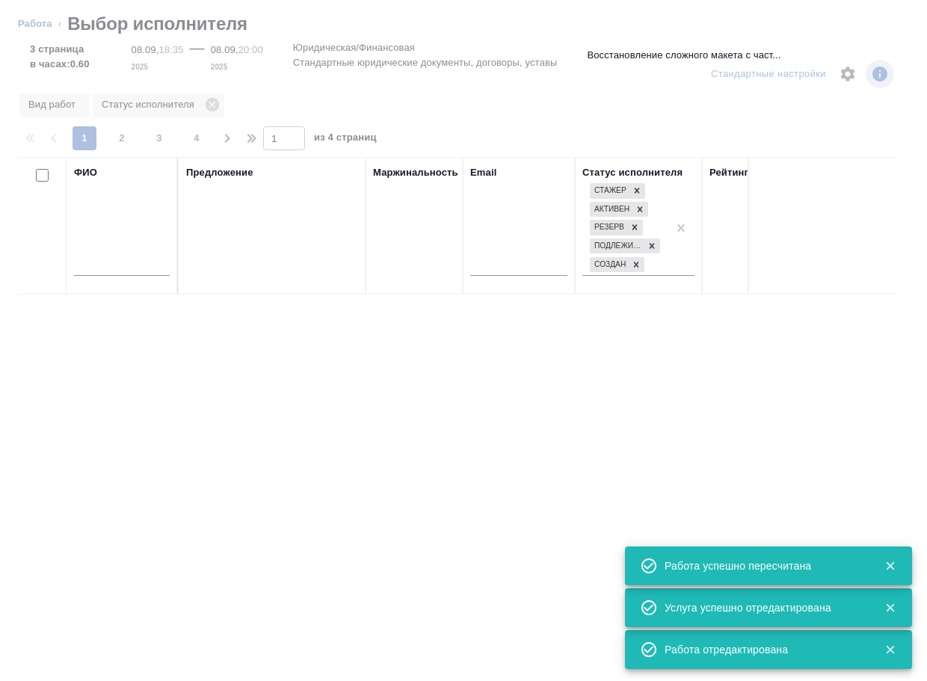
click at [110, 265] on input "text" at bounding box center [122, 266] width 96 height 19
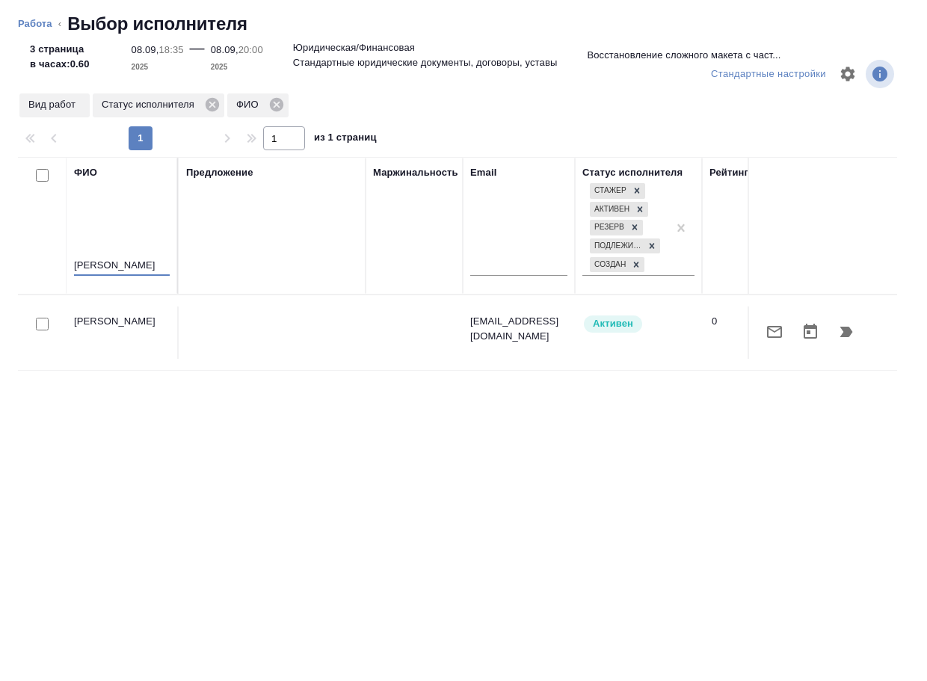
type input "зубакова"
click at [850, 329] on icon "button" at bounding box center [846, 332] width 18 height 18
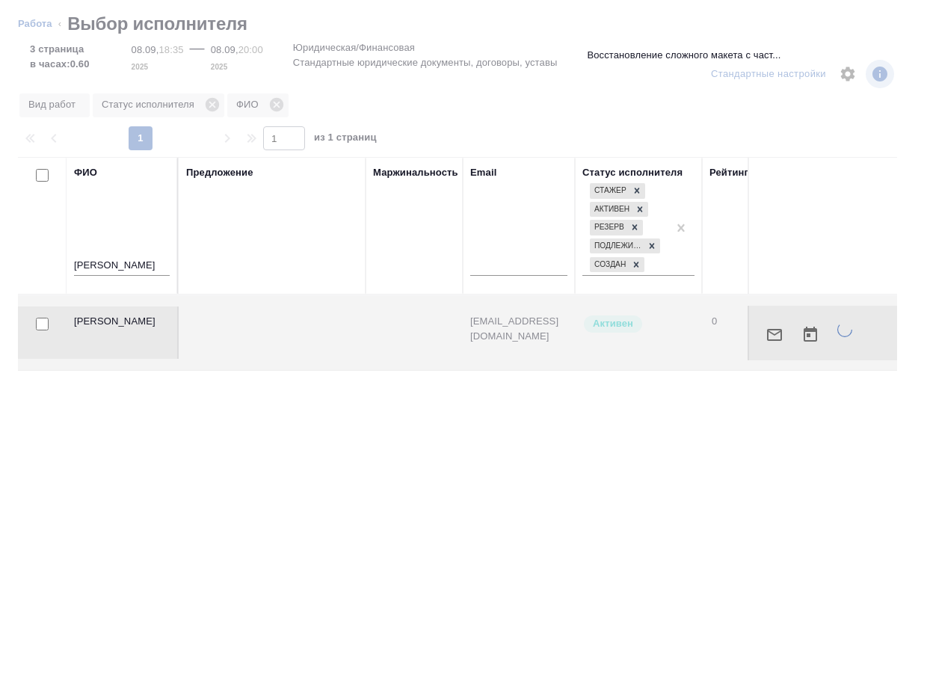
type textarea "x"
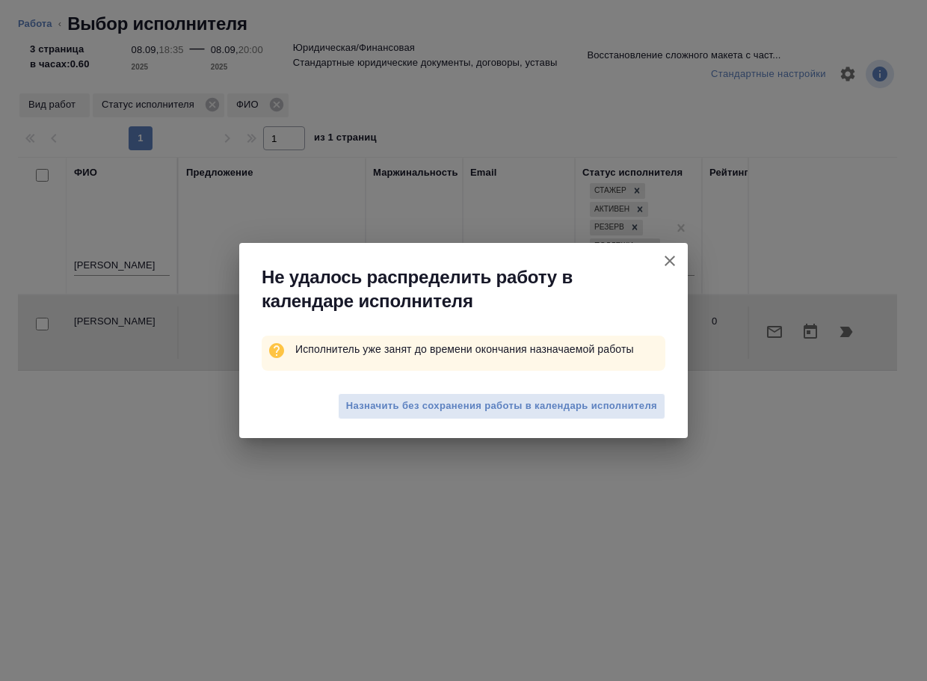
click at [463, 406] on span "Назначить без сохранения работы в календарь исполнителя" at bounding box center [501, 406] width 311 height 17
type textarea "x"
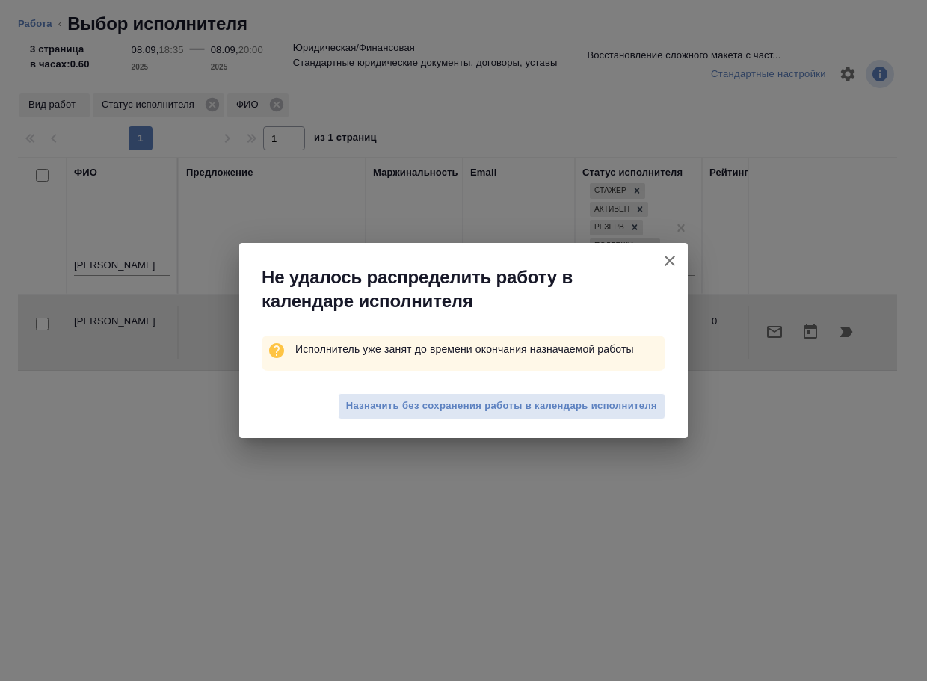
type textarea "x"
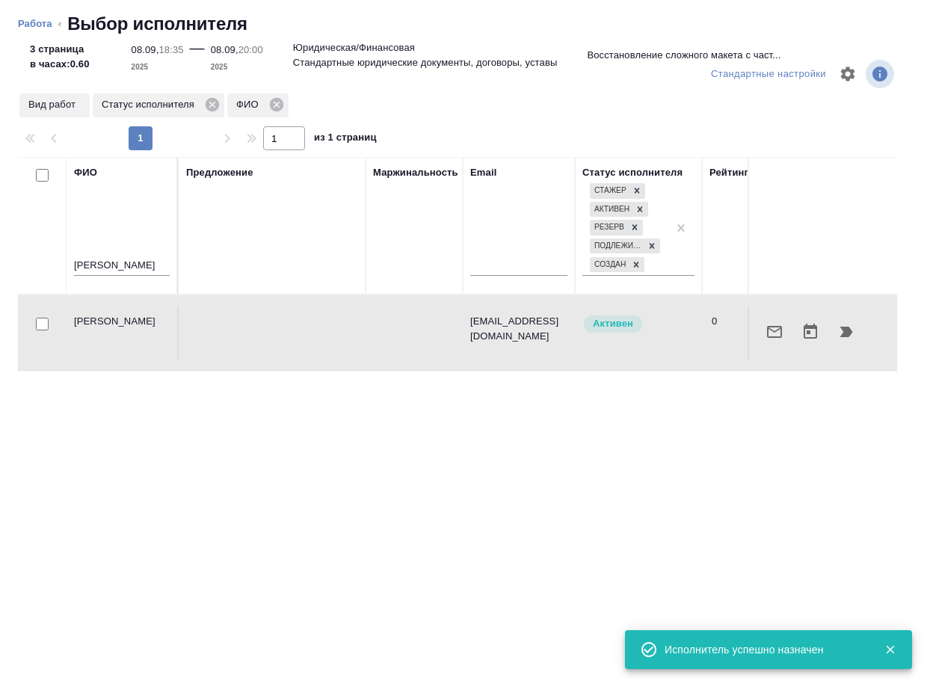
type textarea "x"
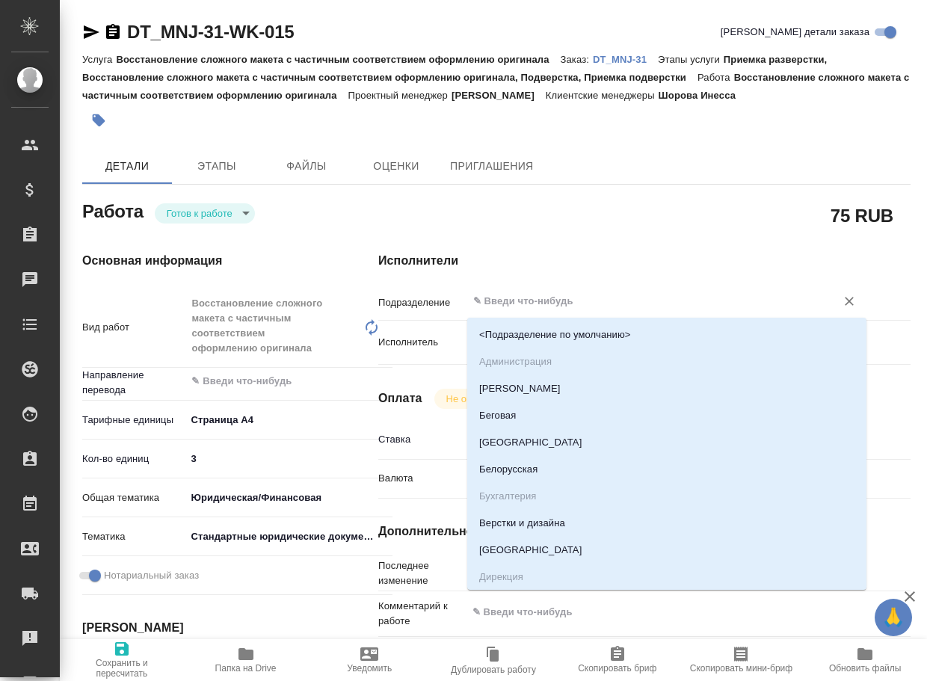
click at [596, 303] on input "text" at bounding box center [642, 301] width 340 height 18
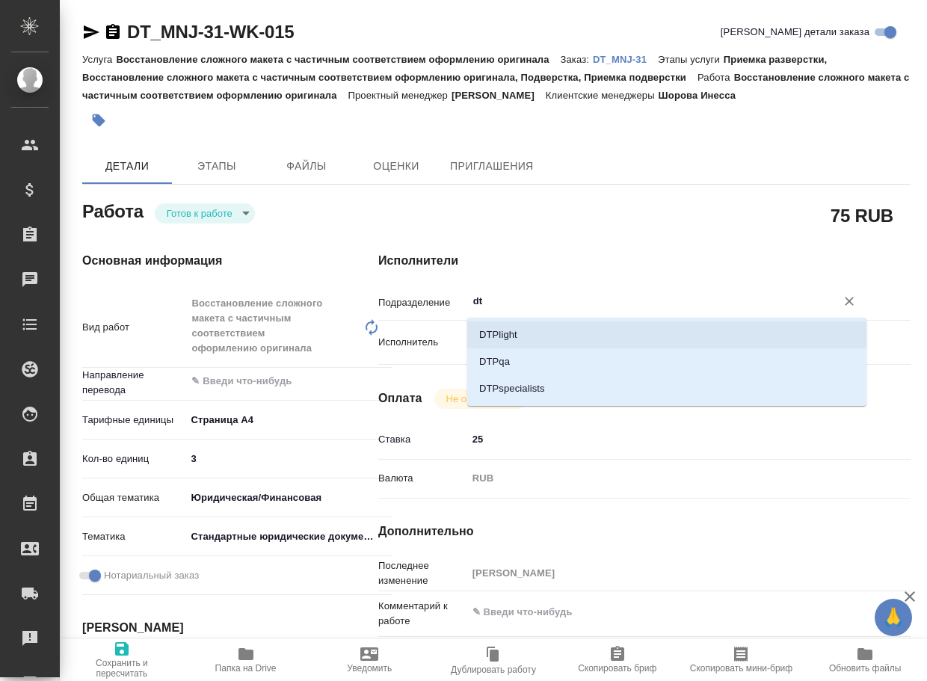
click at [555, 337] on li "DTPlight" at bounding box center [666, 334] width 399 height 27
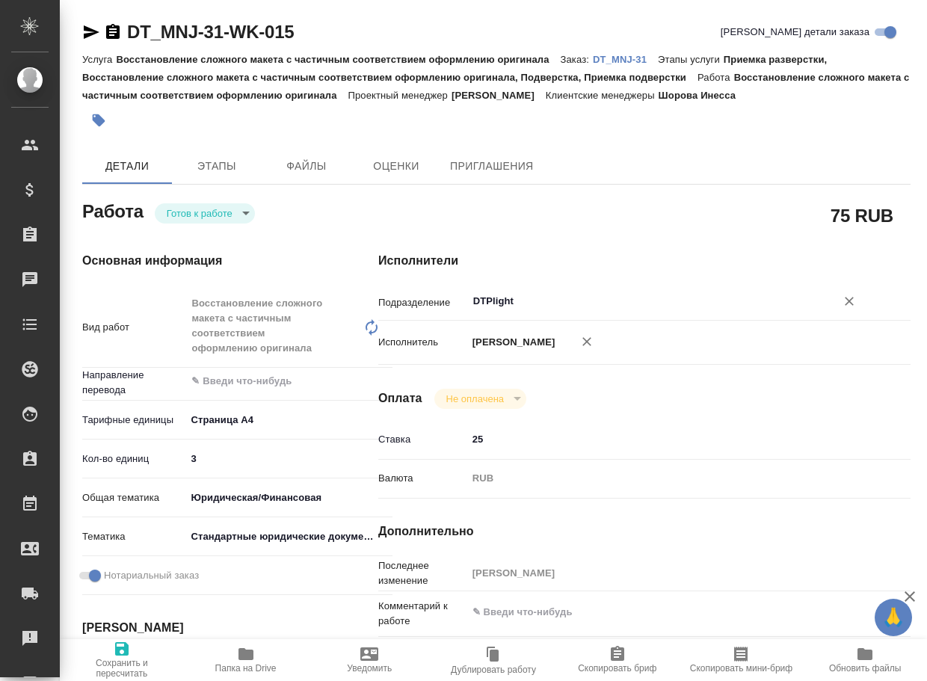
type input "DTPlight"
click at [114, 660] on span "Сохранить и пересчитать" at bounding box center [122, 668] width 106 height 21
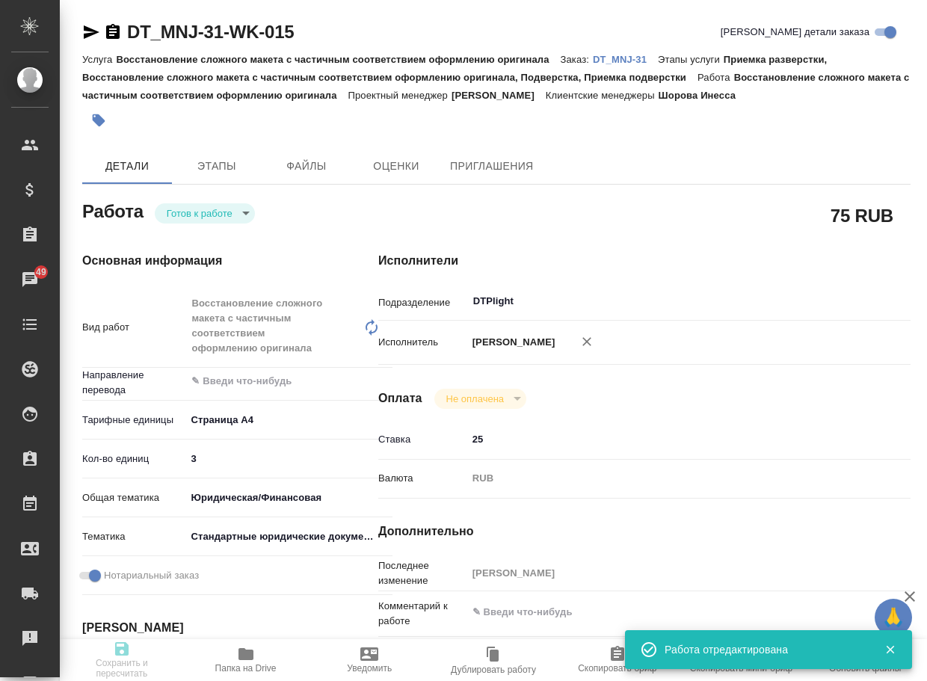
type input "readyForWork"
type input "5f036ec4e16dec2d6b59c8ff"
type input "3"
type input "yr-fn"
type input "5f647205b73bc97568ca66bf"
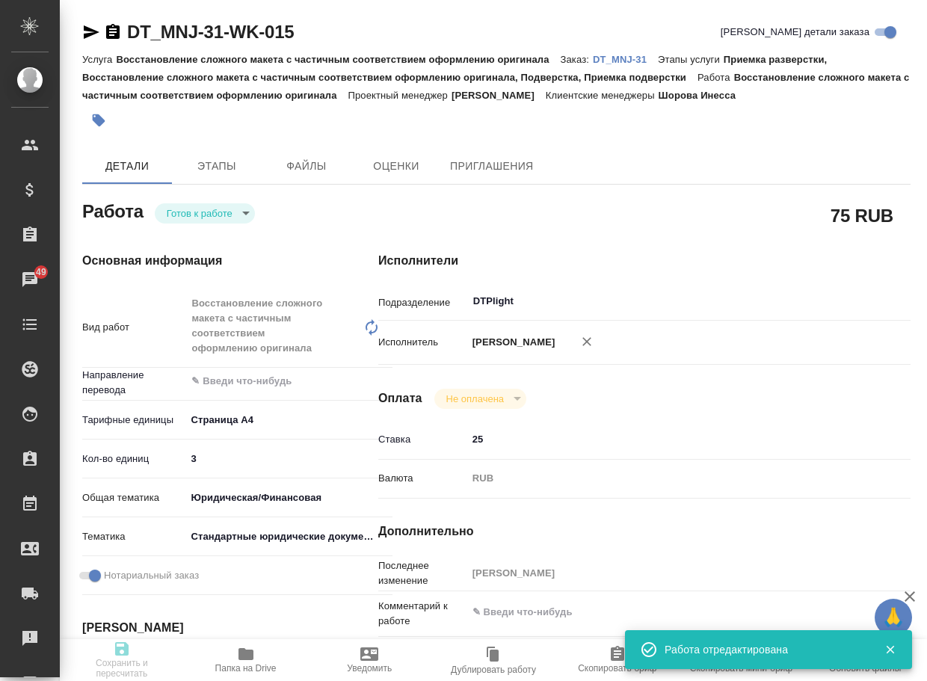
checkbox input "true"
type input "[DATE] 18:35"
type input "[DATE] 20:00"
type input "[DATE] 14:00"
type input "DTPlight"
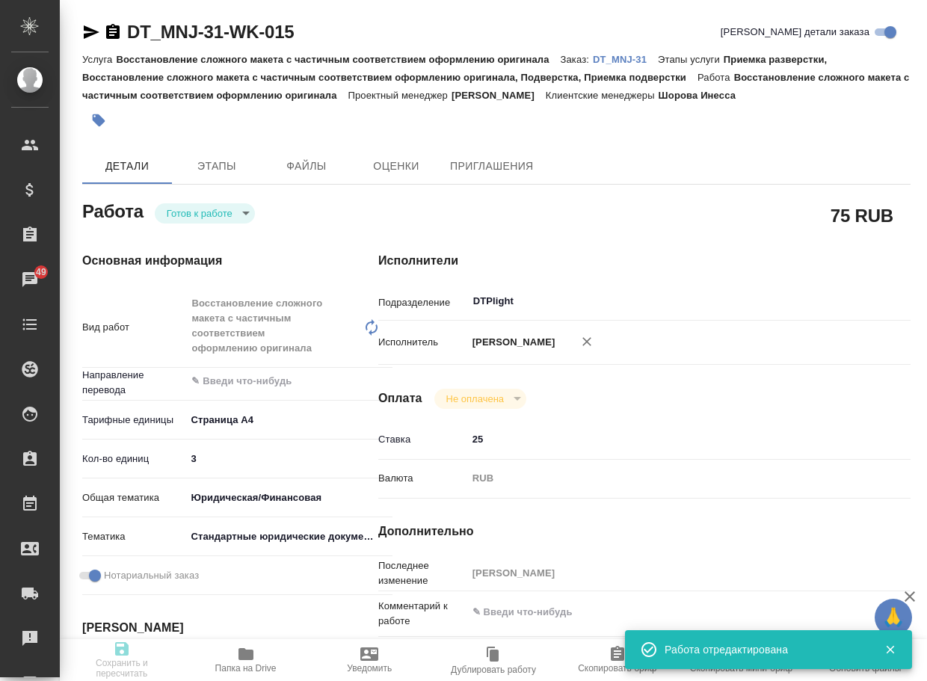
type input "notPayed"
type input "25"
type input "RUB"
type input "[PERSON_NAME]"
type input "DT_MNJ-31"
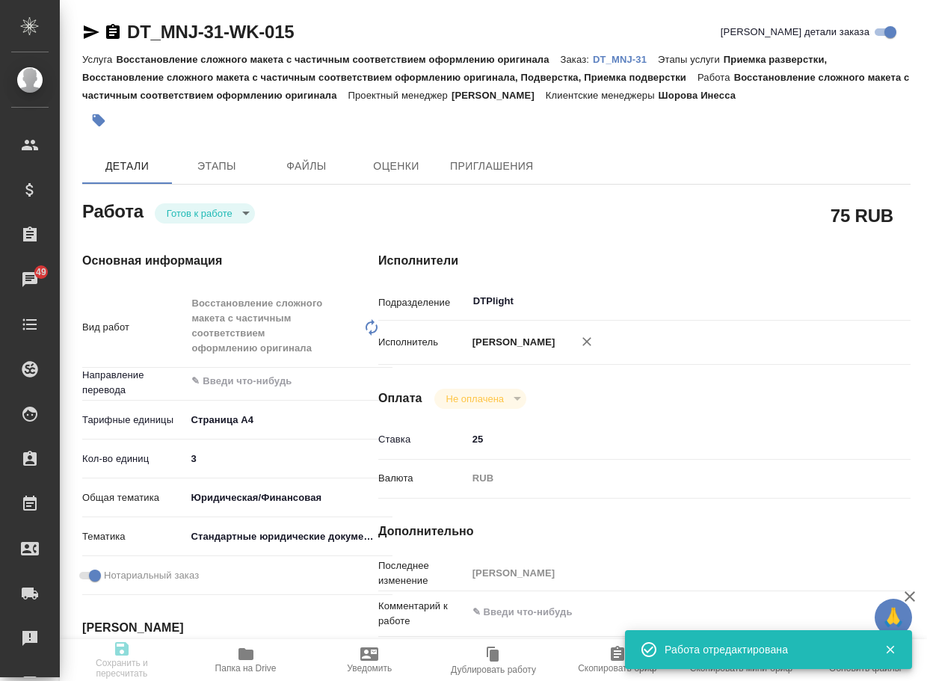
type input "Восстановление сложного макета с частичным соответствием оформлению оригинала"
type input "Приемка разверстки, Восстановление сложного макета с частичным соответствием оф…"
type input "Шорова Инесса"
type input "[PERSON_NAME]"
type input "/Clients/MNJ Capital Management Pte Ltd/Orders/DT_MNJ-31"
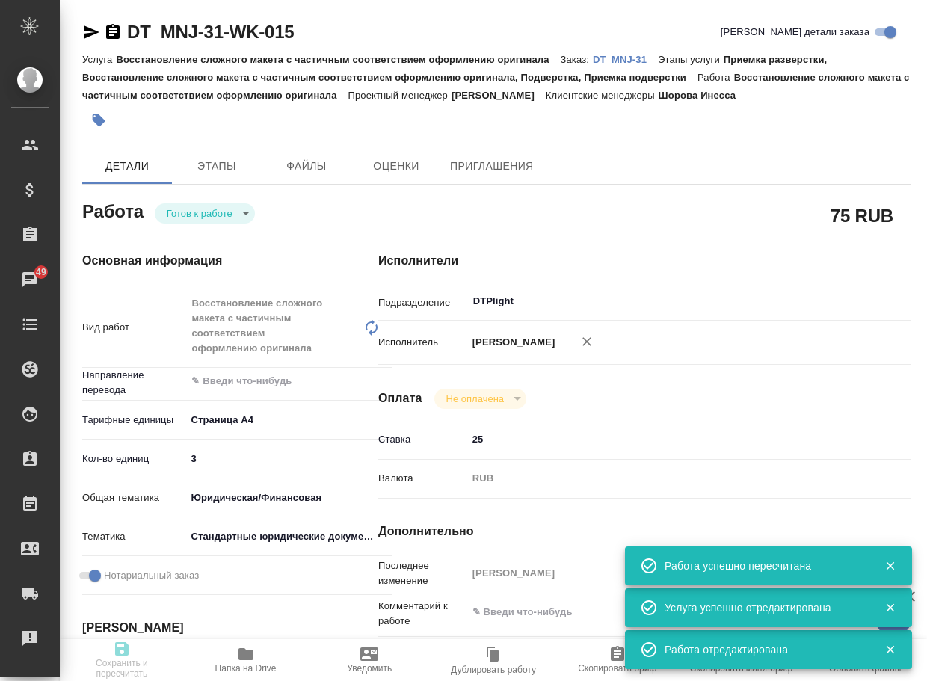
type input "readyForWork"
type input "5f036ec4e16dec2d6b59c8ff"
type input "3"
type input "yr-fn"
type input "5f647205b73bc97568ca66bf"
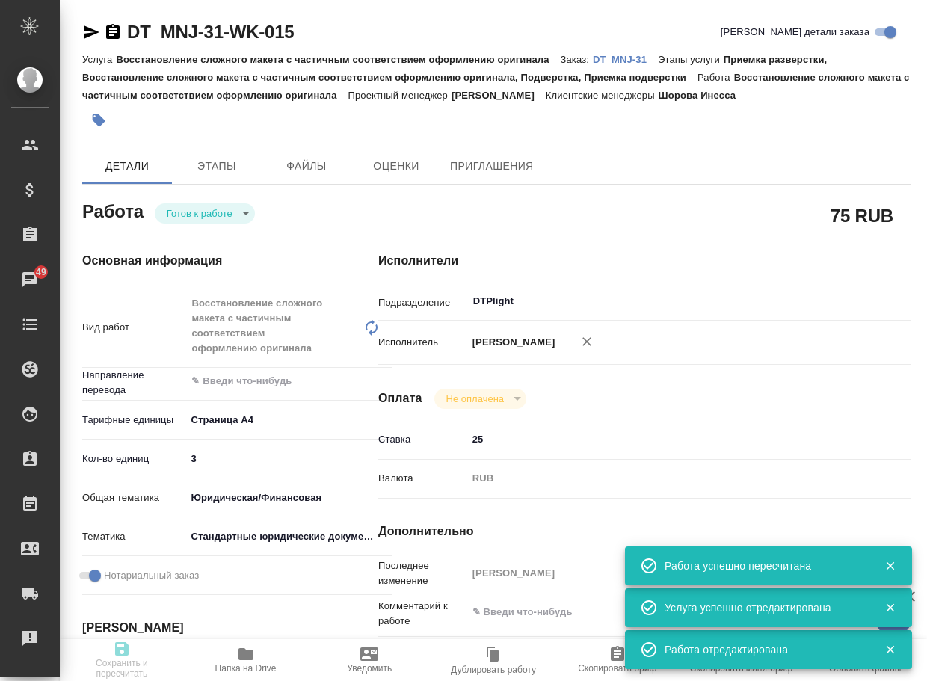
checkbox input "true"
type input "[DATE] 18:35"
type input "[DATE] 20:00"
type input "[DATE] 14:00"
type input "DTPlight"
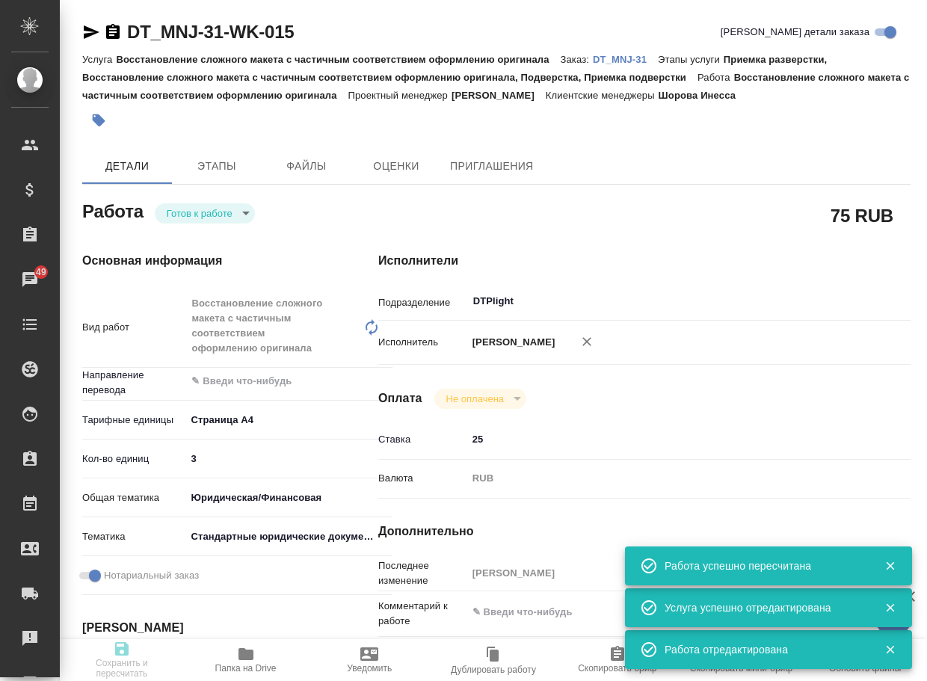
type input "notPayed"
type input "25"
type input "RUB"
type input "[PERSON_NAME]"
type input "DT_MNJ-31"
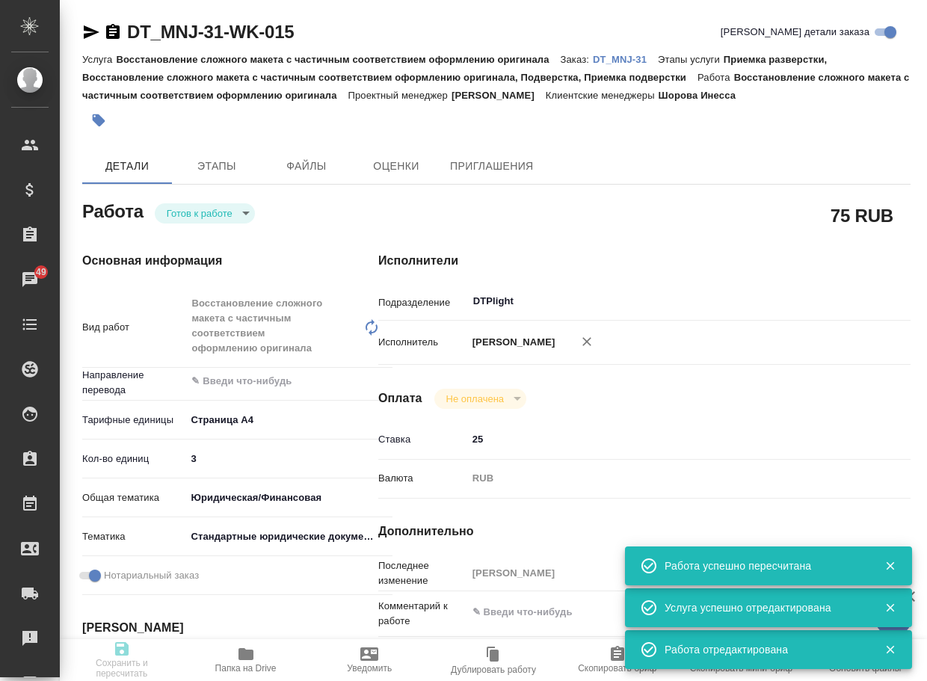
type input "Восстановление сложного макета с частичным соответствием оформлению оригинала"
type input "Приемка разверстки, Восстановление сложного макета с частичным соответствием оф…"
type input "Шорова Инесса"
type input "Арсеньева Вера"
type input "/Clients/MNJ Capital Management Pte Ltd/Orders/DT_MNJ-31"
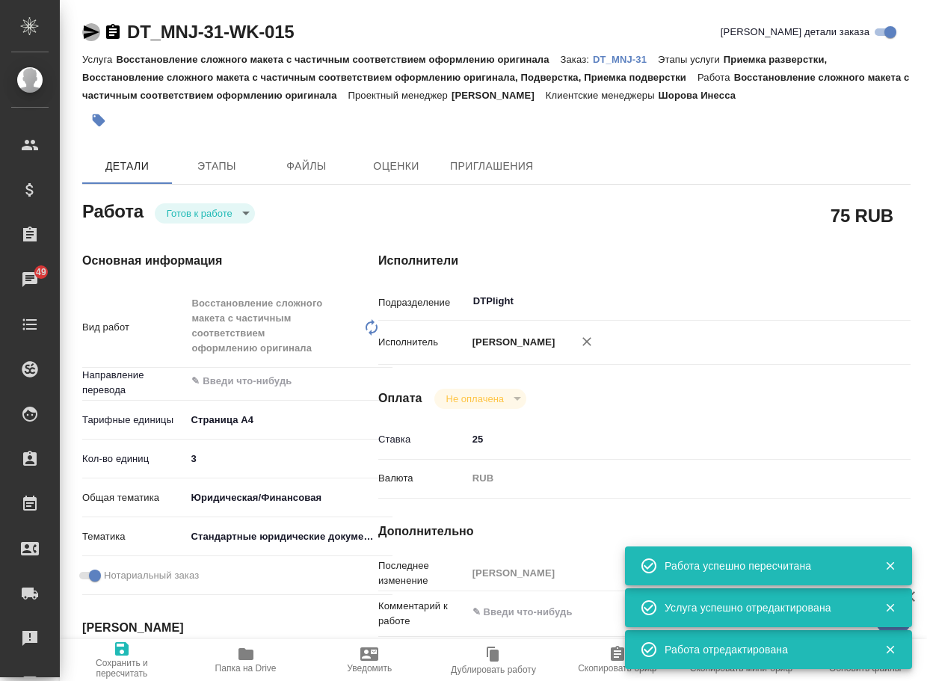
click at [87, 34] on icon "button" at bounding box center [92, 31] width 16 height 13
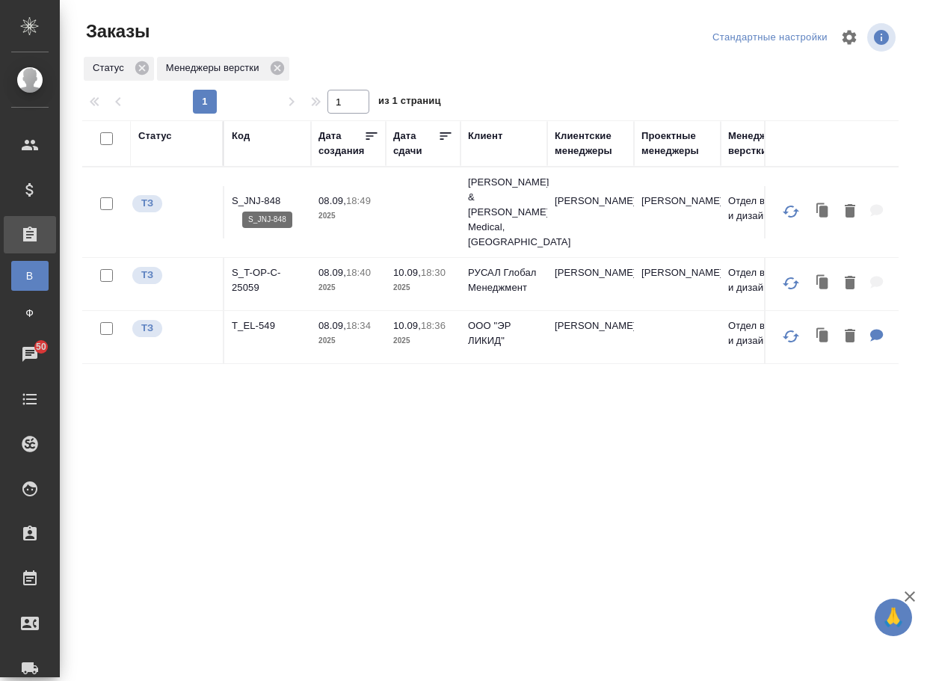
click at [256, 194] on p "S_JNJ-848" at bounding box center [268, 201] width 72 height 15
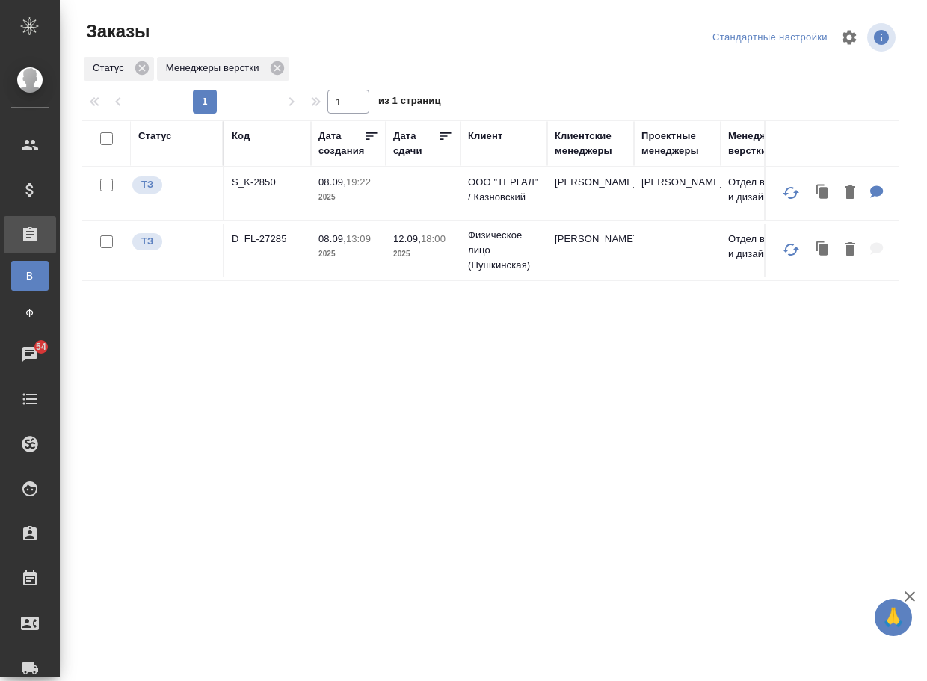
click at [419, 470] on div "Статус Код Дата создания Дата сдачи Клиент Клиентские менеджеры Проектные менед…" at bounding box center [490, 389] width 816 height 538
click at [262, 247] on p "D_FL-27285" at bounding box center [268, 239] width 72 height 15
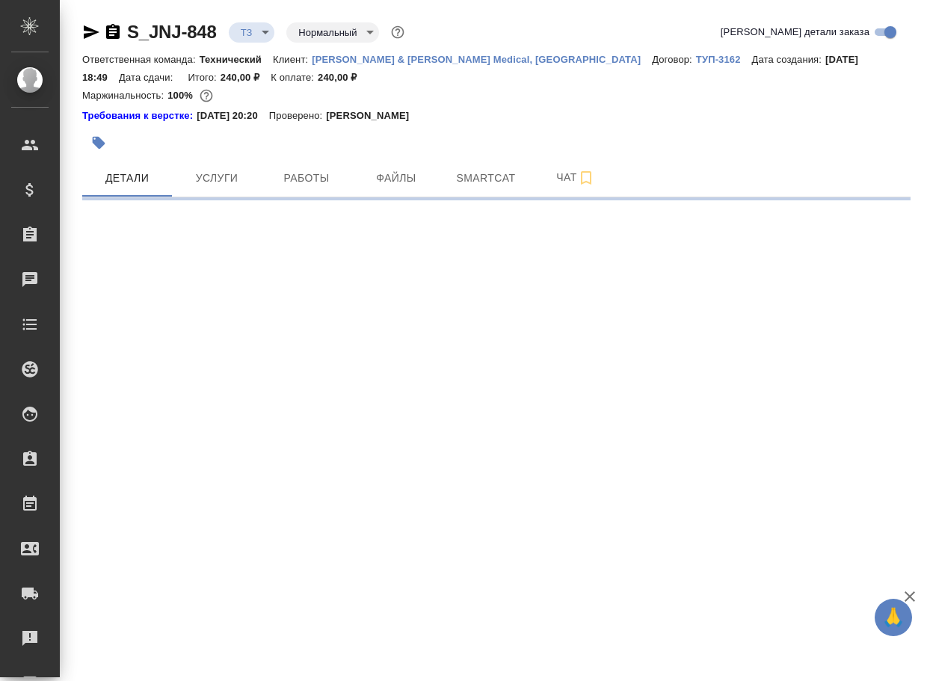
select select "RU"
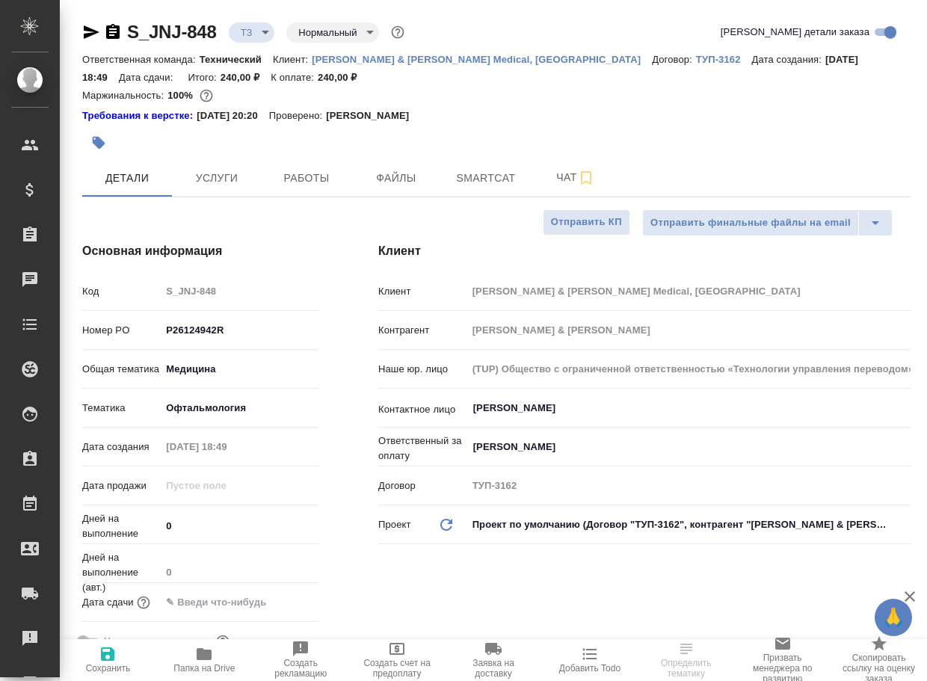
type textarea "x"
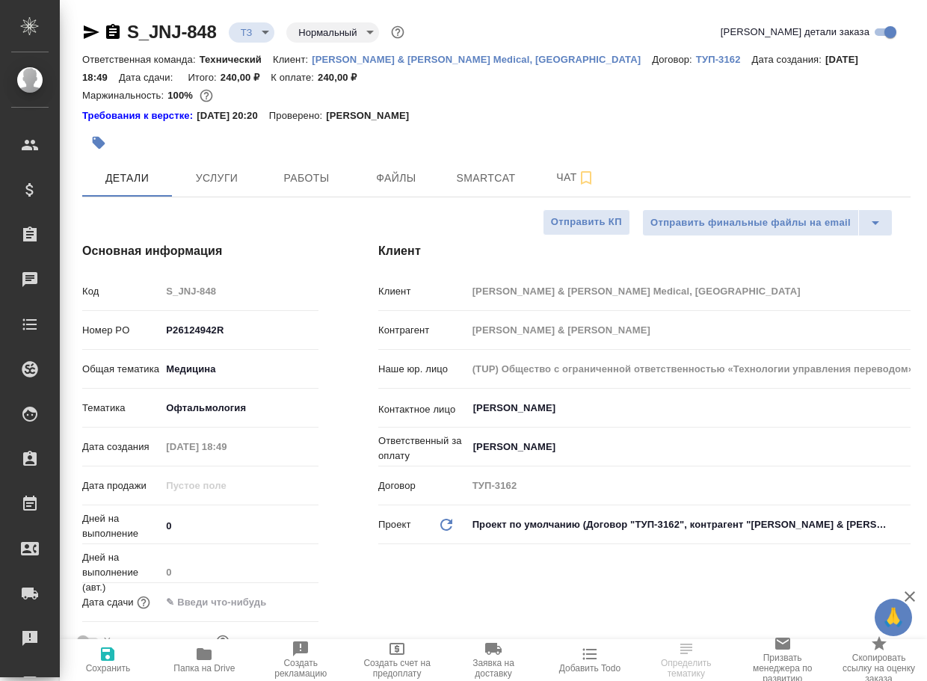
type textarea "x"
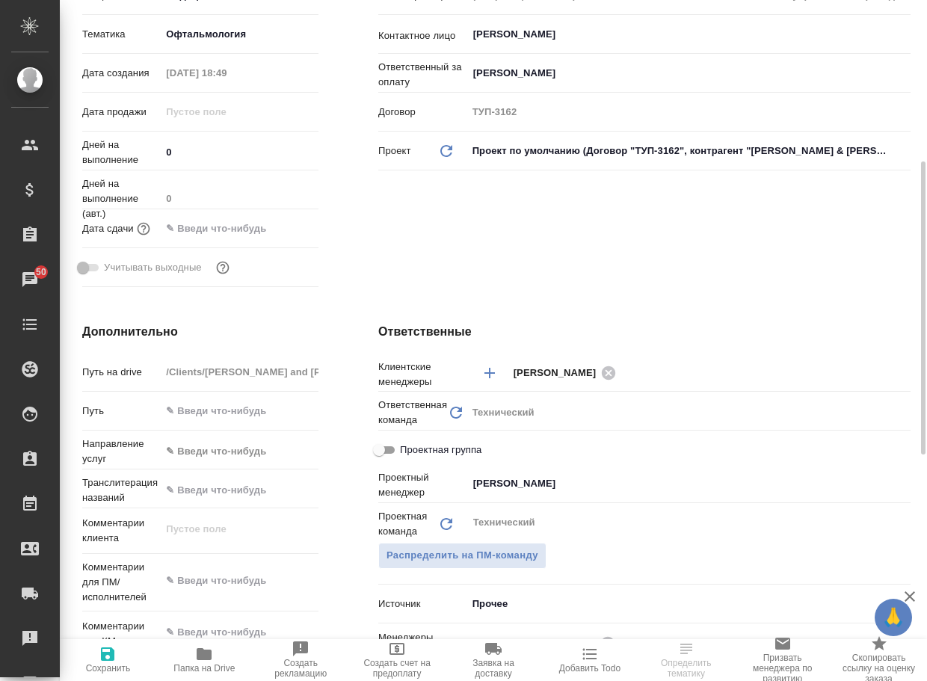
scroll to position [448, 0]
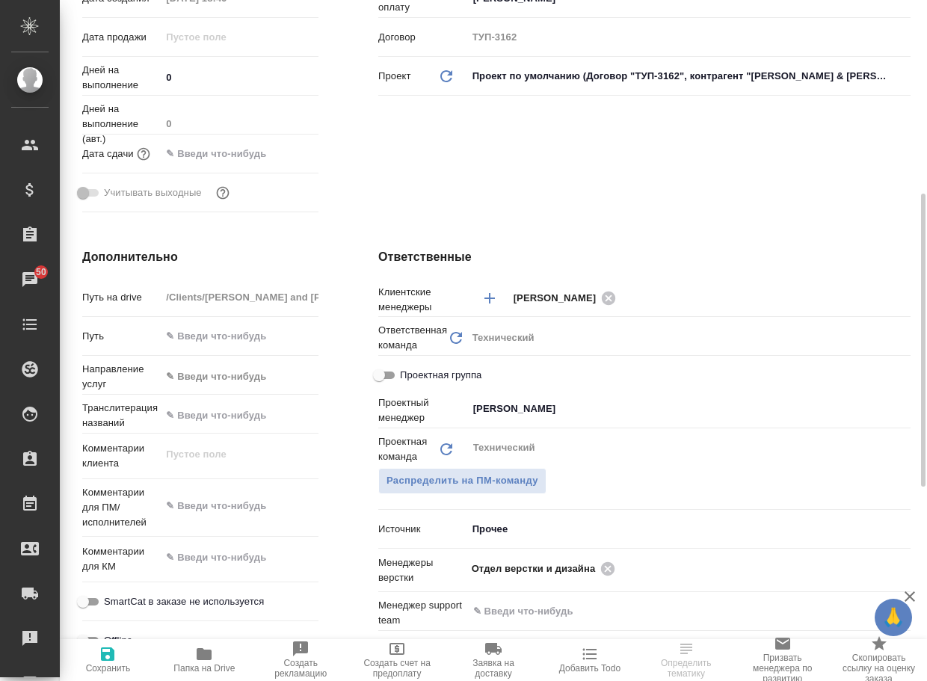
click at [196, 676] on button "Папка на Drive" at bounding box center [204, 660] width 96 height 42
type textarea "x"
select select "RU"
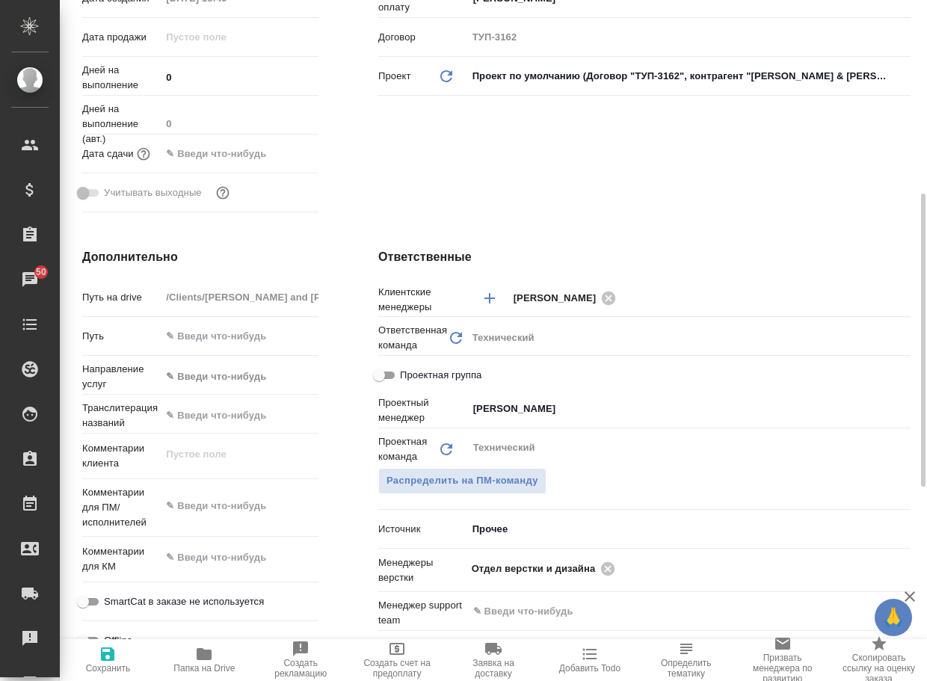
type textarea "x"
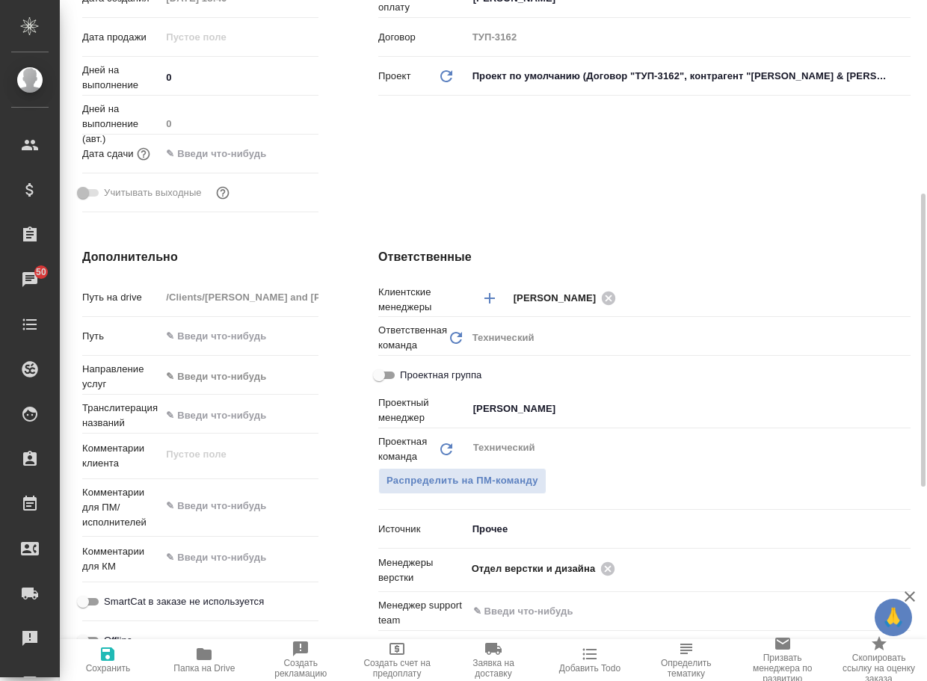
type textarea "x"
click at [611, 569] on icon at bounding box center [607, 567] width 13 height 13
type textarea "x"
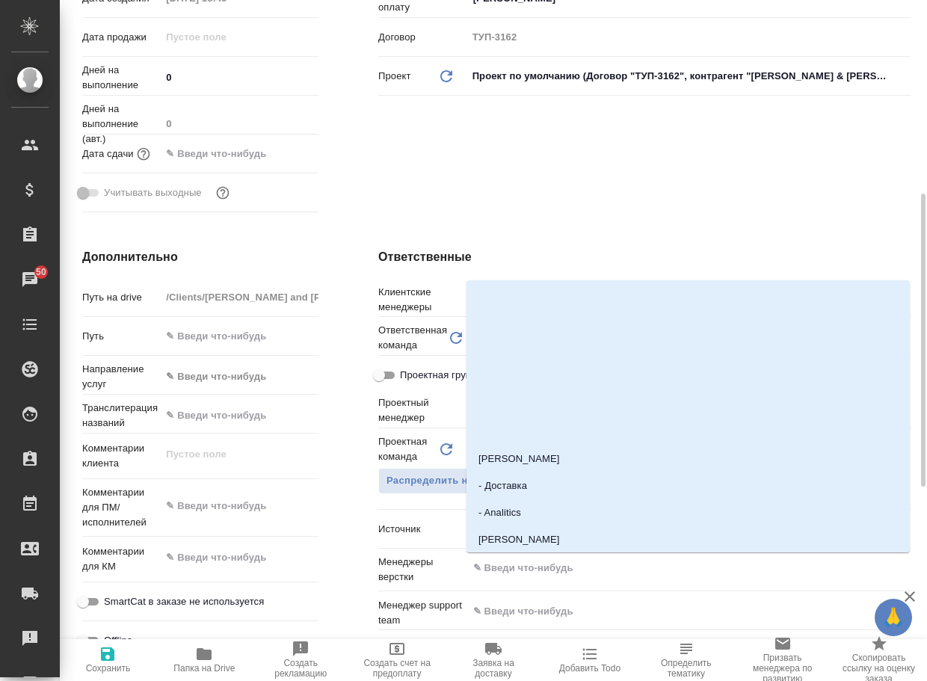
click at [611, 569] on input "text" at bounding box center [664, 568] width 384 height 18
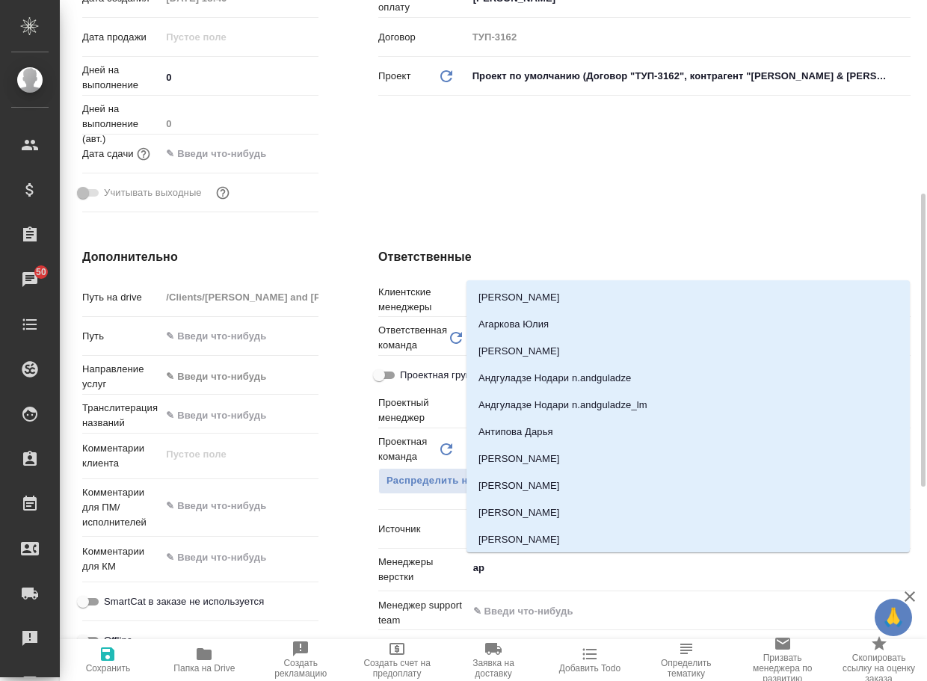
type input "арс"
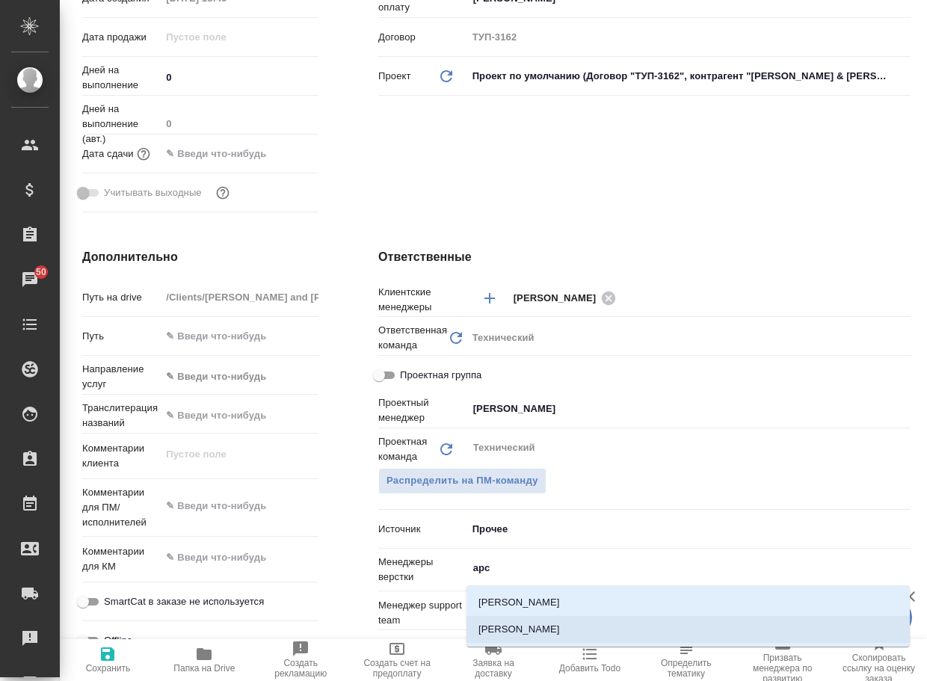
click at [530, 624] on li "[PERSON_NAME]" at bounding box center [687, 629] width 443 height 27
type textarea "x"
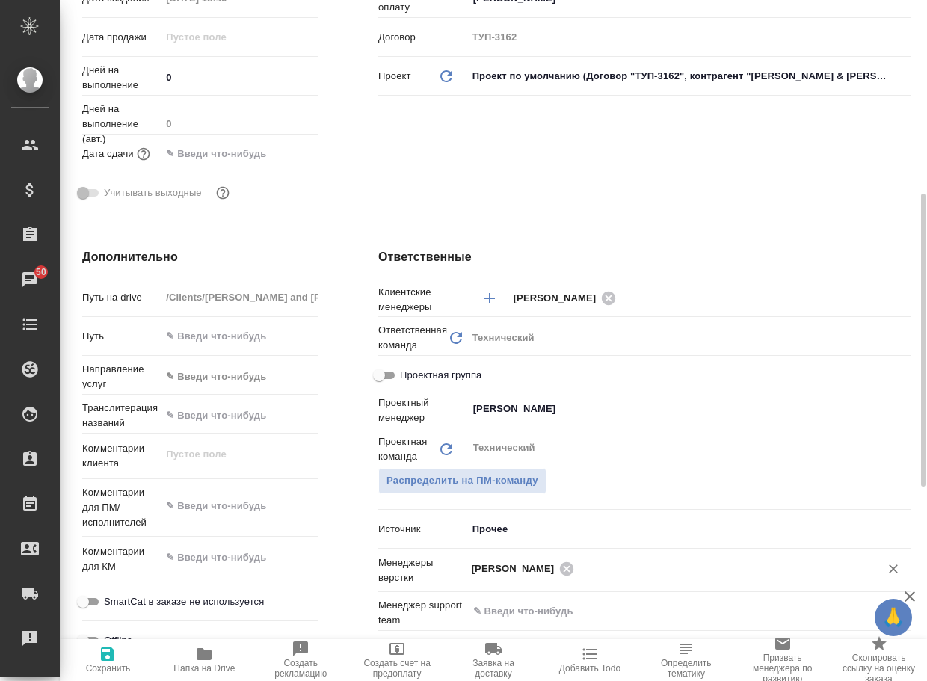
click at [91, 655] on span "Сохранить" at bounding box center [108, 659] width 78 height 28
type textarea "x"
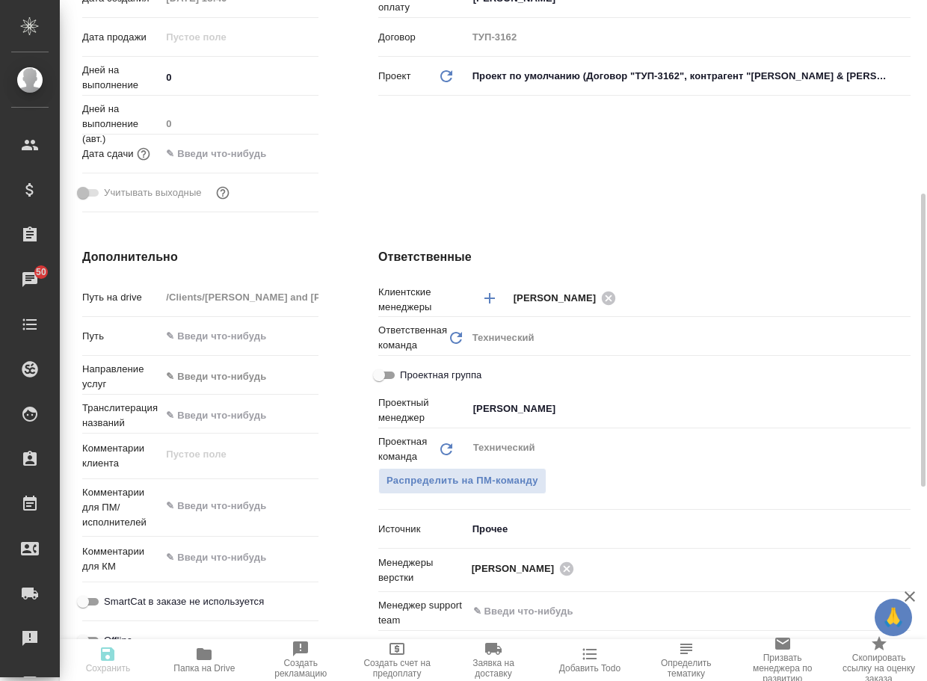
type textarea "x"
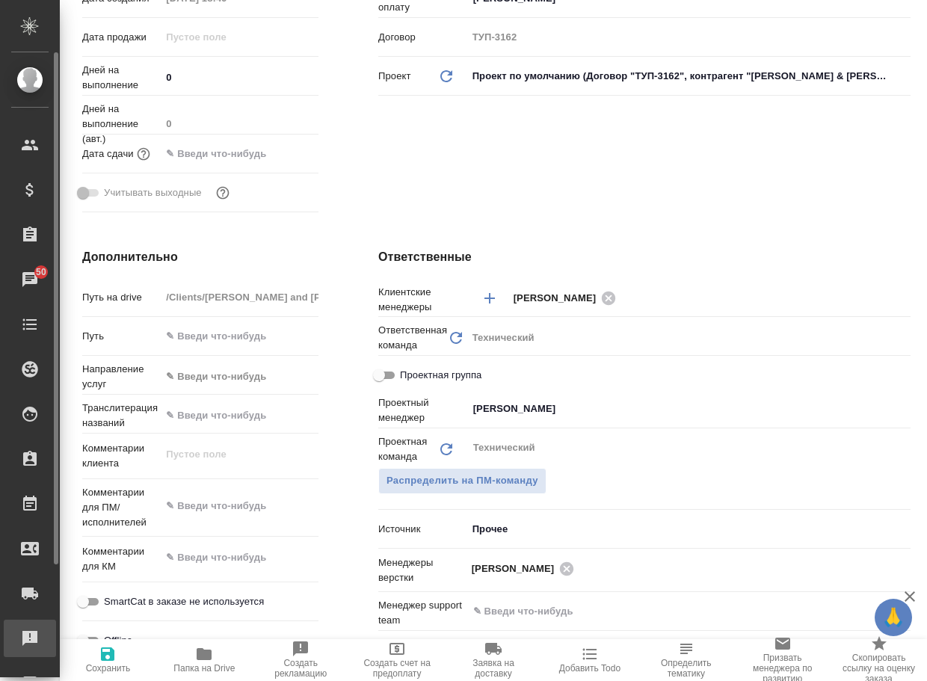
type textarea "x"
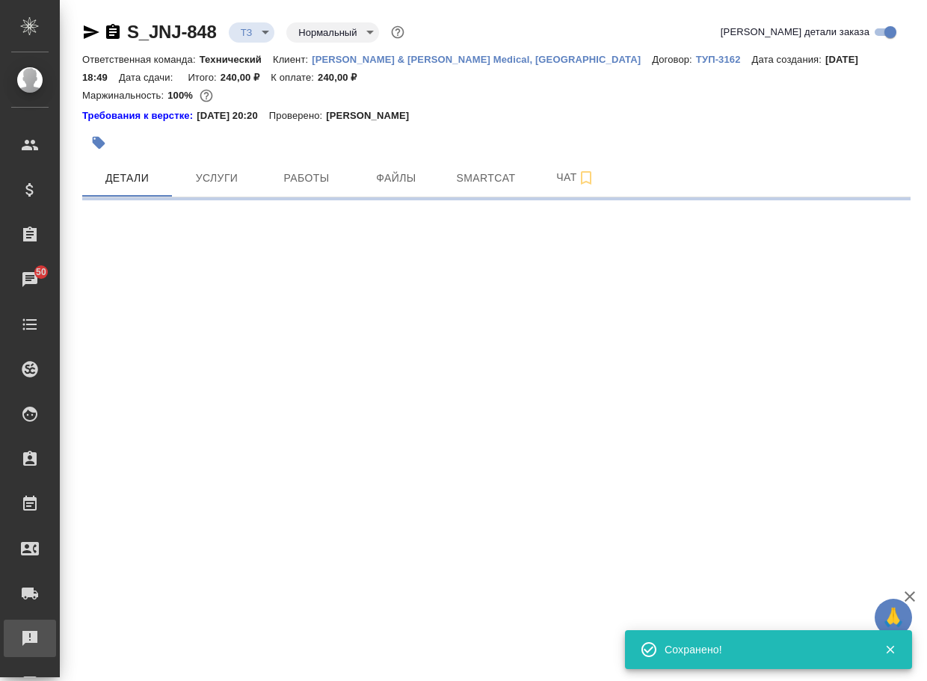
scroll to position [0, 0]
select select "RU"
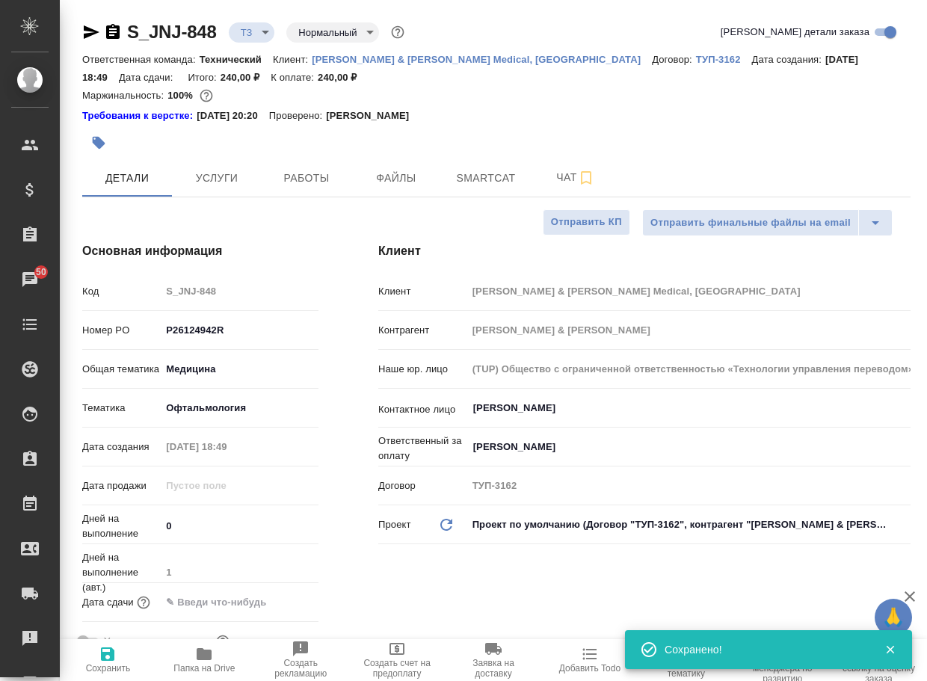
type textarea "x"
click at [246, 31] on body "🙏 .cls-1 fill:#fff; AWATERA Arsenyeva Vera Клиенты Спецификации Заказы 50 Чаты …" at bounding box center [463, 340] width 927 height 681
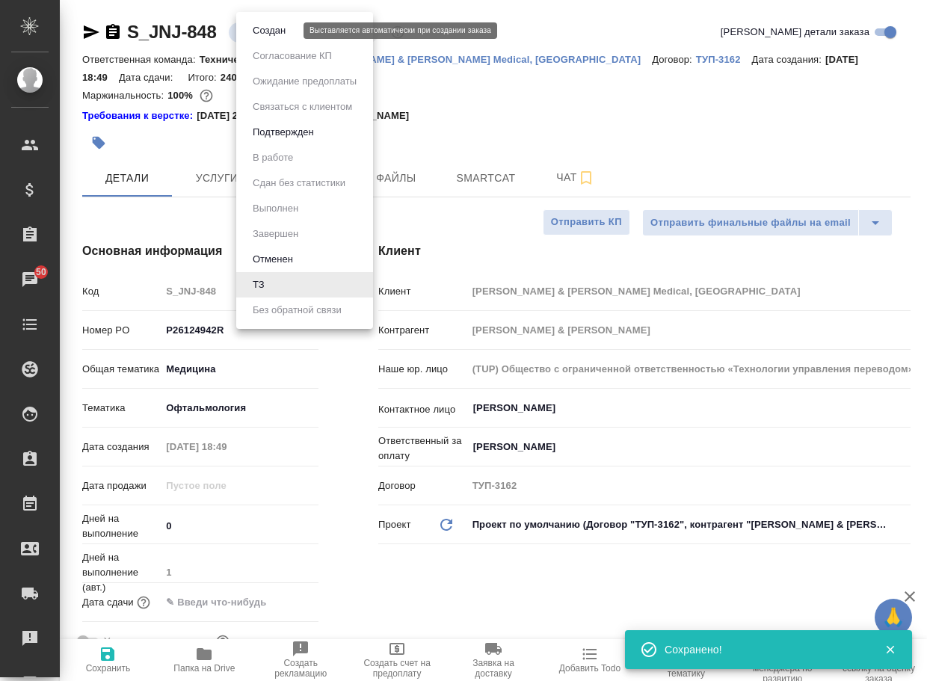
click at [253, 34] on button "Создан" at bounding box center [269, 30] width 42 height 16
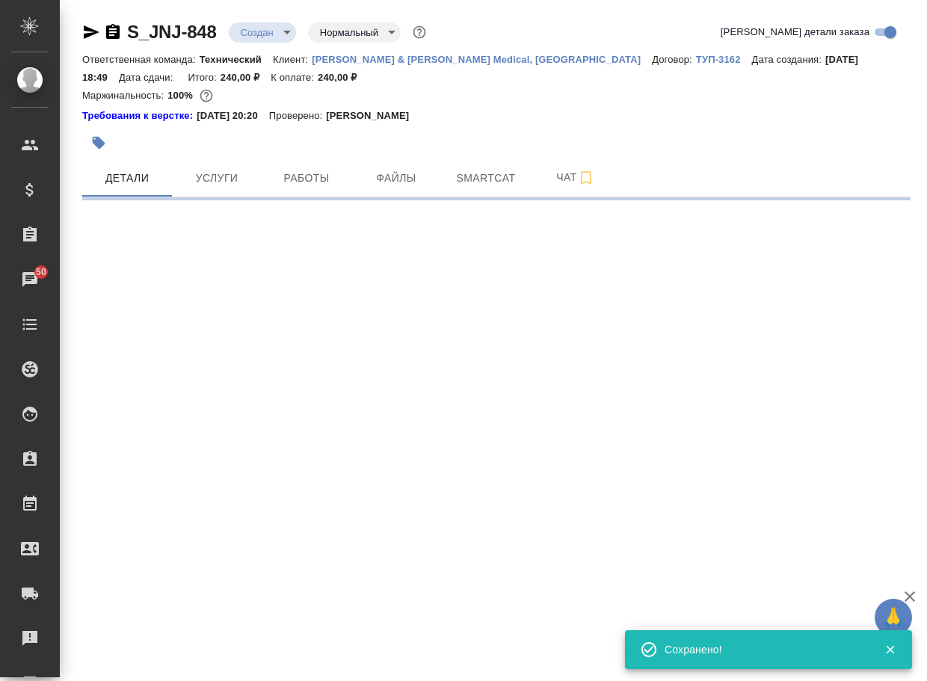
select select "RU"
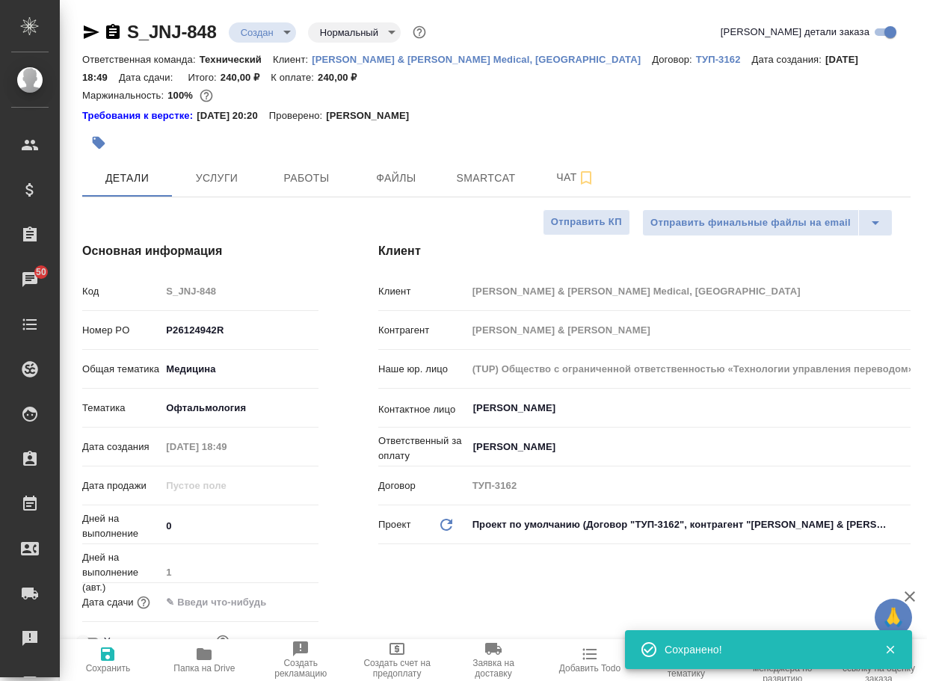
type textarea "x"
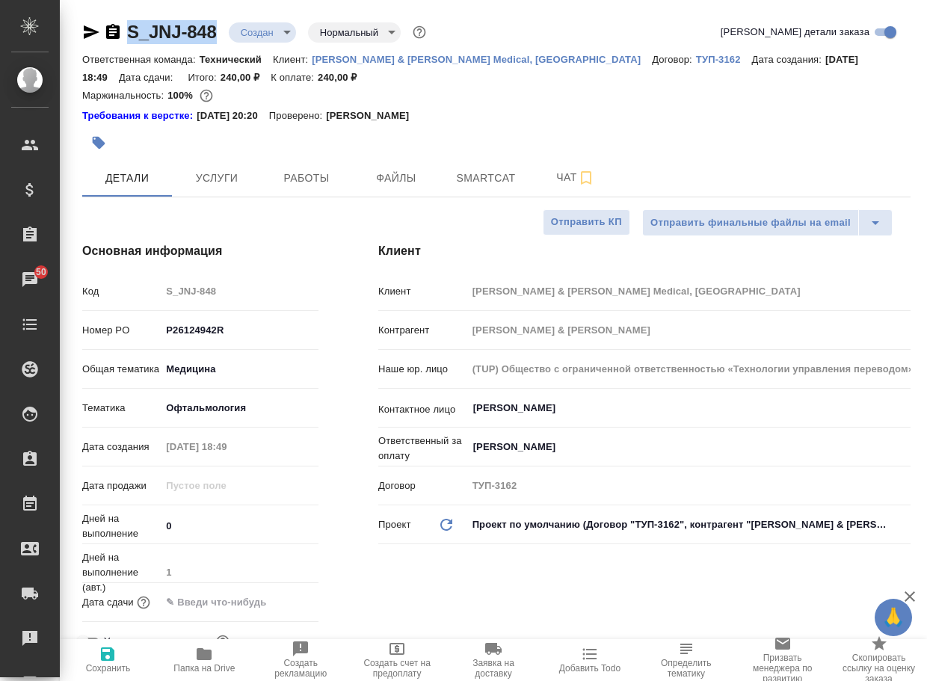
drag, startPoint x: 230, startPoint y: 41, endPoint x: 124, endPoint y: 32, distance: 106.5
click at [124, 32] on div "S_JNJ-848 Создан new Нормальный normal" at bounding box center [255, 32] width 347 height 24
copy link "S_JNJ-848"
type textarea "x"
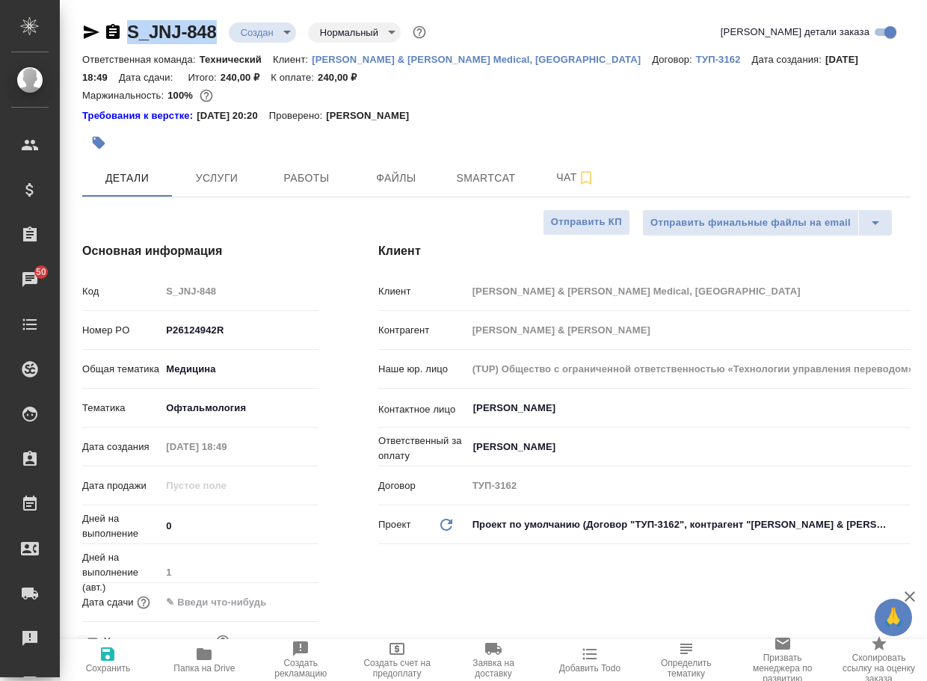
type textarea "x"
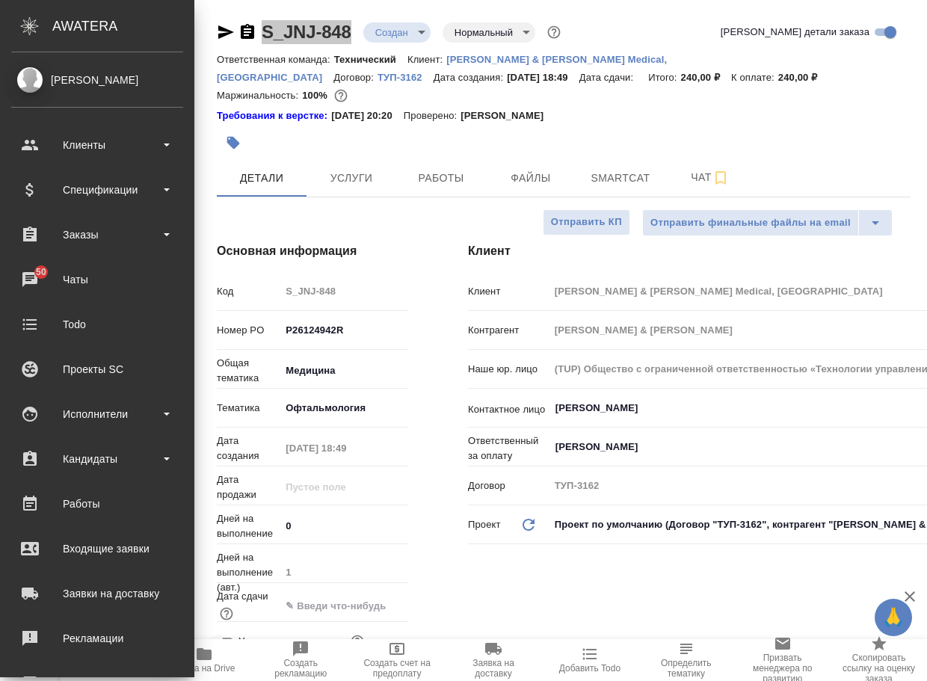
type textarea "x"
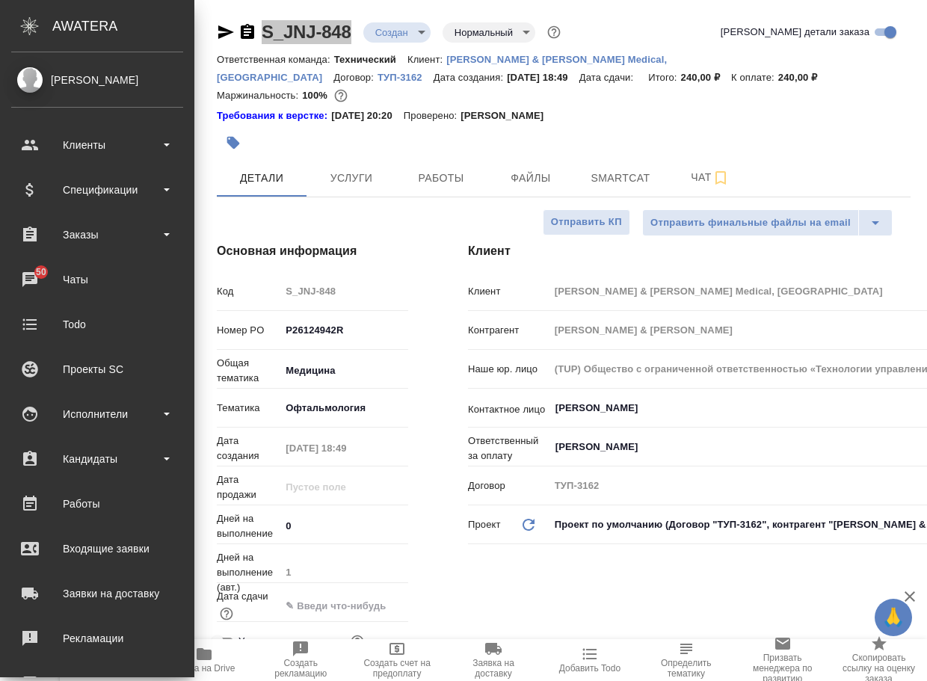
type textarea "x"
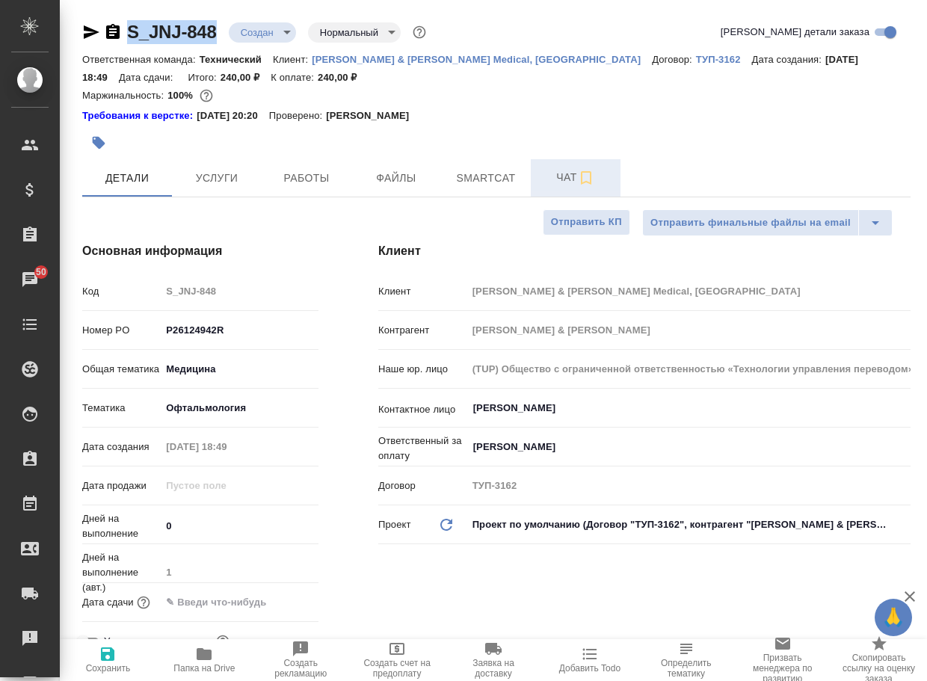
click at [573, 168] on span "Чат" at bounding box center [576, 177] width 72 height 19
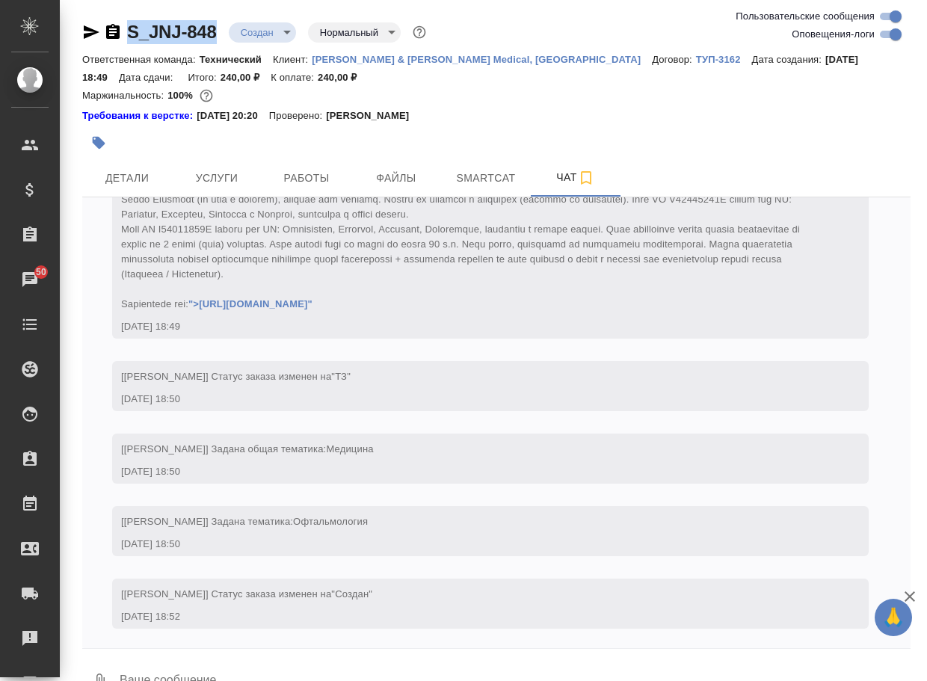
scroll to position [111, 0]
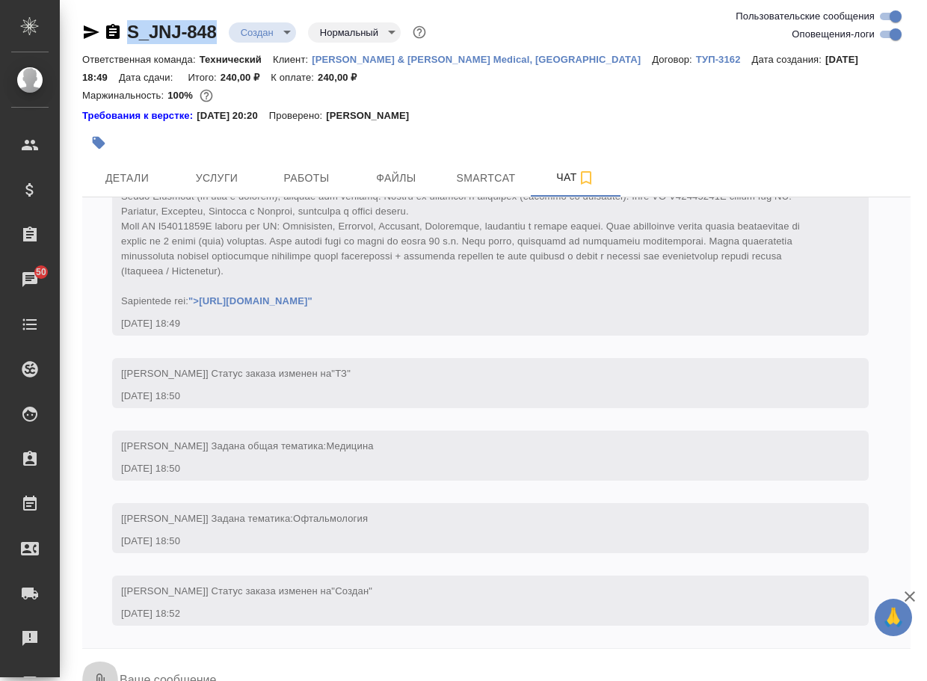
click at [105, 680] on icon "button" at bounding box center [100, 681] width 8 height 16
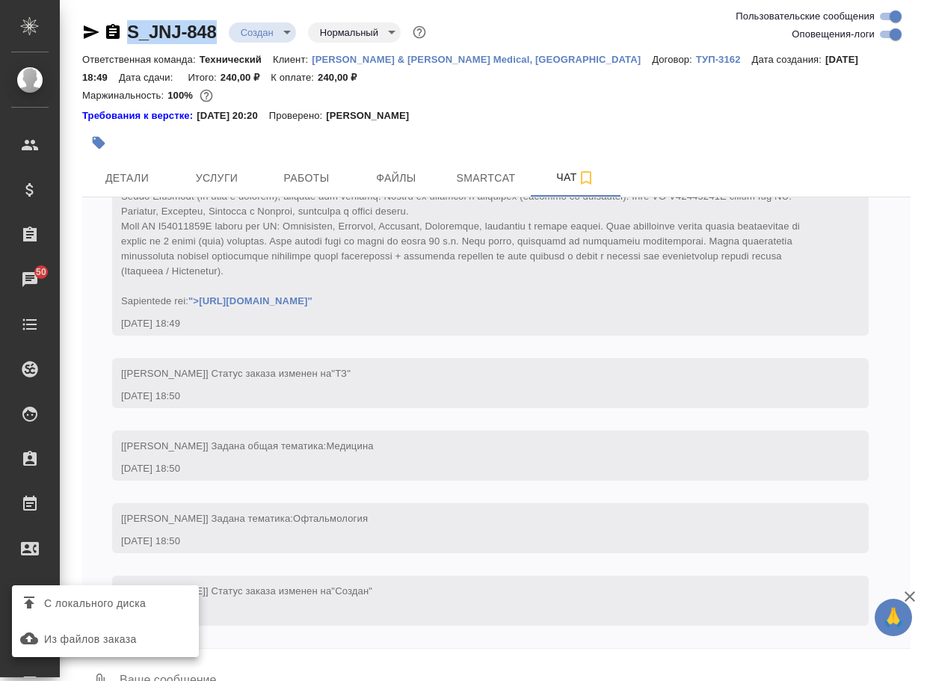
click at [136, 611] on span "С локального диска" at bounding box center [95, 603] width 102 height 19
click at [0, 0] on input "С локального диска" at bounding box center [0, 0] width 0 height 0
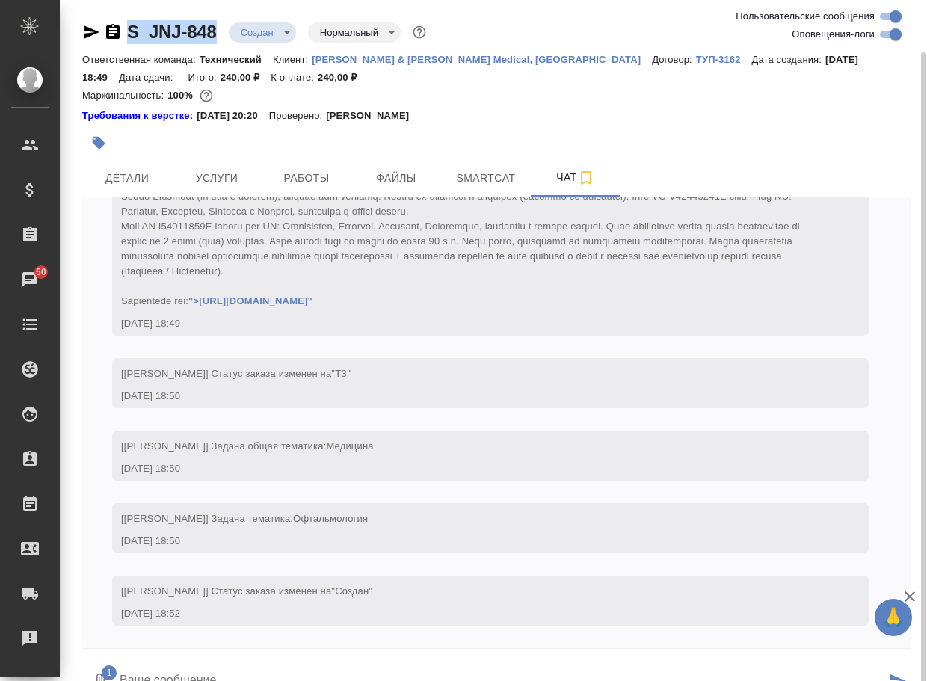
scroll to position [27, 0]
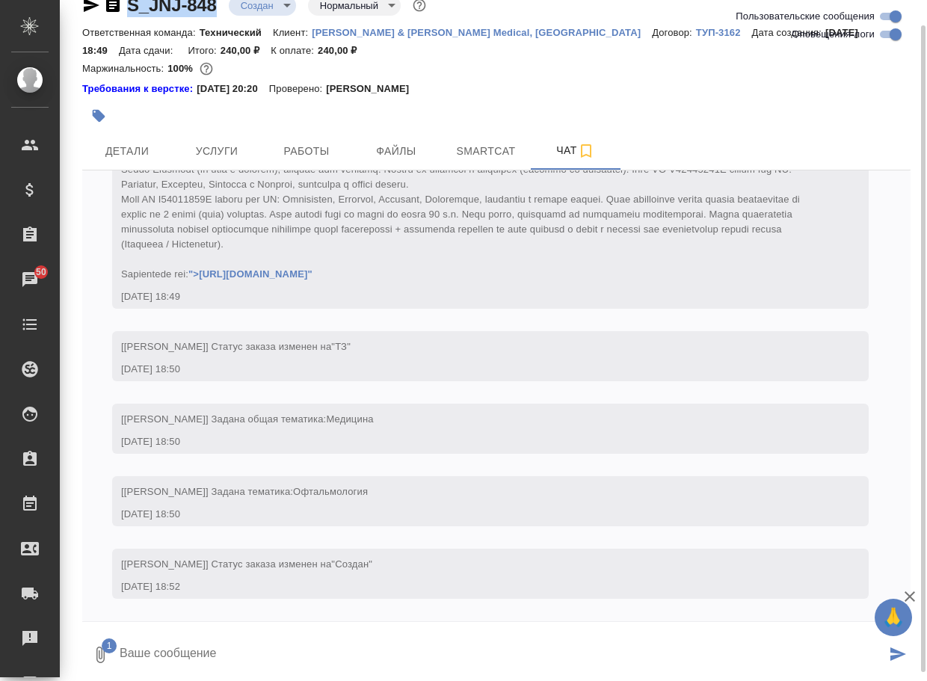
click at [248, 649] on textarea at bounding box center [501, 654] width 767 height 51
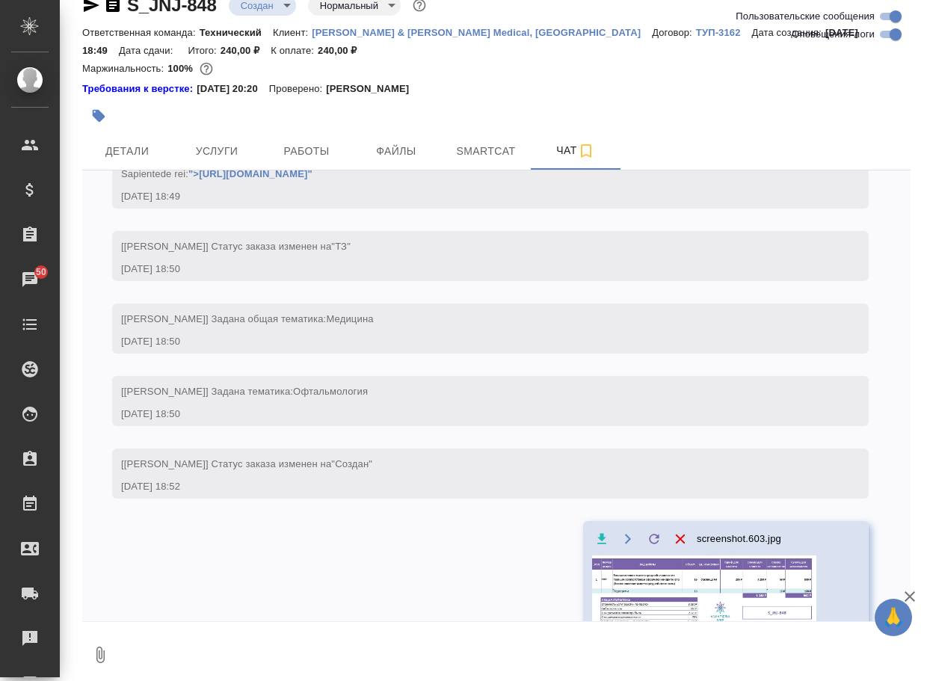
scroll to position [214, 0]
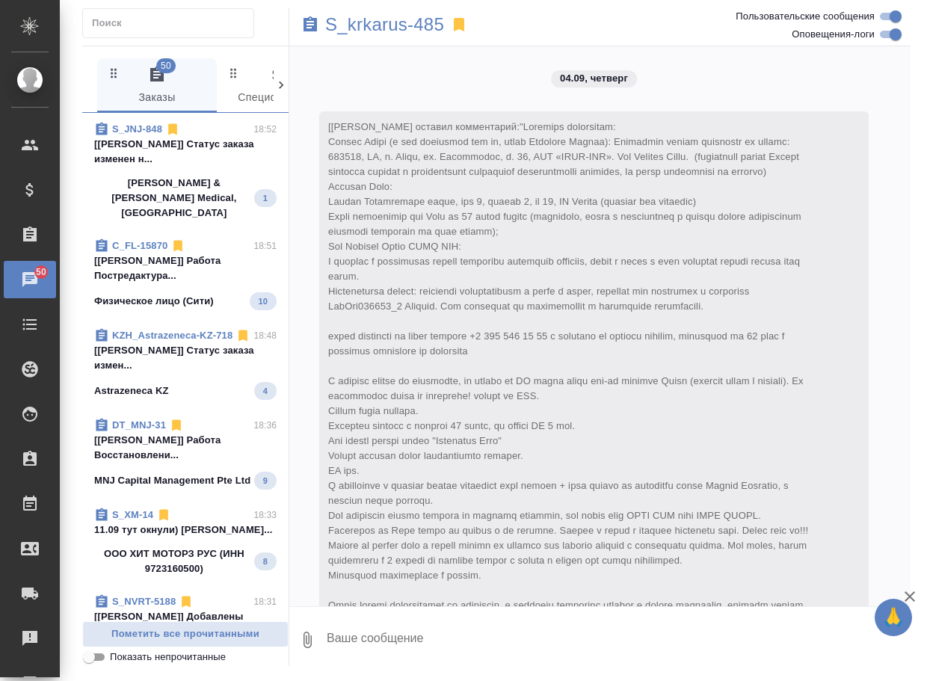
scroll to position [8796, 0]
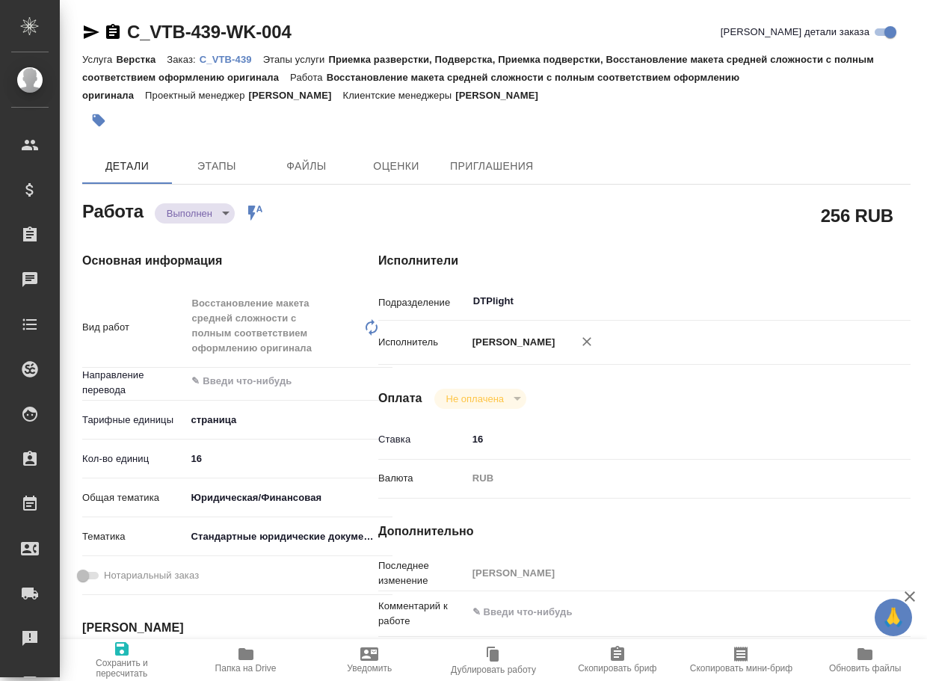
type textarea "x"
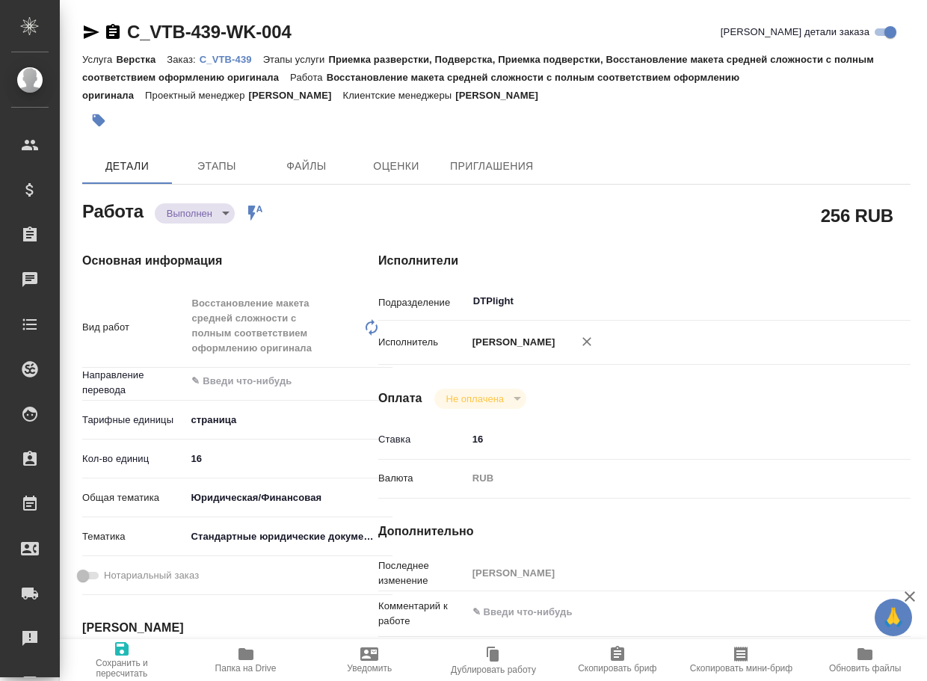
type textarea "x"
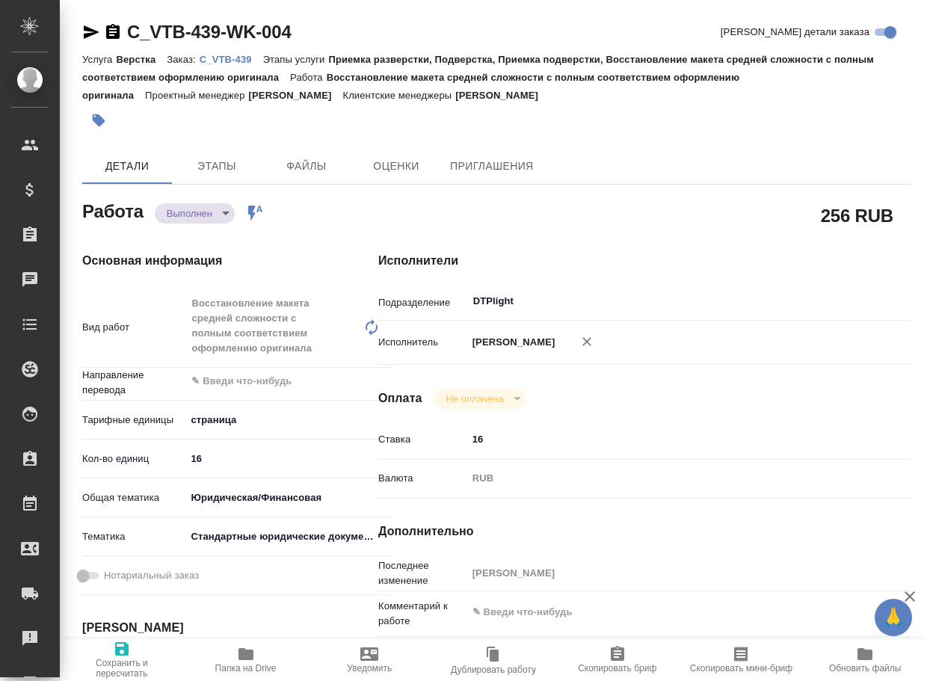
type textarea "x"
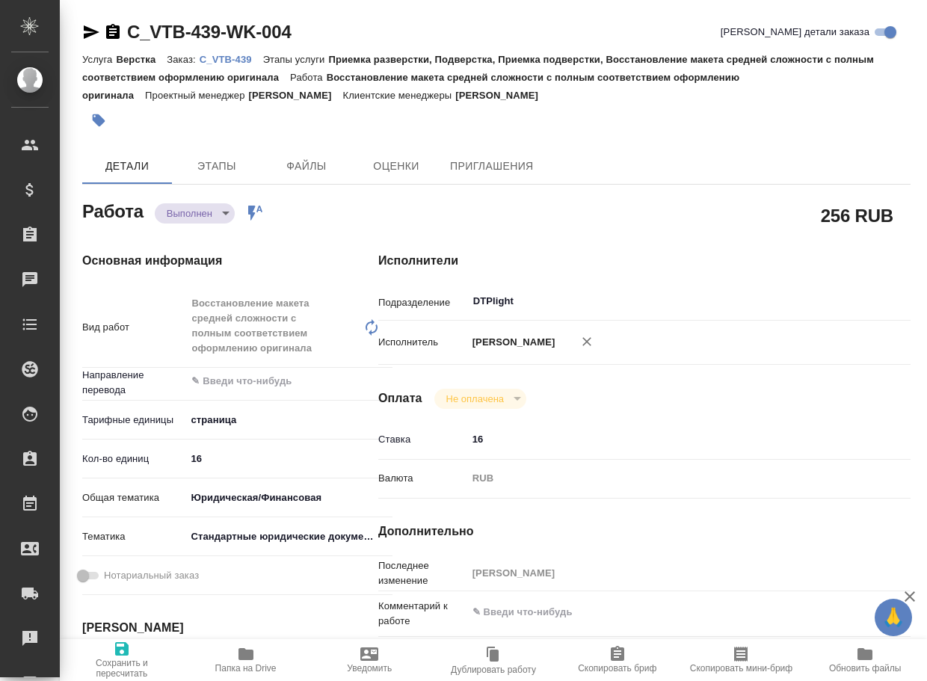
type textarea "x"
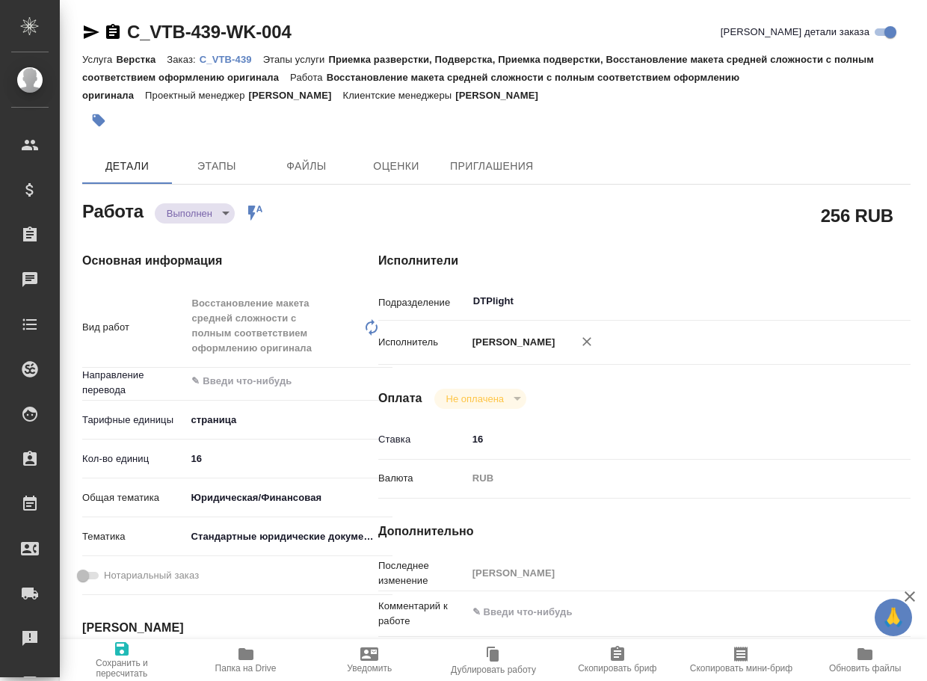
type textarea "x"
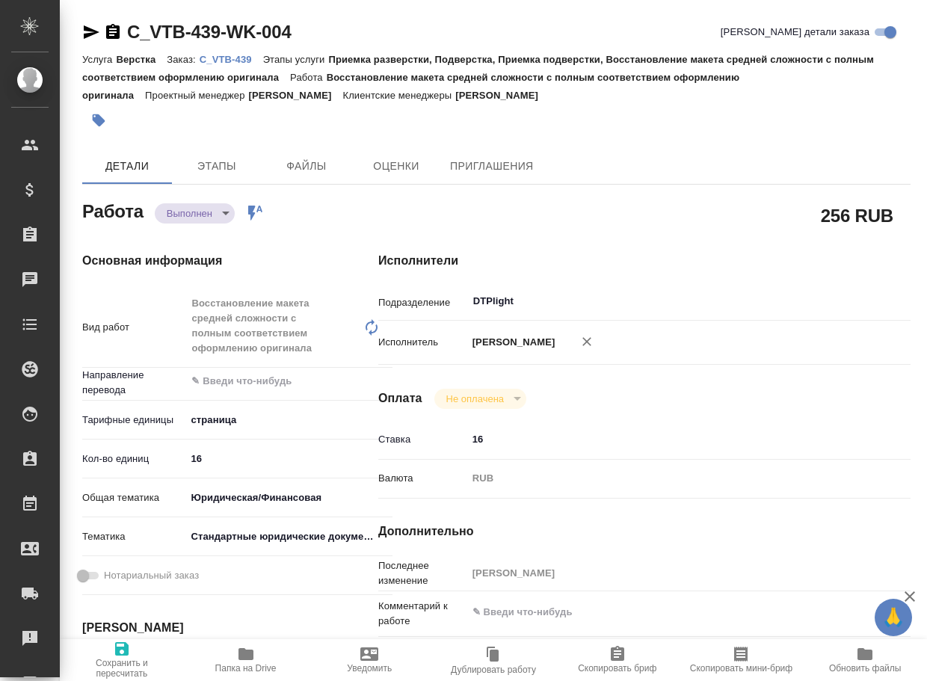
type textarea "x"
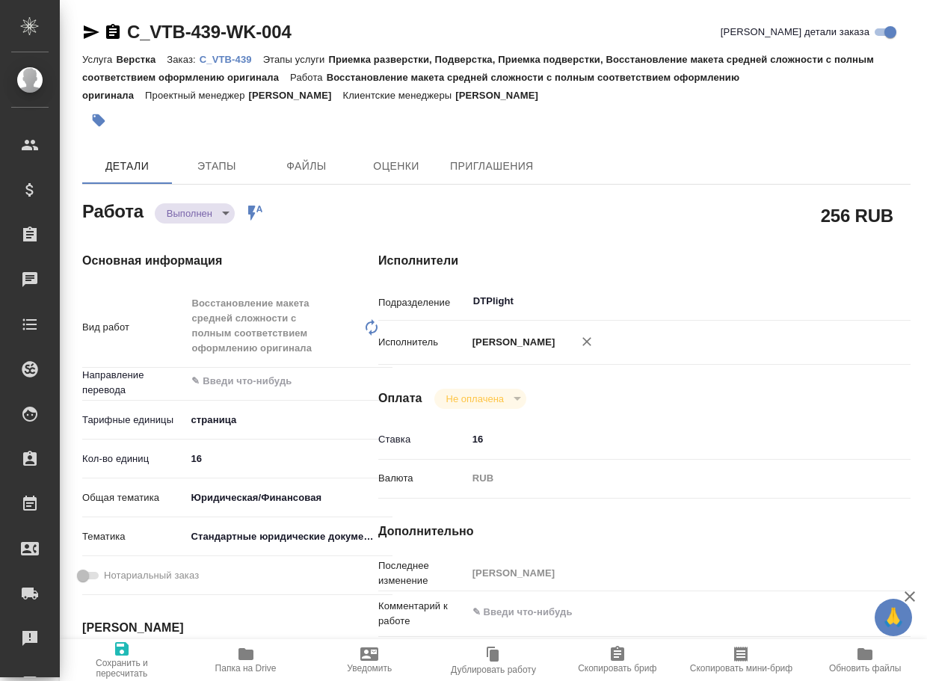
click at [250, 654] on icon "button" at bounding box center [245, 654] width 15 height 12
type textarea "x"
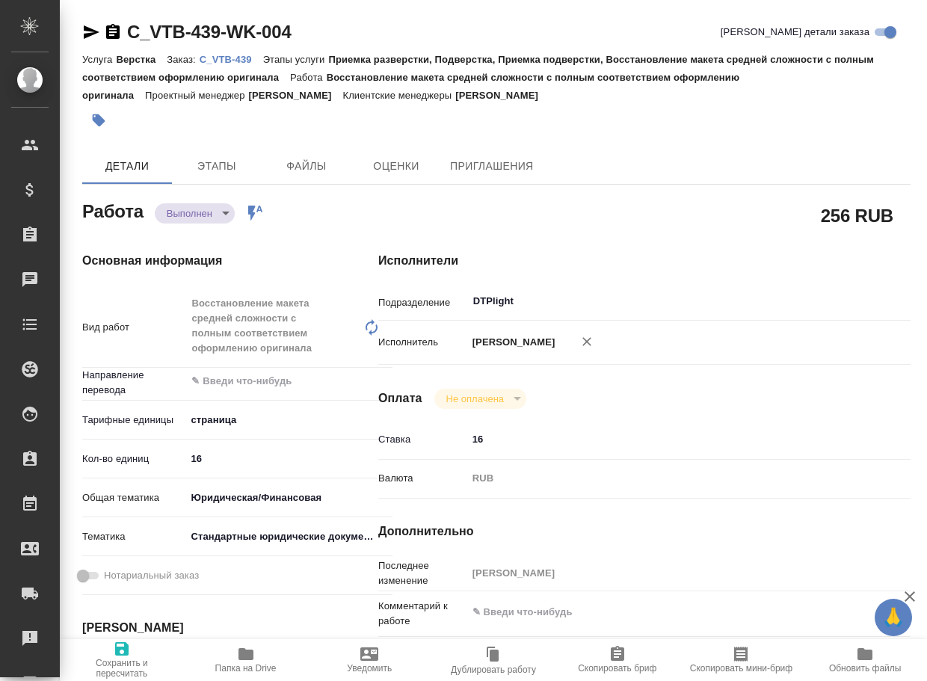
type textarea "x"
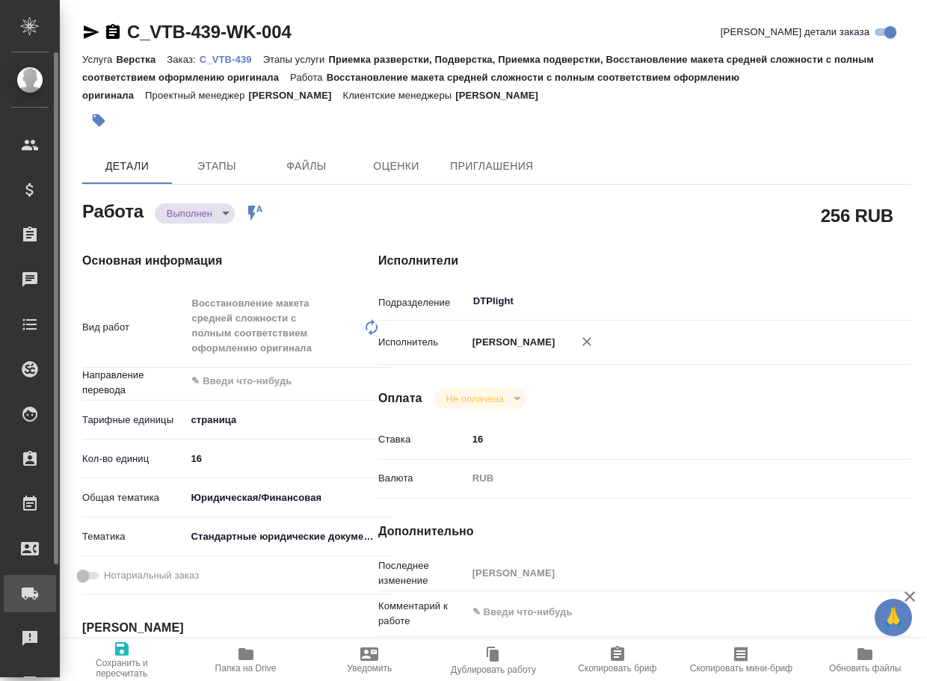
type textarea "x"
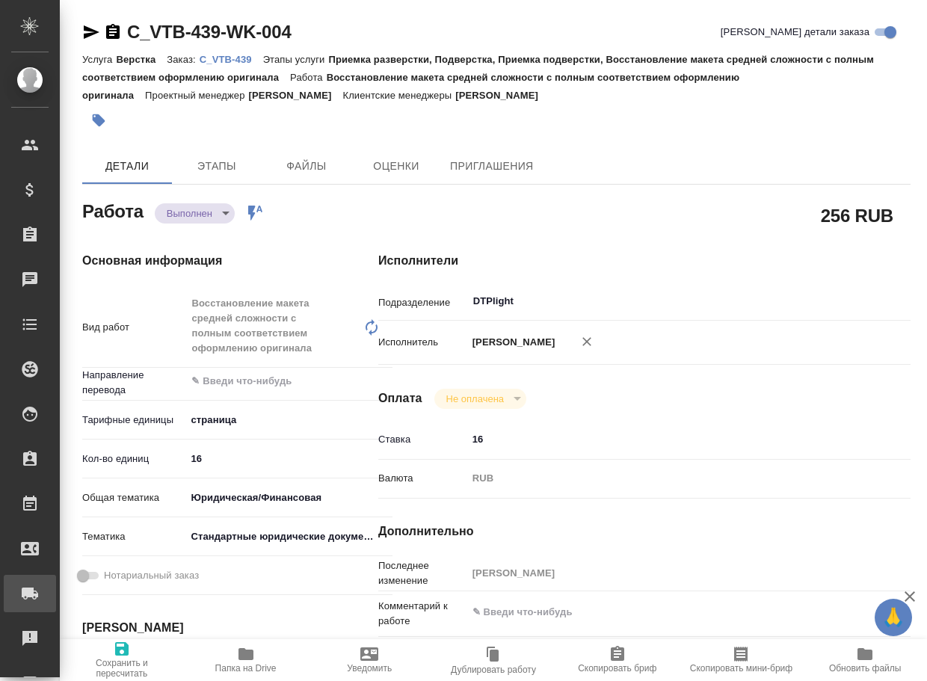
type textarea "x"
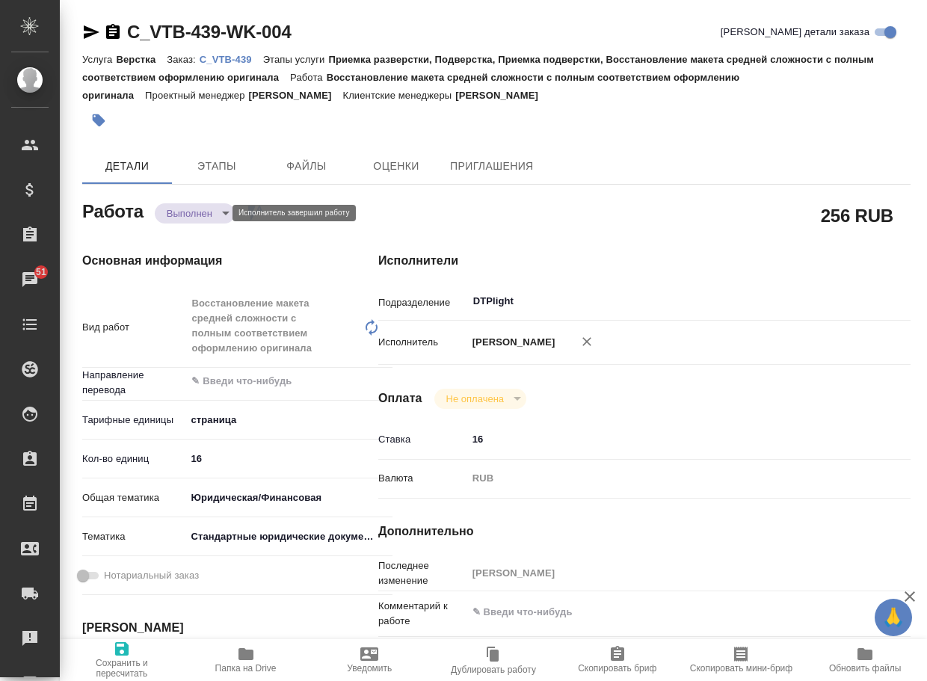
click at [196, 214] on body "🙏 .cls-1 fill:#fff; AWATERA Arsenyeva Vera Клиенты Спецификации Заказы 51 Чаты …" at bounding box center [463, 340] width 927 height 681
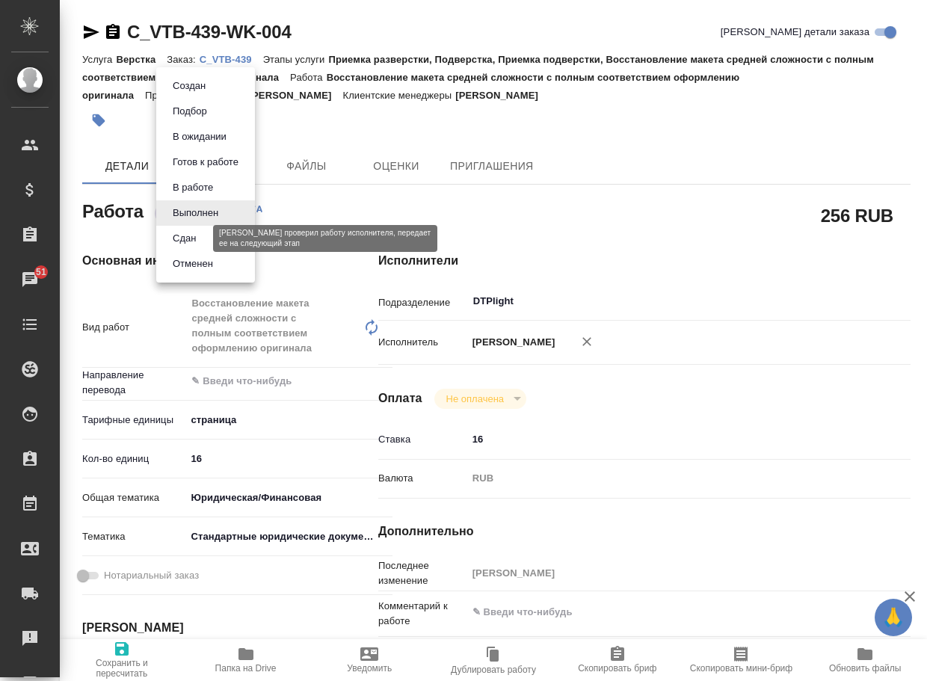
drag, startPoint x: 187, startPoint y: 241, endPoint x: 213, endPoint y: 229, distance: 29.1
click at [189, 241] on button "Сдан" at bounding box center [184, 238] width 32 height 16
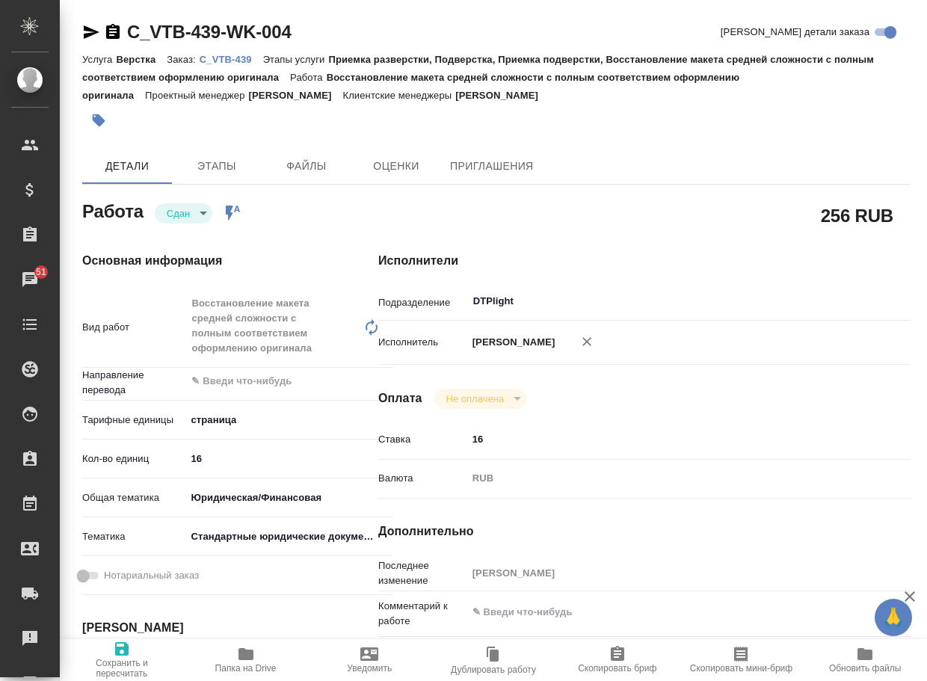
type textarea "x"
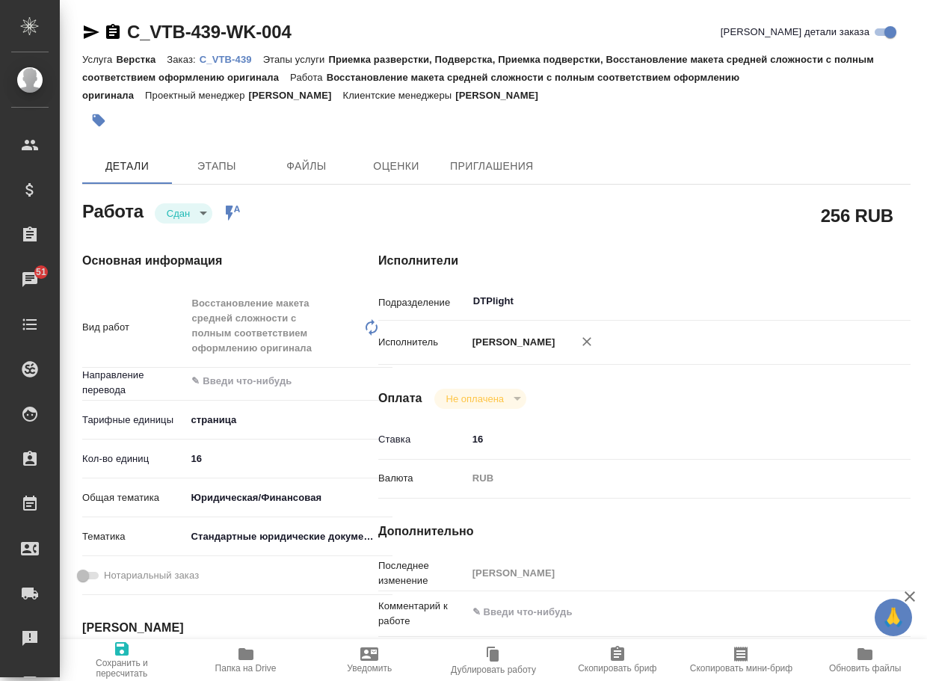
type textarea "x"
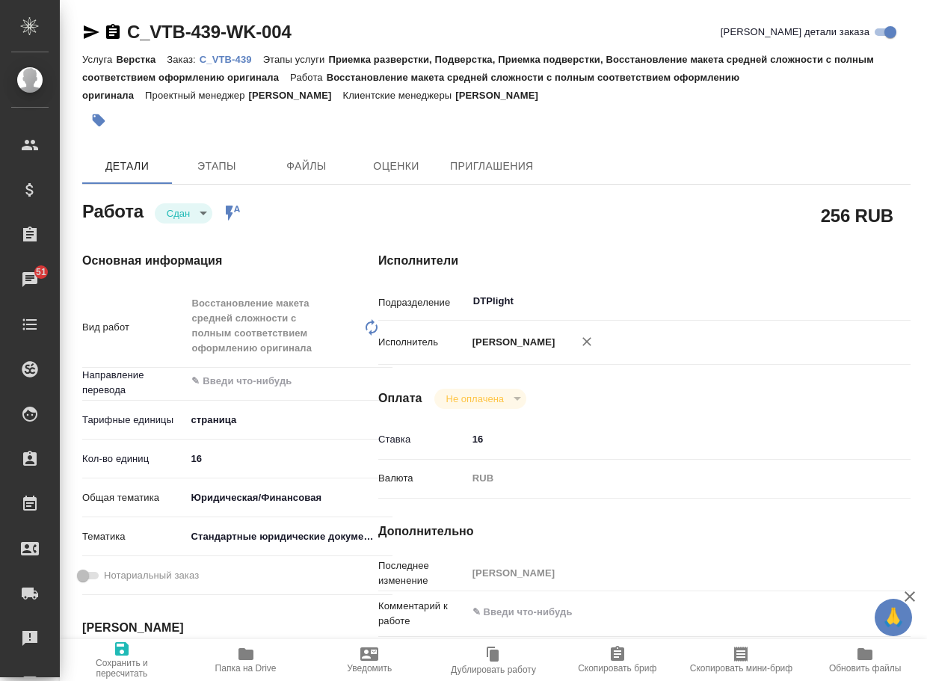
click at [235, 64] on p "C_VTB-439" at bounding box center [232, 59] width 64 height 11
type textarea "x"
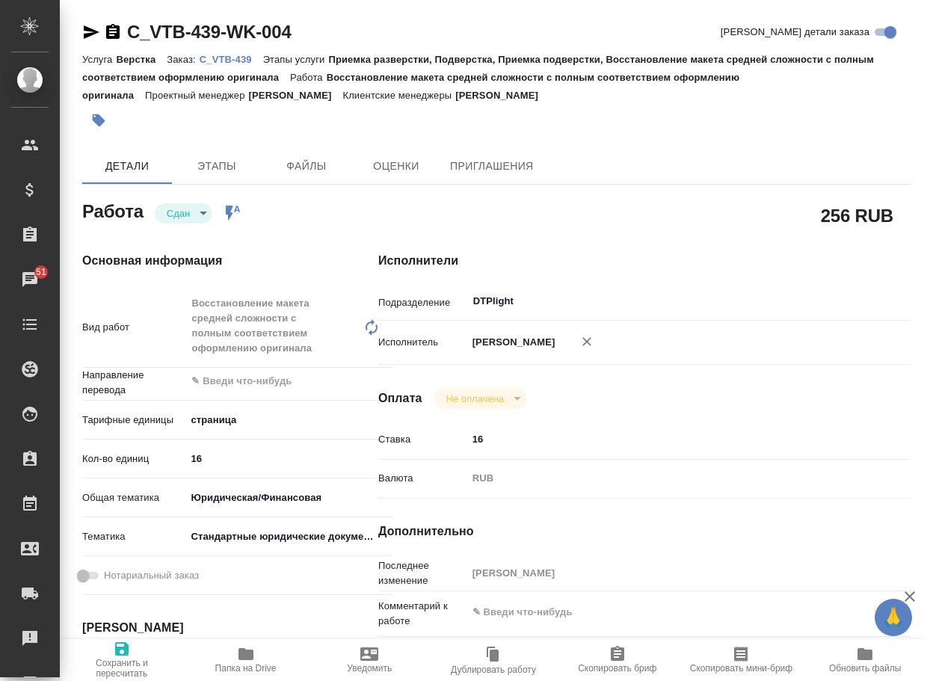
type textarea "x"
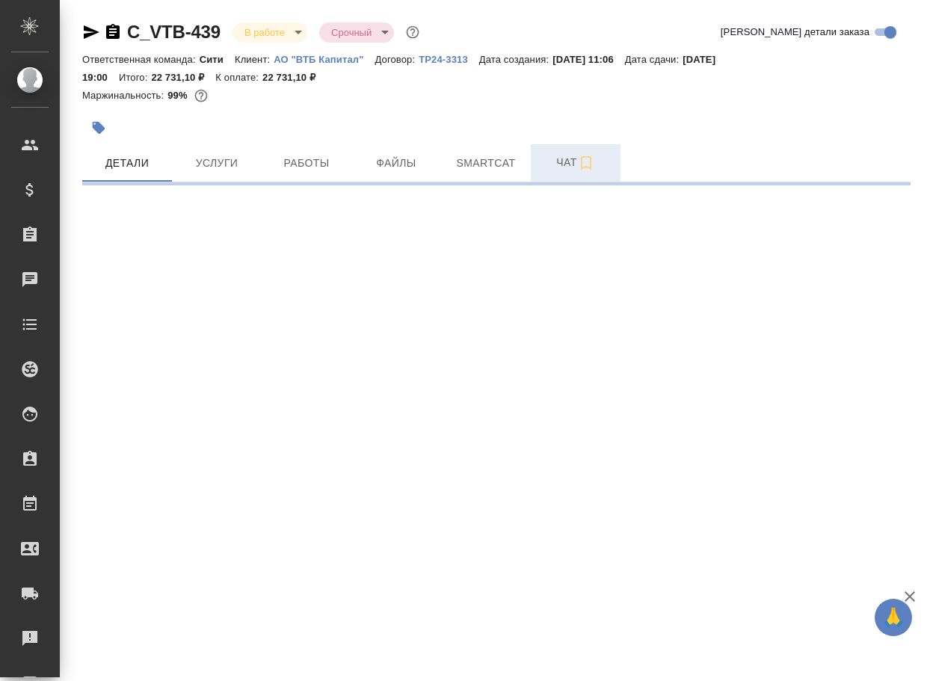
click at [562, 165] on span "Чат" at bounding box center [576, 162] width 72 height 19
select select "RU"
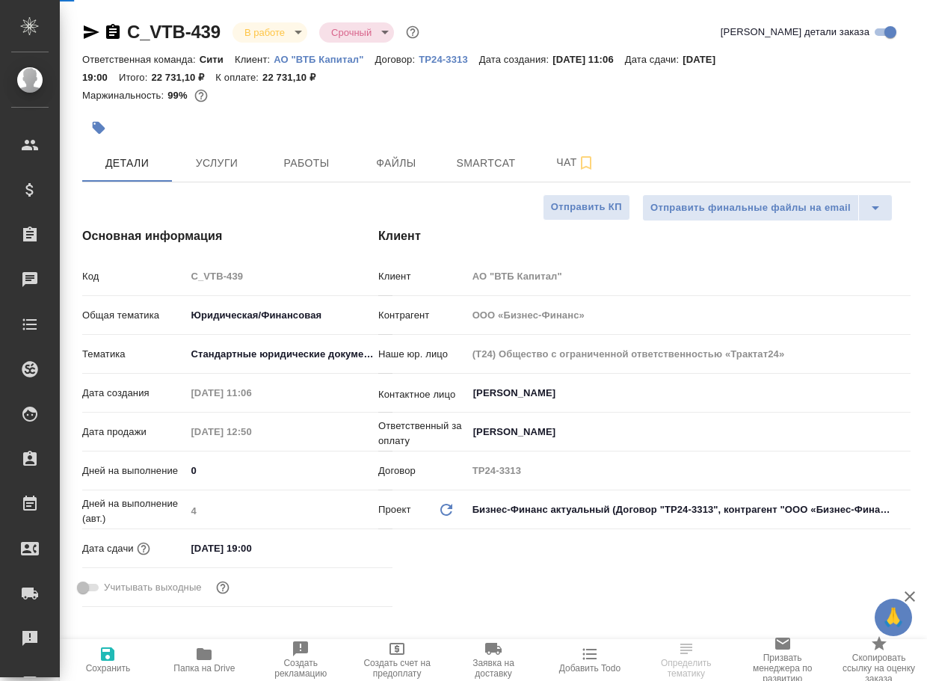
type textarea "x"
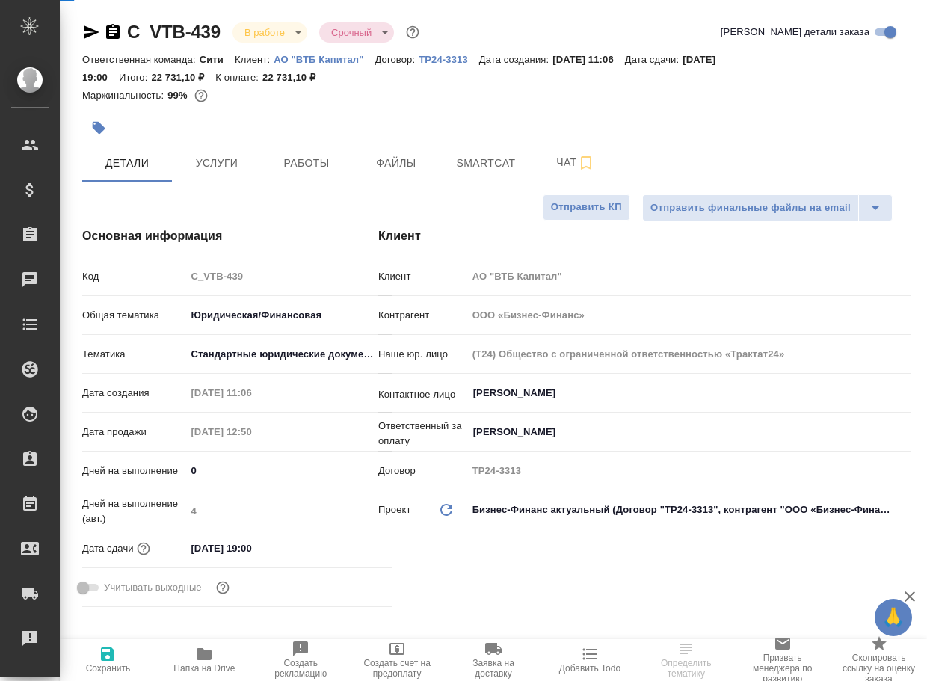
type textarea "x"
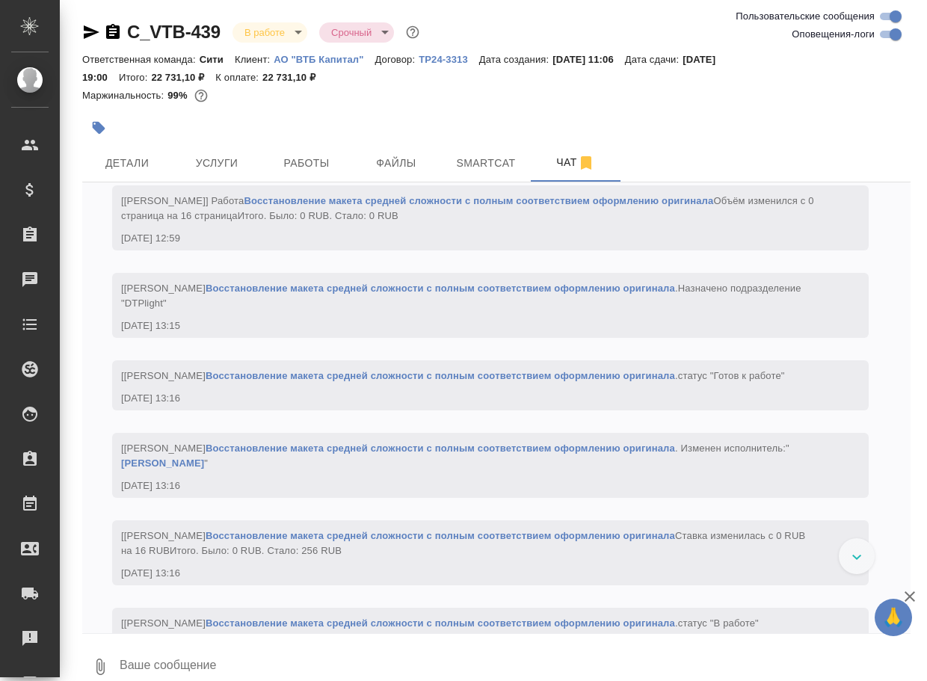
click at [235, 661] on textarea at bounding box center [514, 666] width 792 height 51
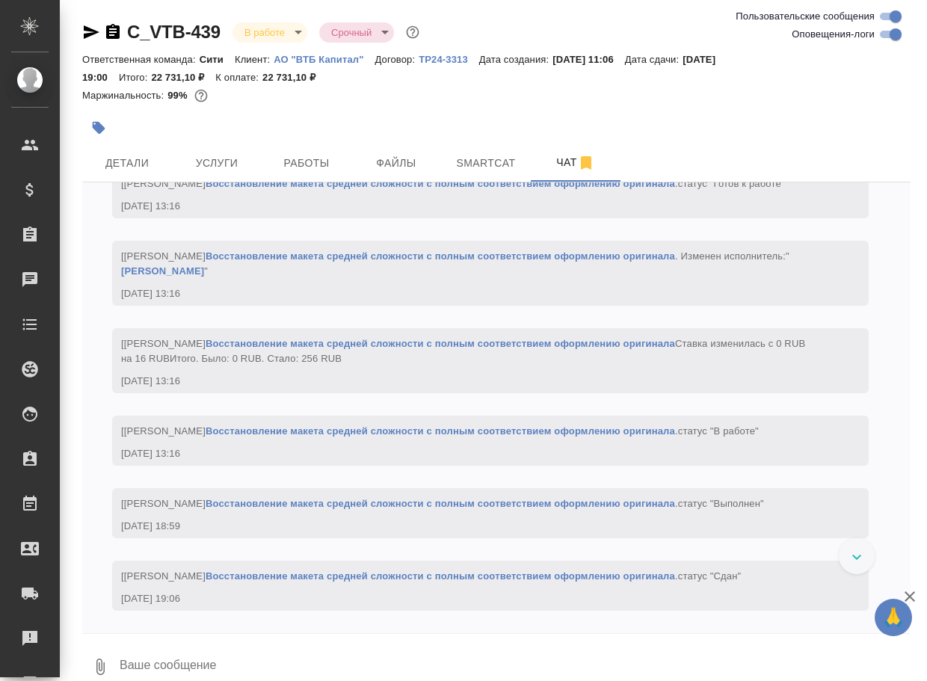
scroll to position [1971, 0]
paste textarea "[URL][DOMAIN_NAME]"
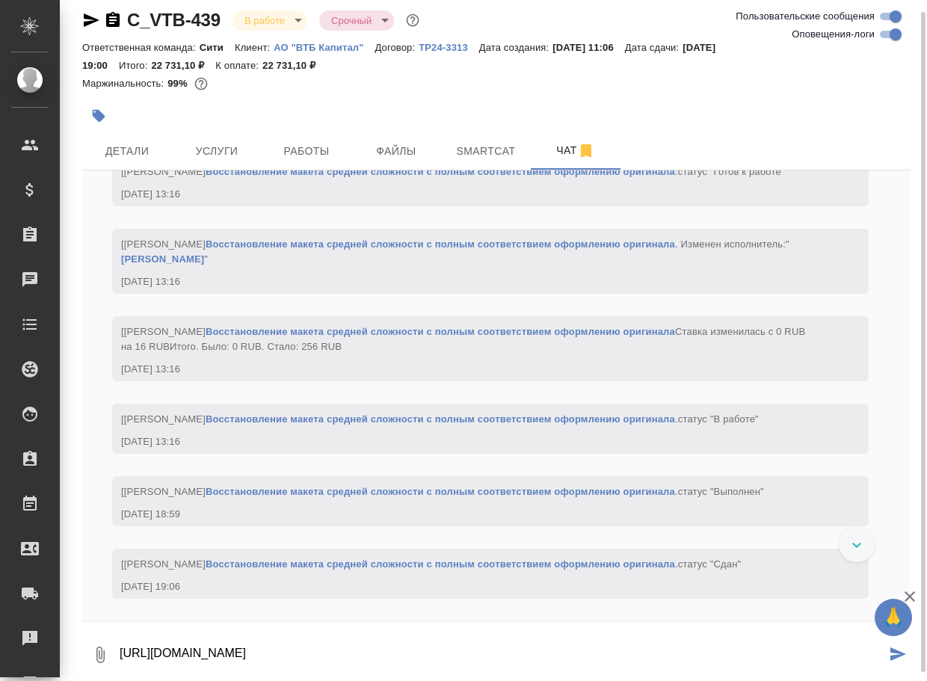
type textarea "https://drive.awatera.com/apps/files/files/10311015?dir=/Shares/%D0%90%D0%9E%20…"
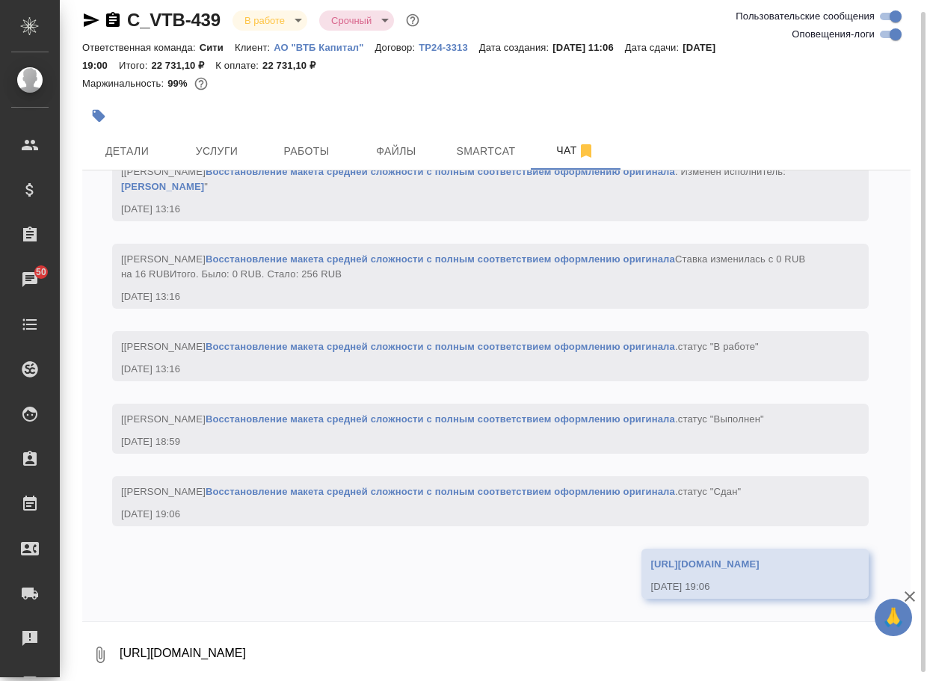
scroll to position [2147, 0]
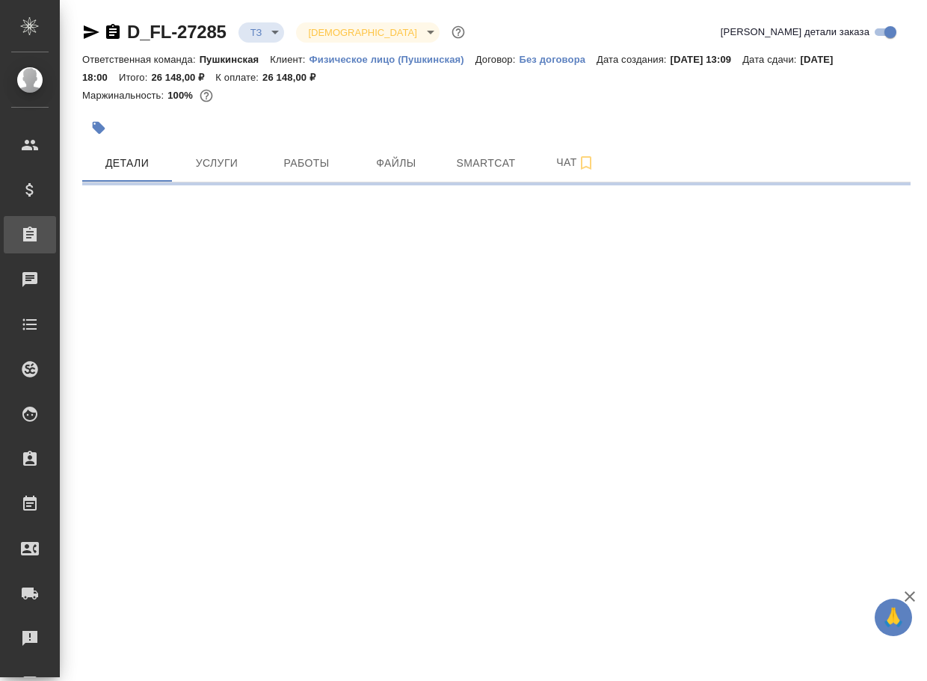
select select "RU"
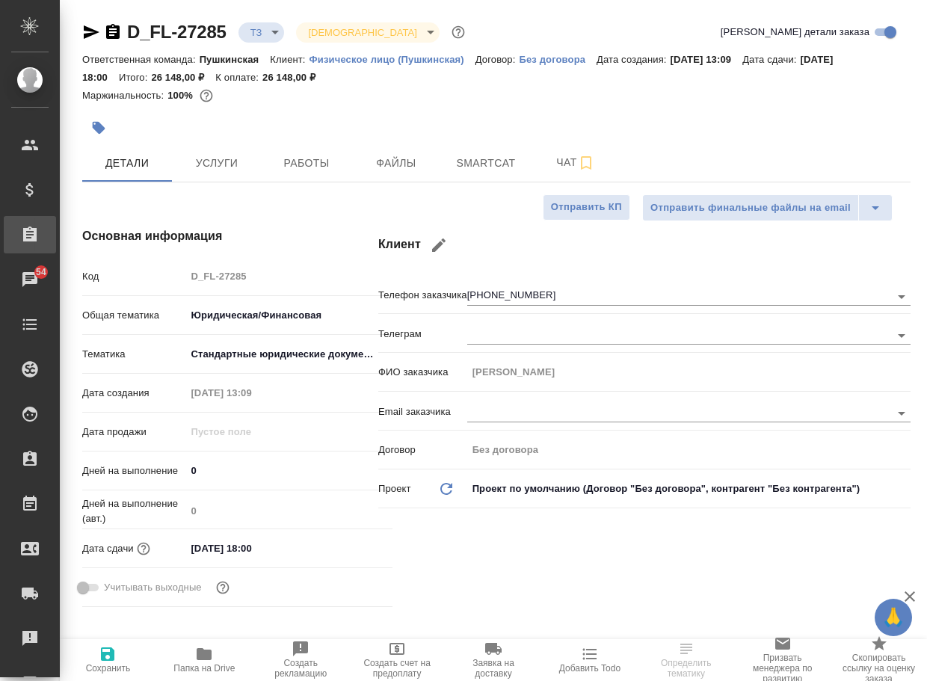
type textarea "x"
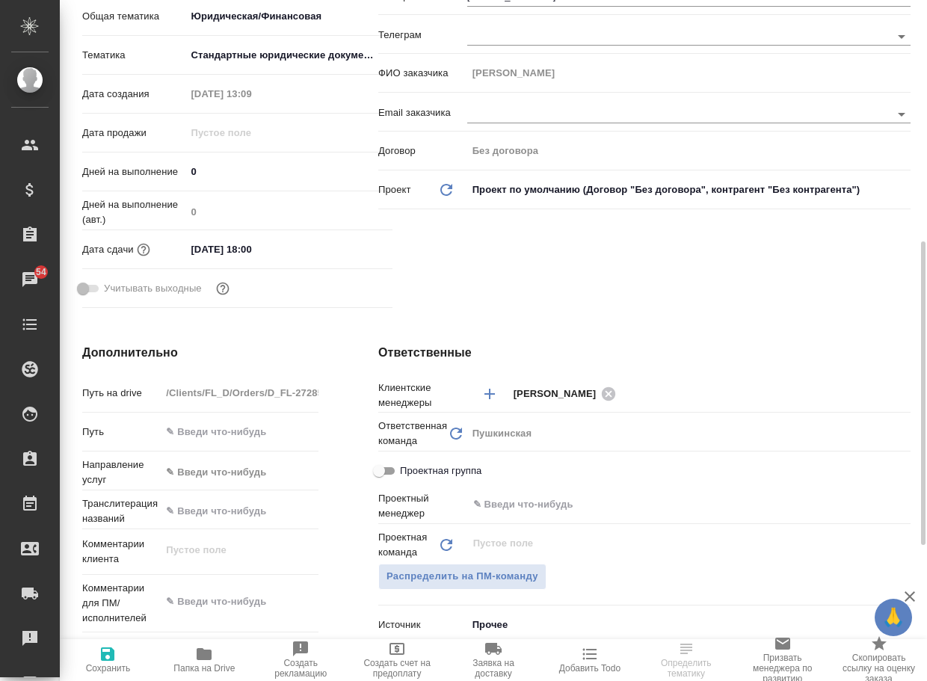
scroll to position [448, 0]
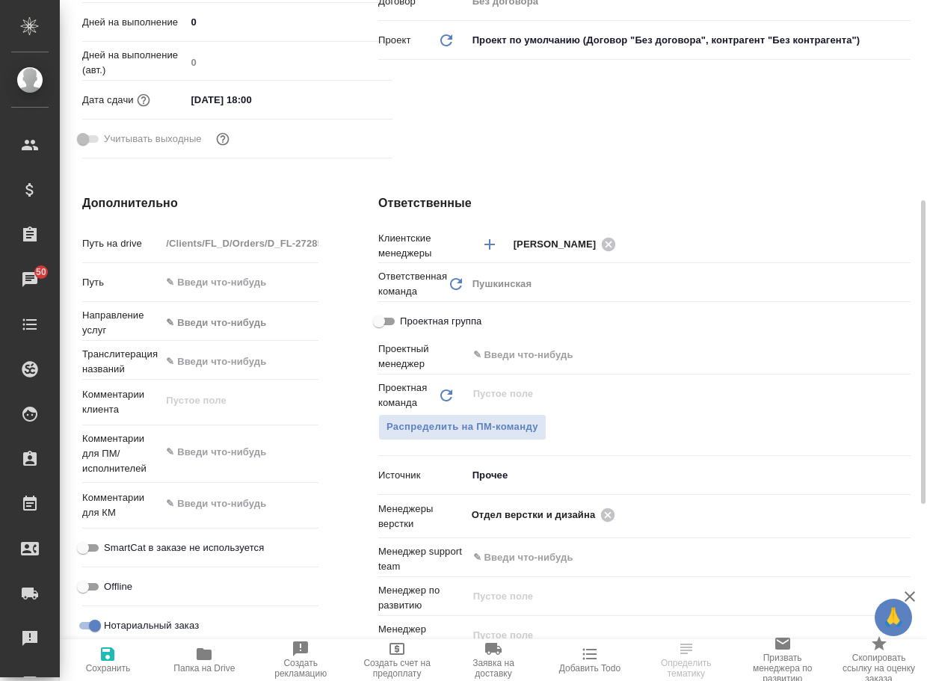
click at [198, 649] on div ".cls-1 fill:#fff; AWATERA Arsenyeva Vera Клиенты Спецификации Заказы 50 Чаты To…" at bounding box center [463, 340] width 927 height 681
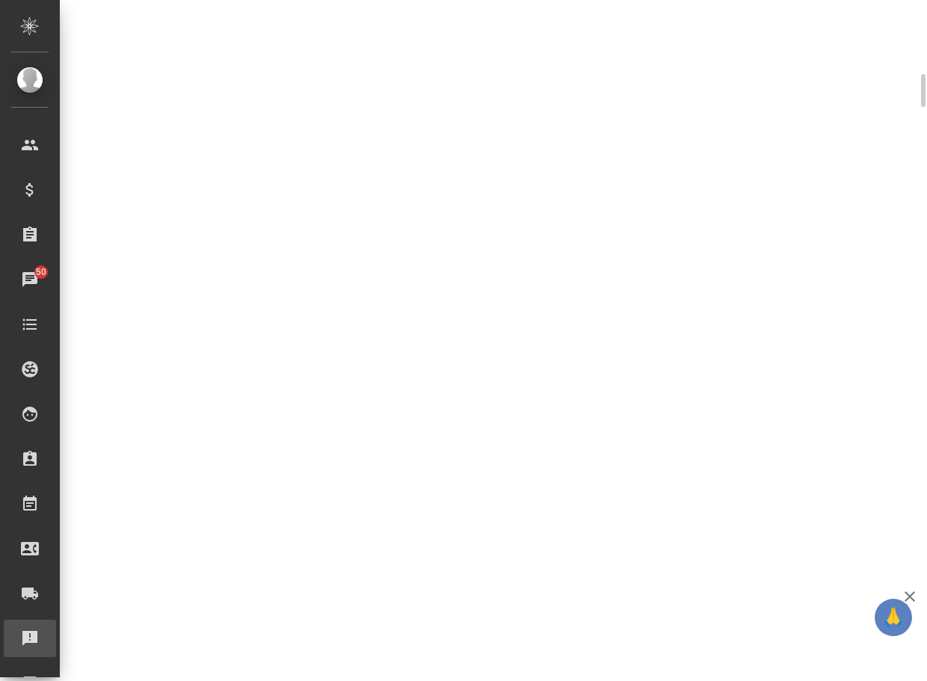
scroll to position [0, 0]
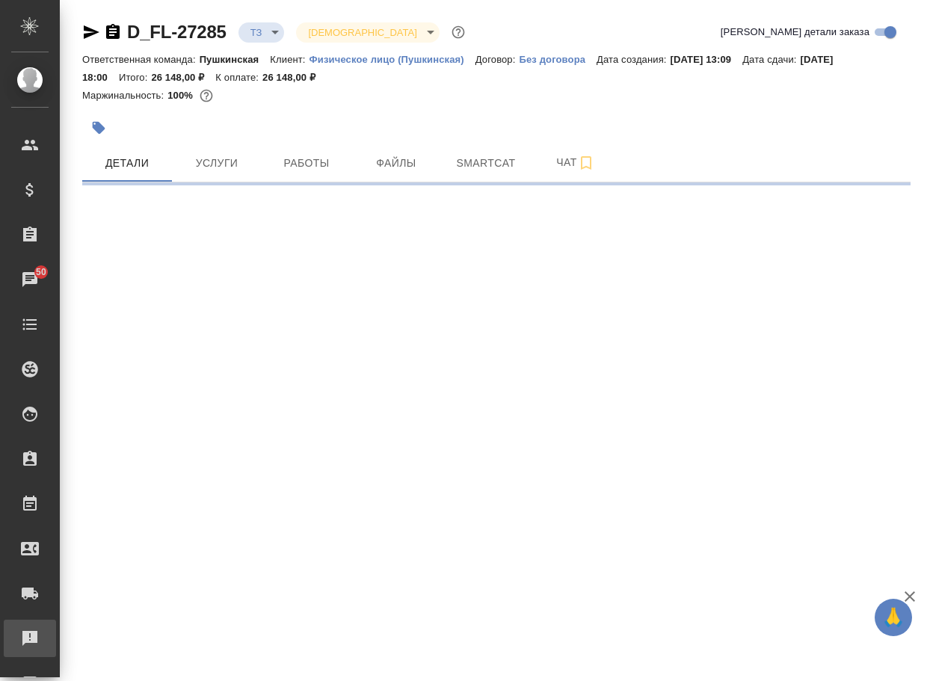
select select "RU"
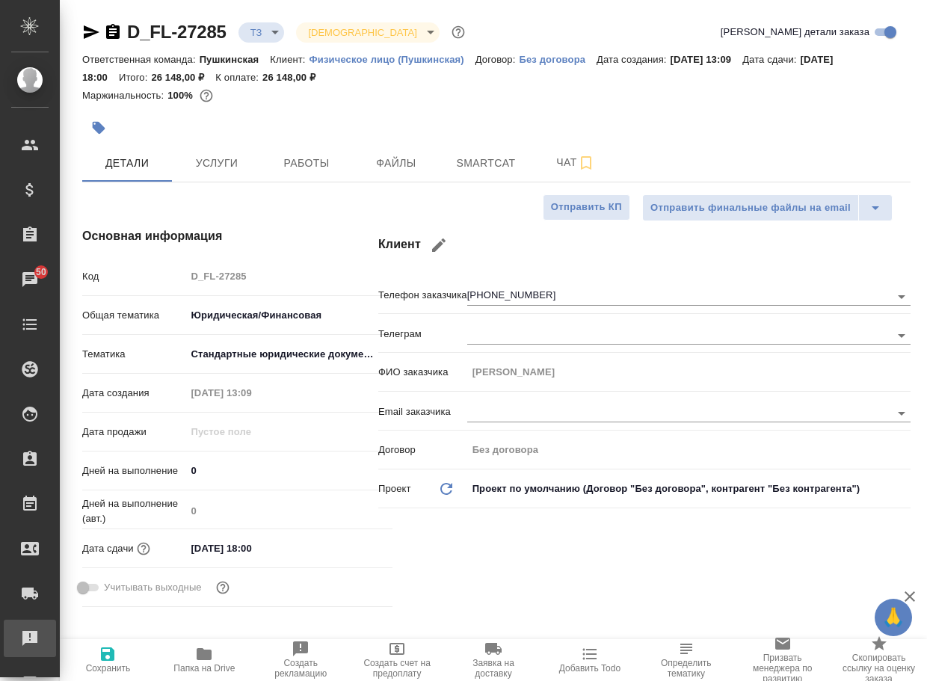
type textarea "x"
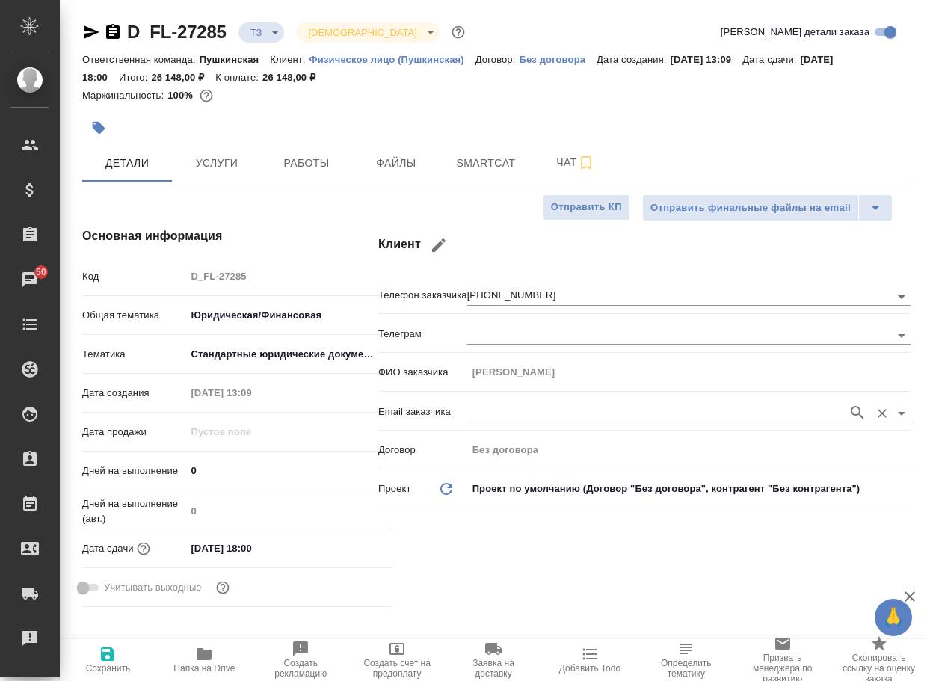
type textarea "x"
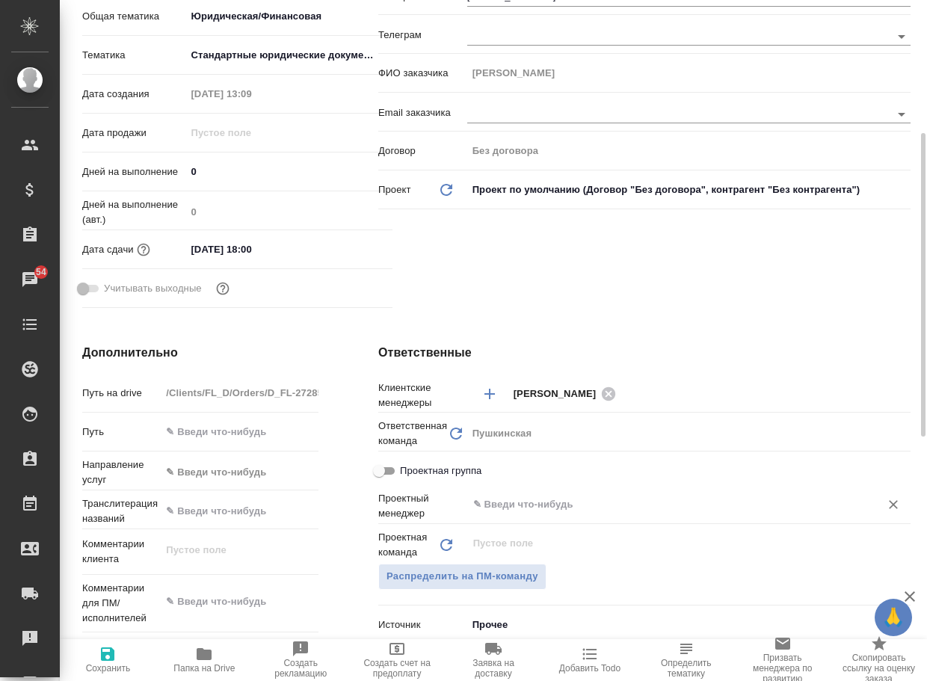
scroll to position [448, 0]
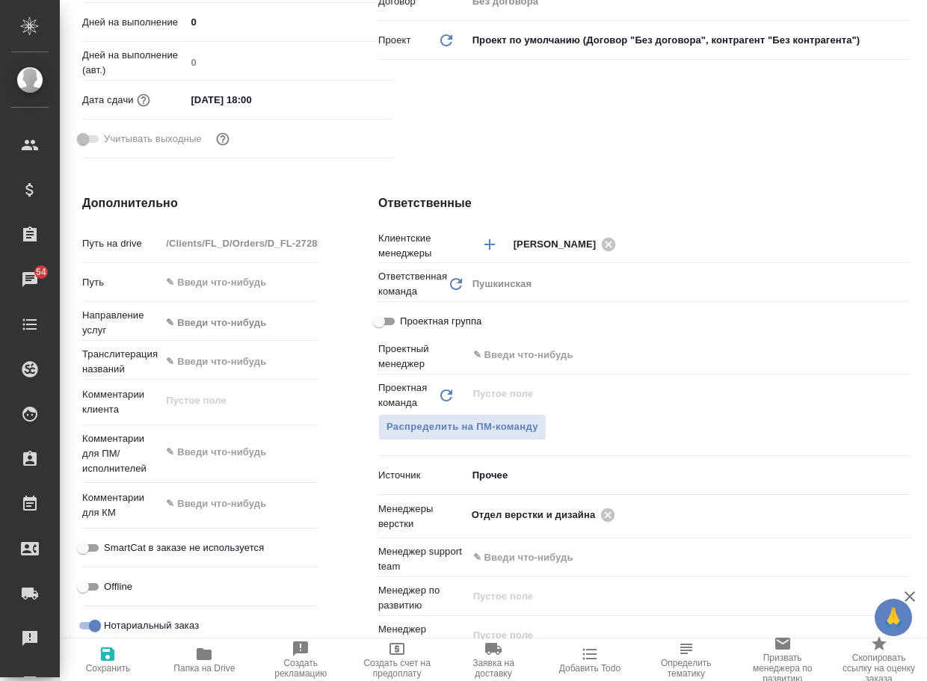
click at [202, 651] on icon "button" at bounding box center [204, 654] width 15 height 12
type textarea "x"
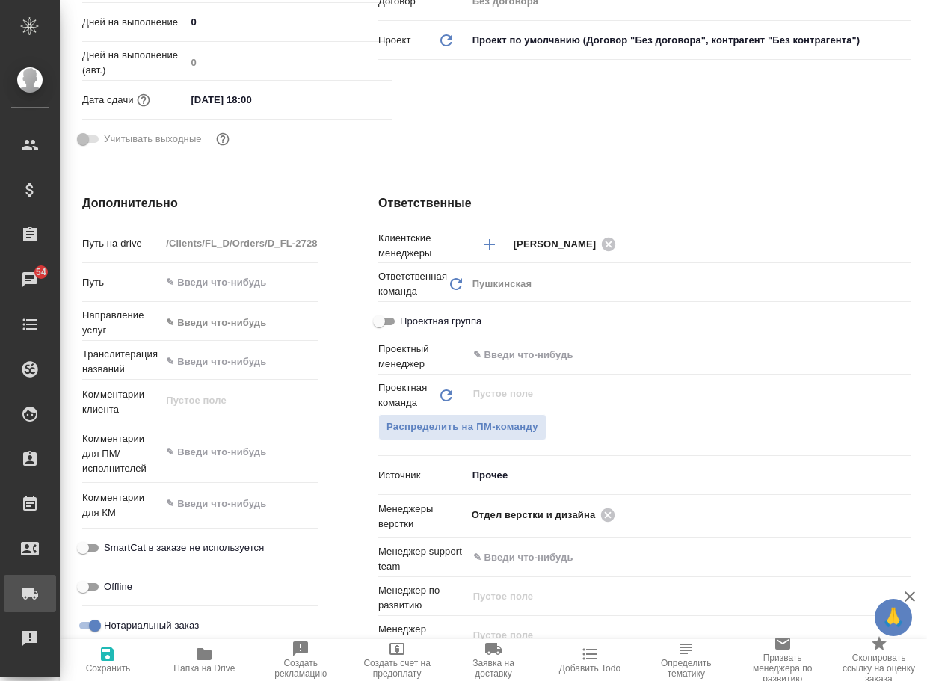
type textarea "x"
